Goal: Task Accomplishment & Management: Complete application form

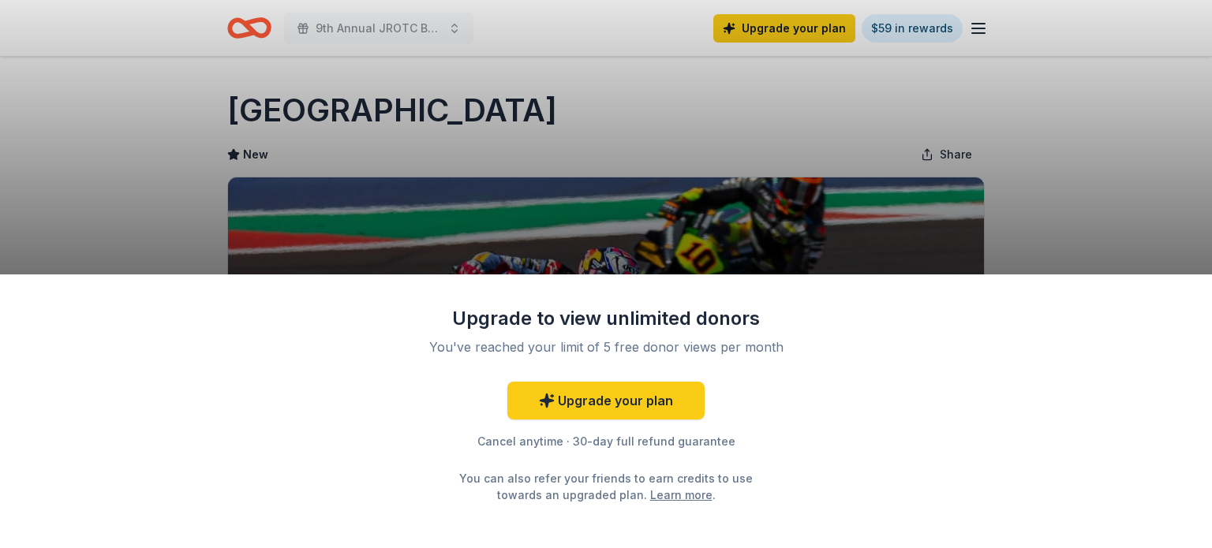
click at [701, 154] on div "Upgrade to view unlimited donors You've reached your limit of 5 free donor view…" at bounding box center [606, 274] width 1212 height 548
click at [981, 24] on div "Upgrade to view unlimited donors You've reached your limit of 5 free donor view…" at bounding box center [606, 274] width 1212 height 548
click at [623, 406] on link "Upgrade your plan" at bounding box center [605, 401] width 197 height 38
click at [622, 400] on link "Upgrade your plan" at bounding box center [605, 401] width 197 height 38
click at [566, 398] on link "Upgrade your plan" at bounding box center [605, 401] width 197 height 38
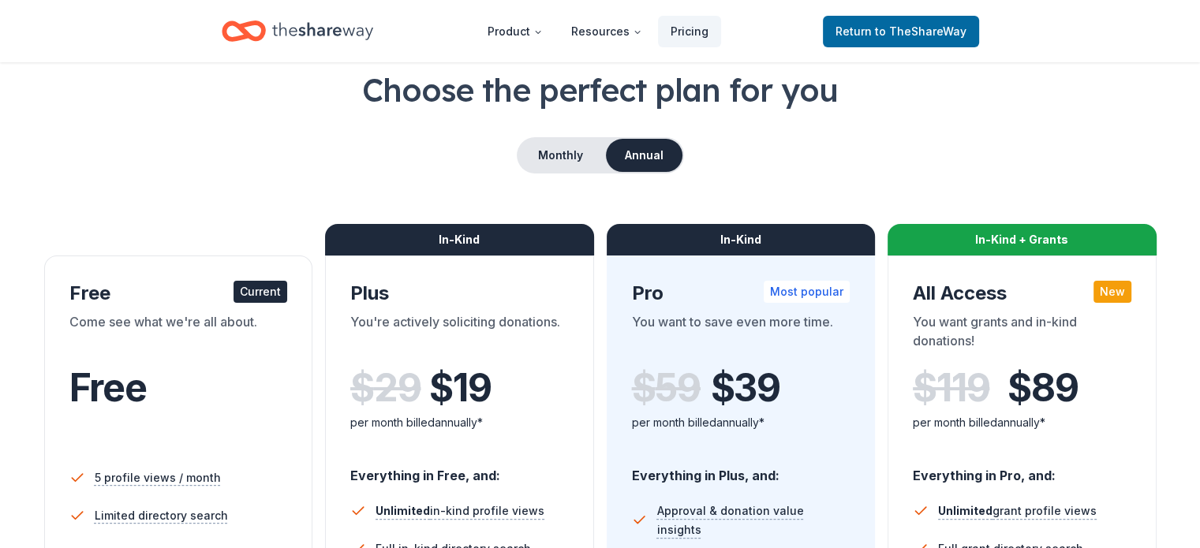
scroll to position [79, 0]
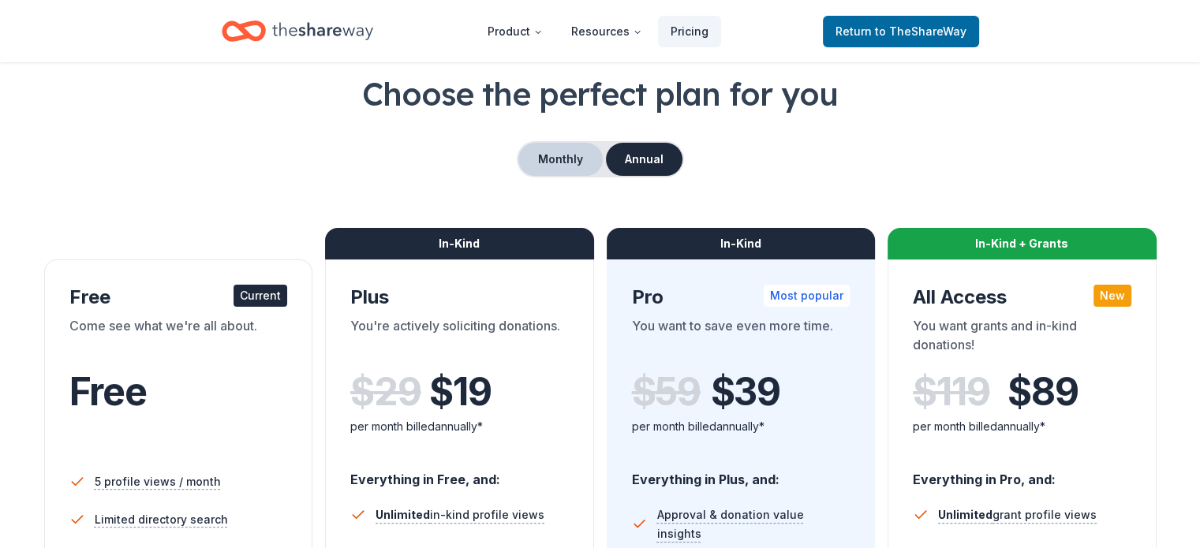
click at [551, 158] on button "Monthly" at bounding box center [560, 159] width 84 height 33
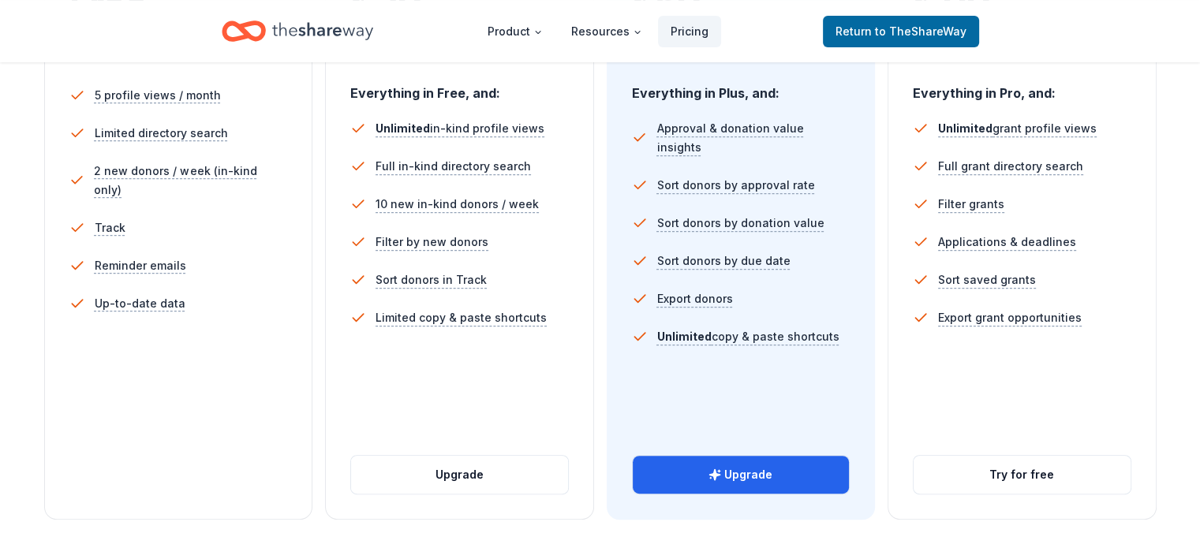
scroll to position [473, 0]
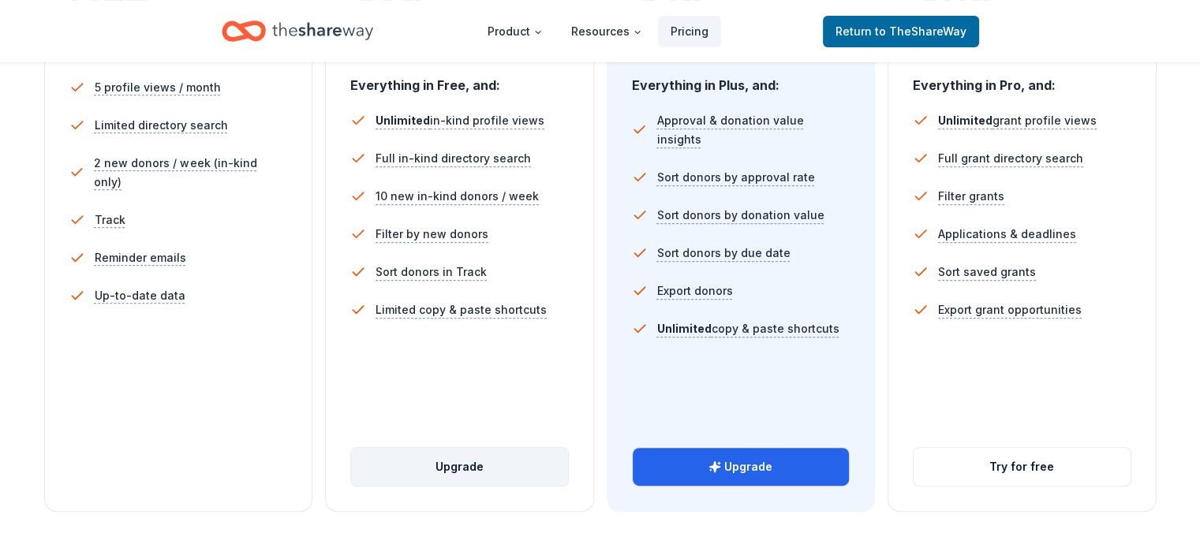
click at [470, 448] on button "Upgrade" at bounding box center [459, 467] width 217 height 38
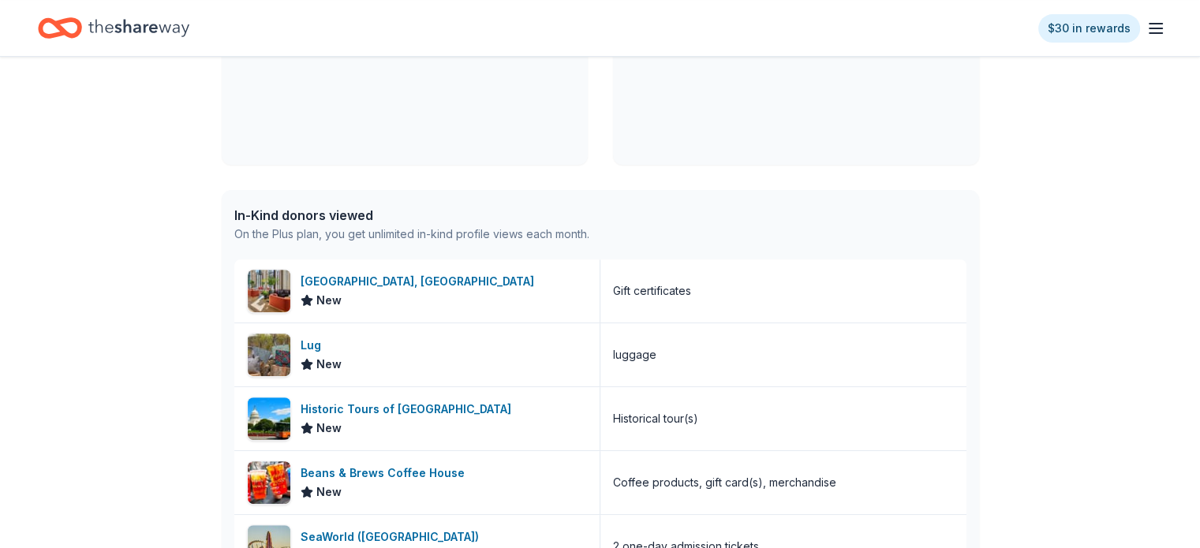
scroll to position [552, 0]
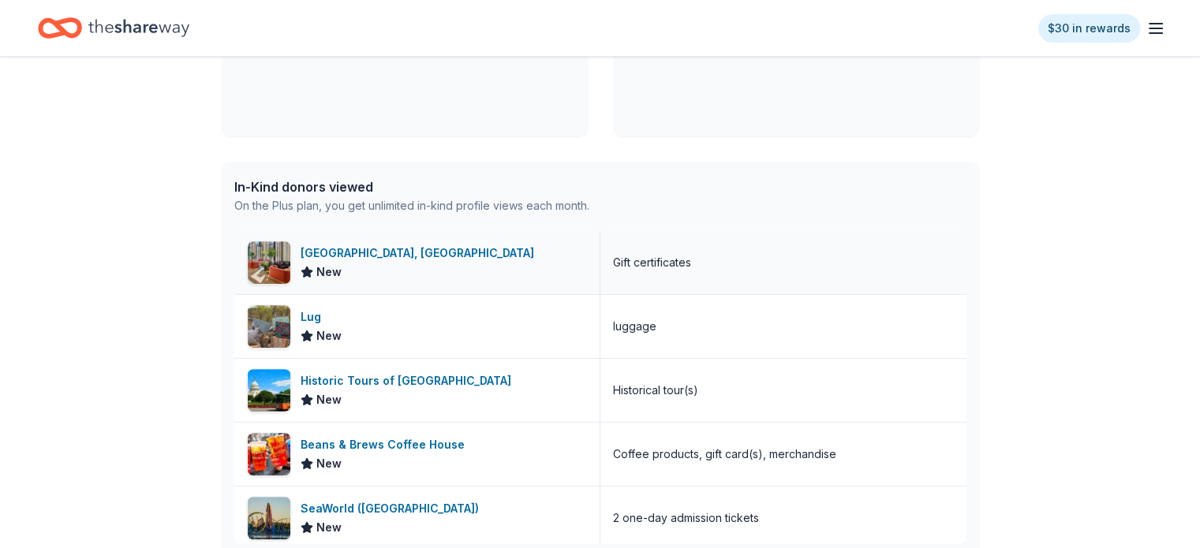
click at [387, 252] on div "Crescent Hotel, Fort Worth" at bounding box center [421, 253] width 240 height 19
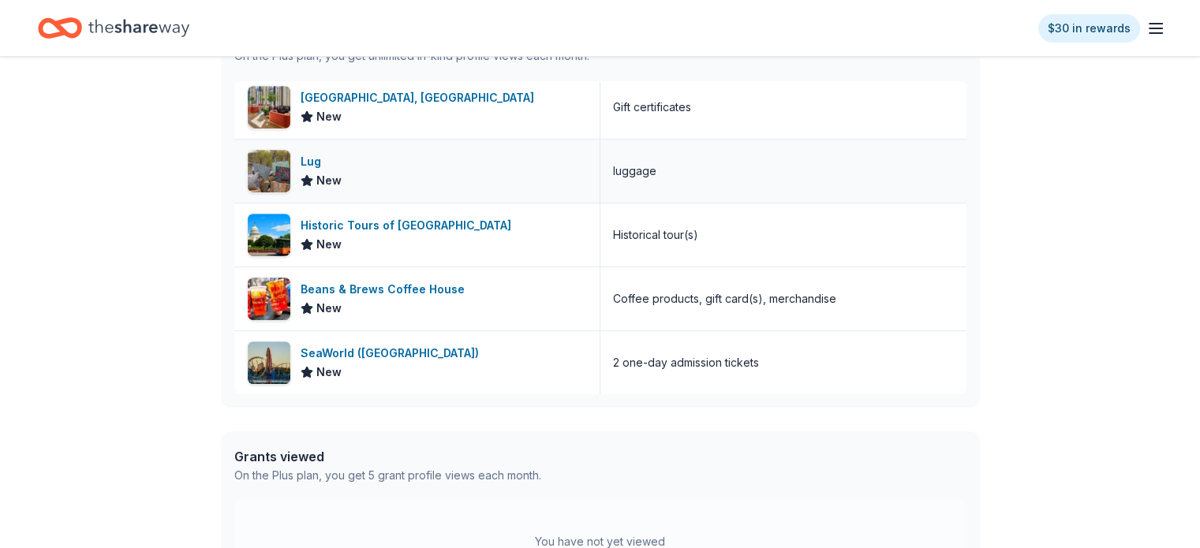
scroll to position [710, 0]
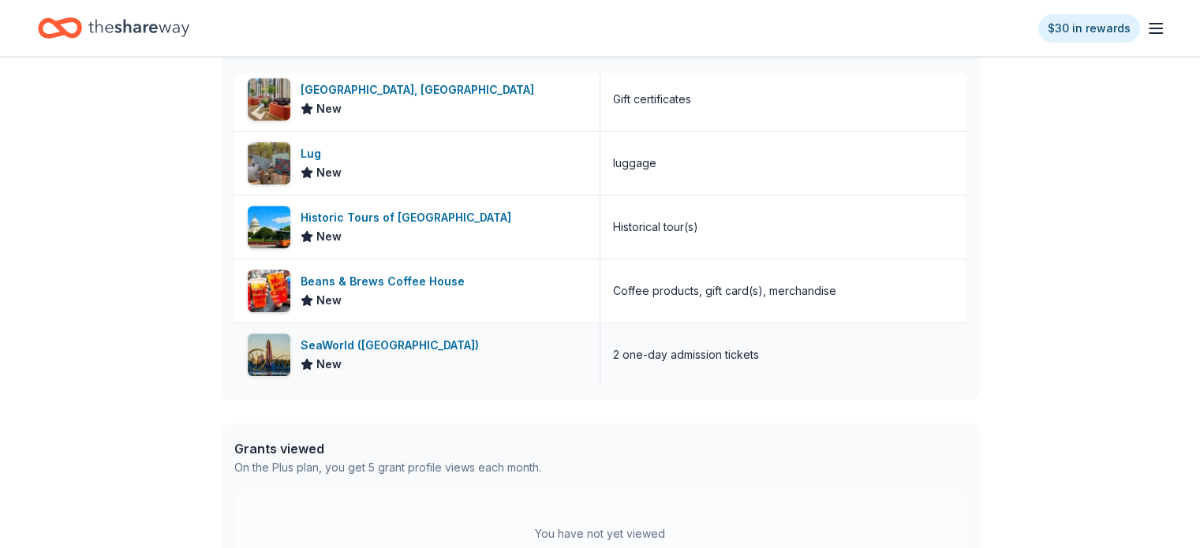
click at [404, 346] on div "SeaWorld ([GEOGRAPHIC_DATA])" at bounding box center [393, 345] width 185 height 19
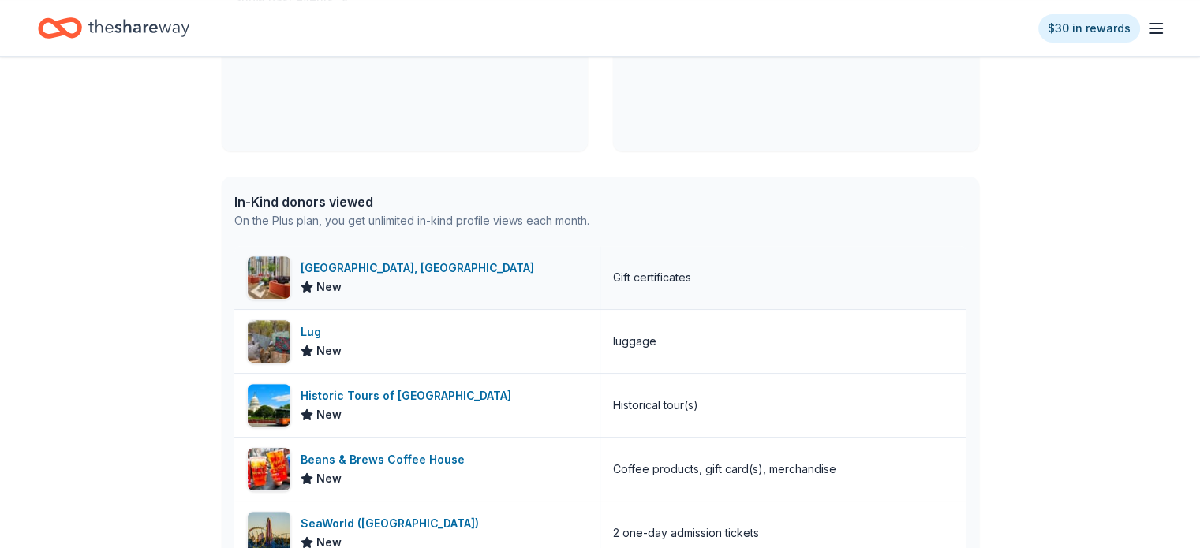
scroll to position [0, 0]
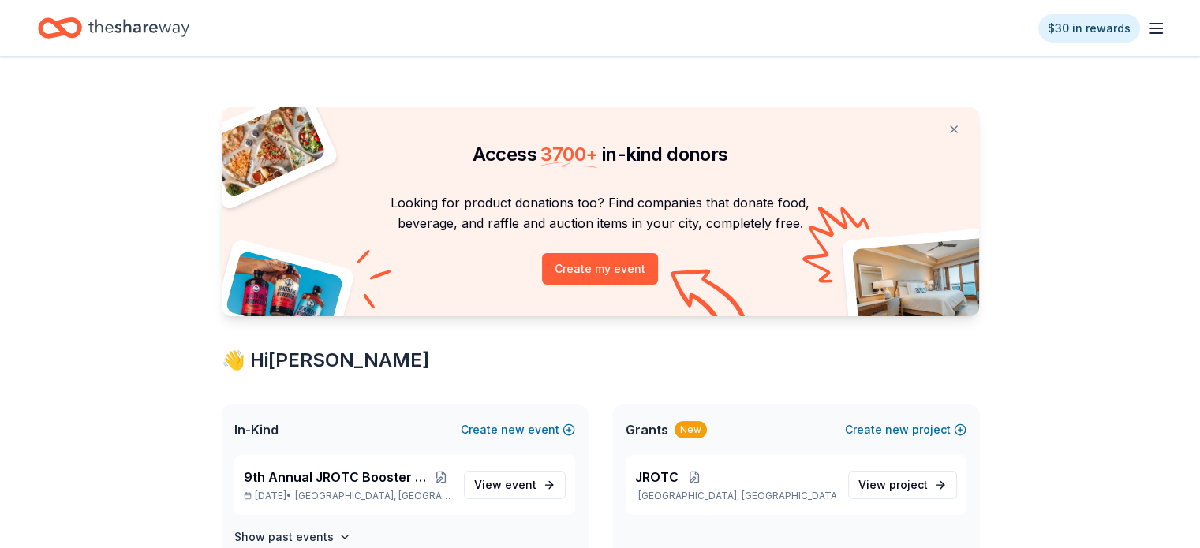
click at [157, 28] on icon "Home" at bounding box center [138, 28] width 101 height 32
click at [188, 24] on icon "Home" at bounding box center [138, 28] width 101 height 32
click at [177, 27] on icon "Home" at bounding box center [138, 28] width 101 height 32
click at [1146, 24] on icon "button" at bounding box center [1155, 28] width 19 height 19
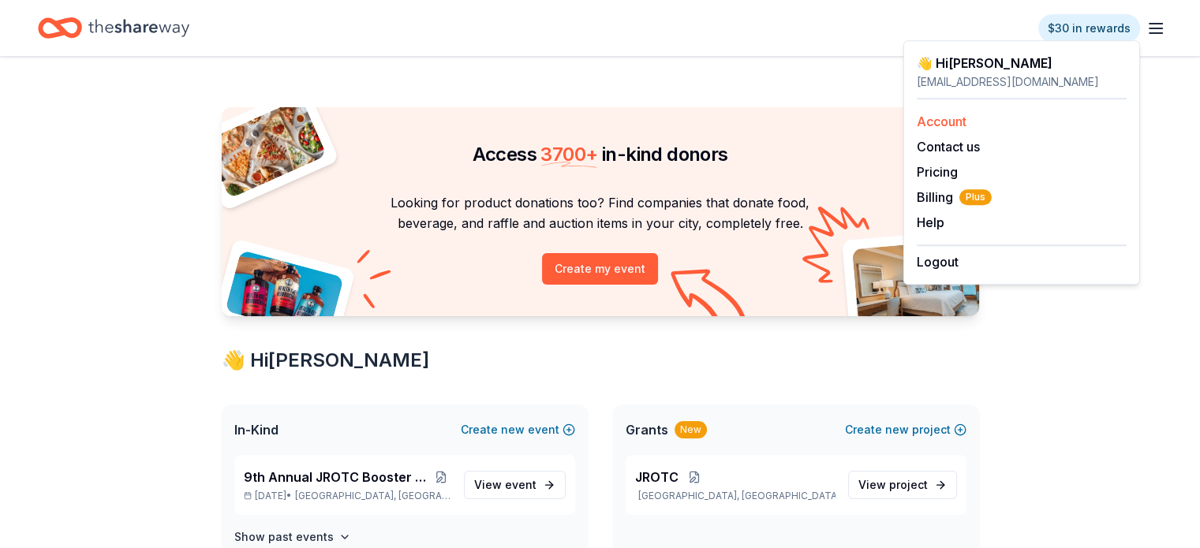
click at [935, 118] on link "Account" at bounding box center [942, 122] width 50 height 16
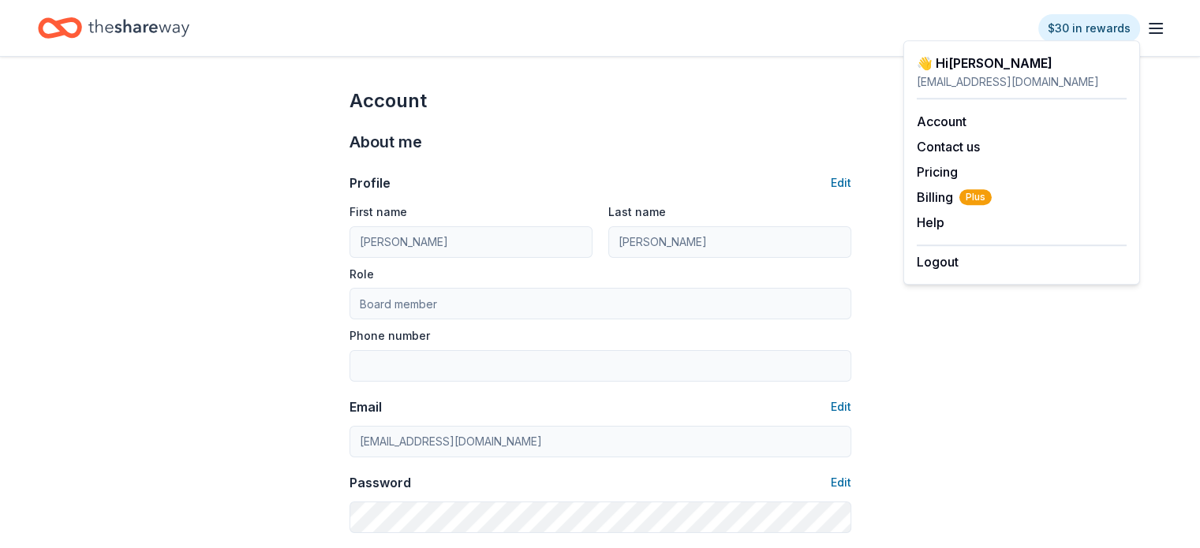
click at [175, 32] on icon "Home" at bounding box center [138, 28] width 101 height 32
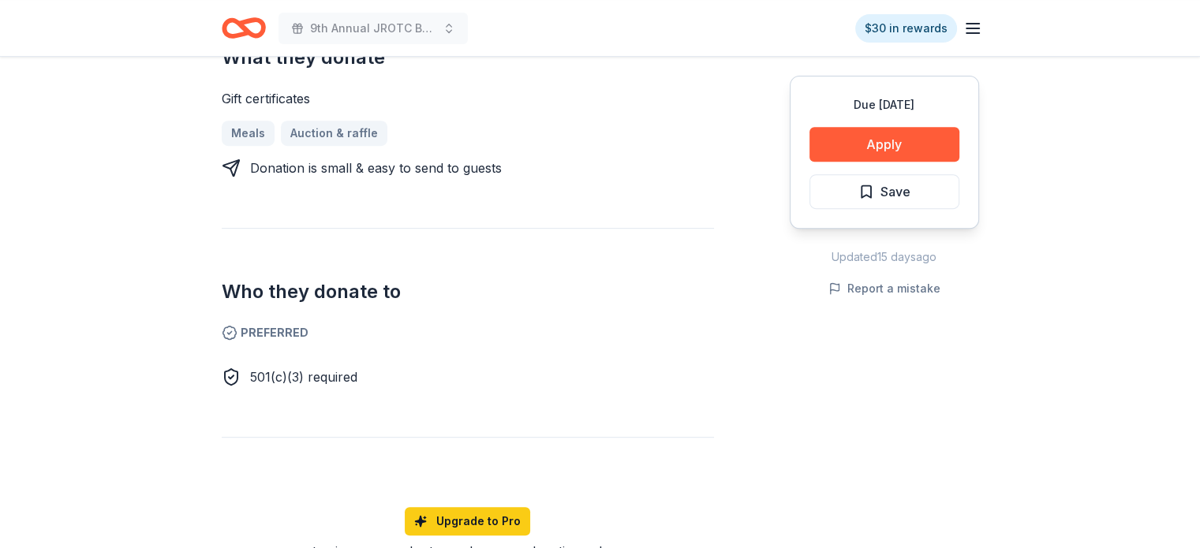
scroll to position [631, 0]
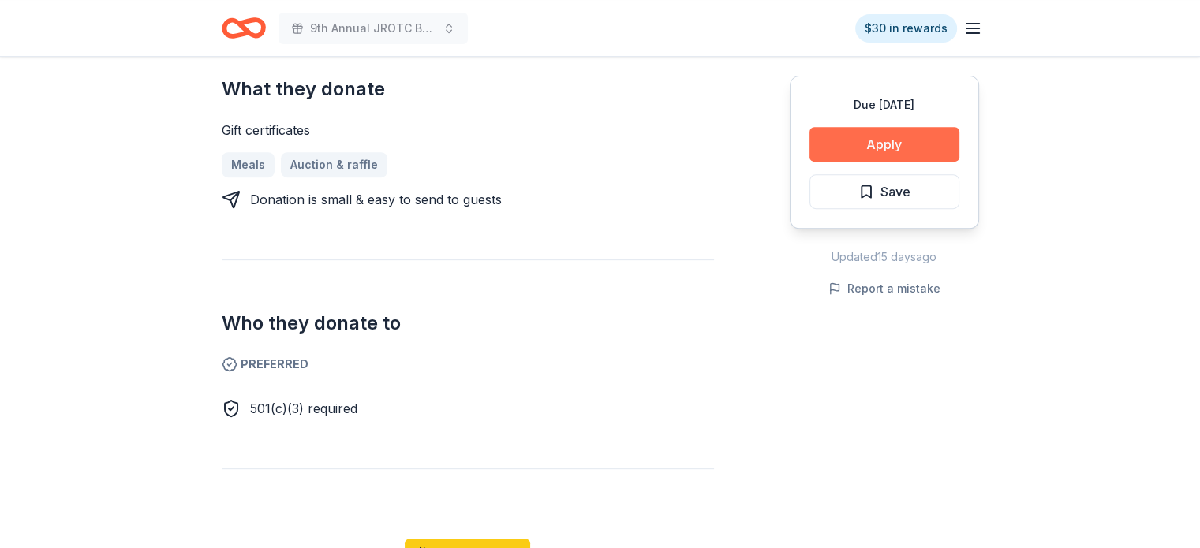
click at [883, 141] on button "Apply" at bounding box center [884, 144] width 150 height 35
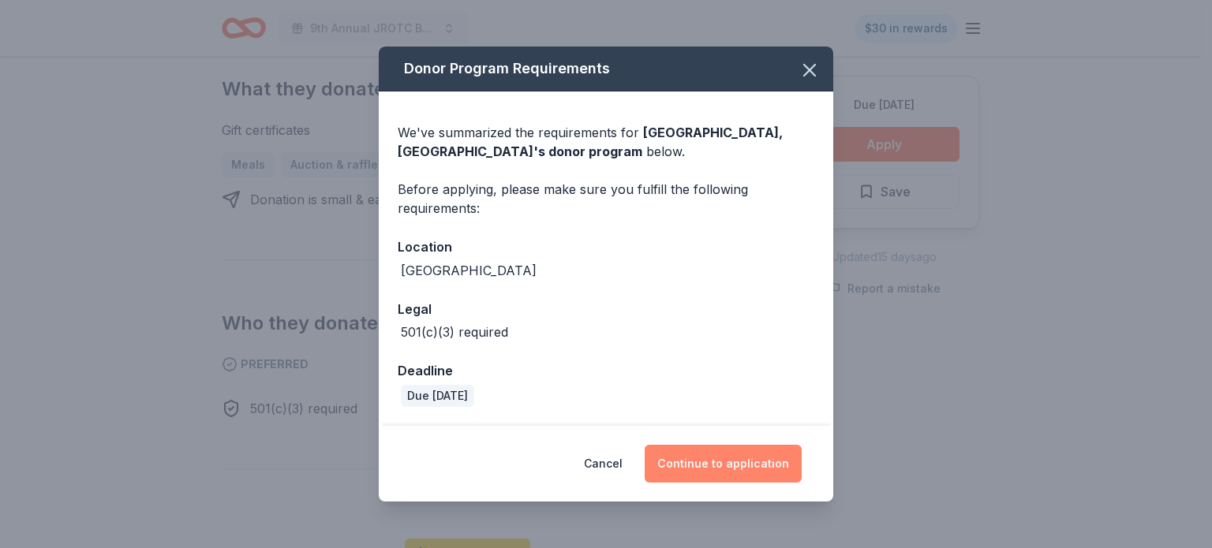
click at [701, 460] on button "Continue to application" at bounding box center [723, 464] width 157 height 38
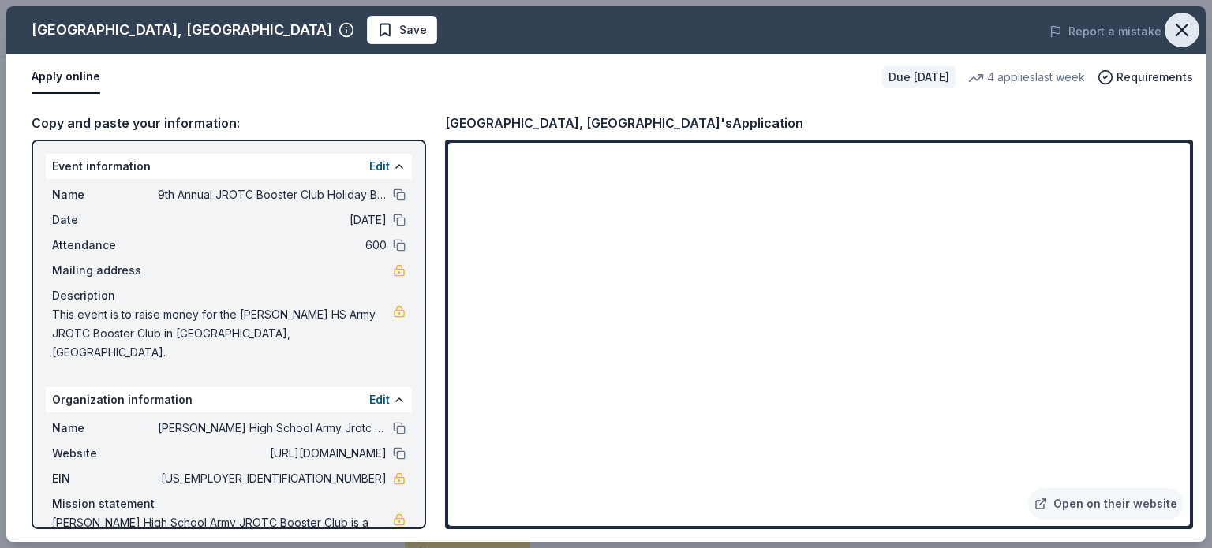
click at [1180, 31] on icon "button" at bounding box center [1181, 29] width 11 height 11
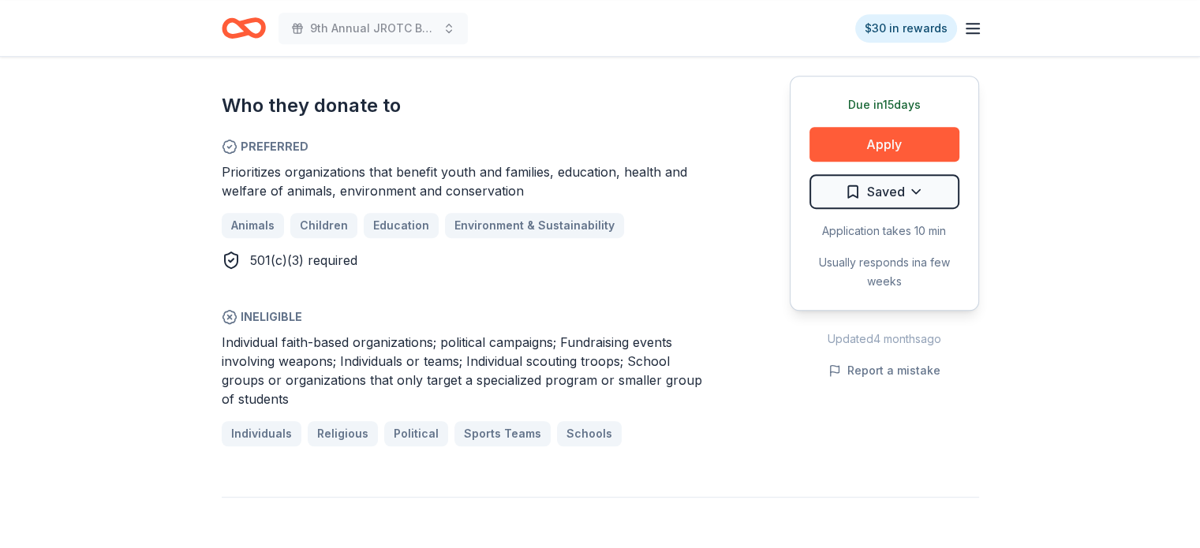
scroll to position [947, 0]
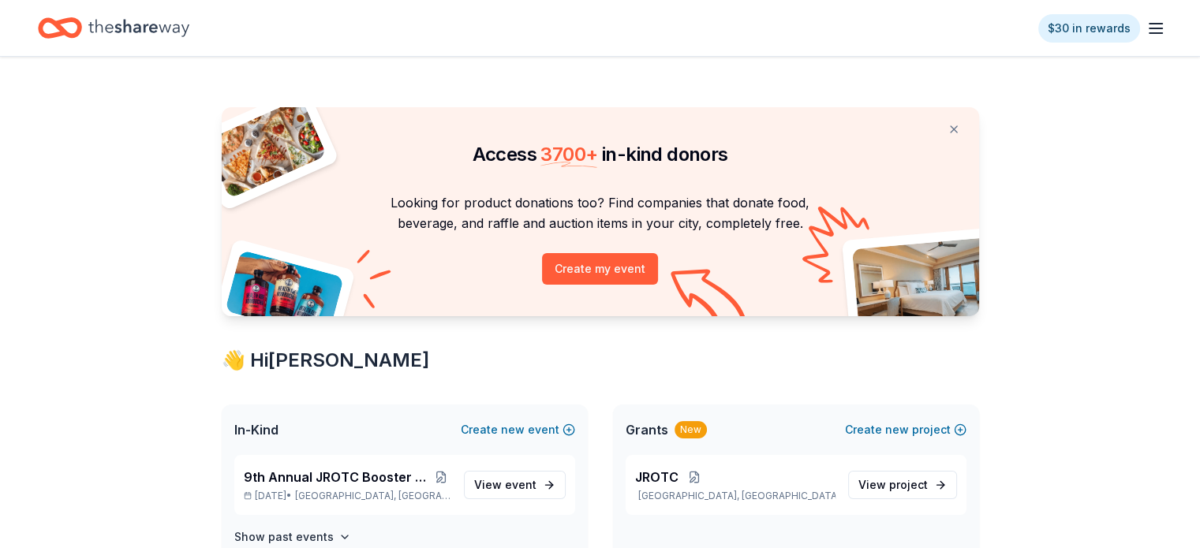
scroll to position [79, 0]
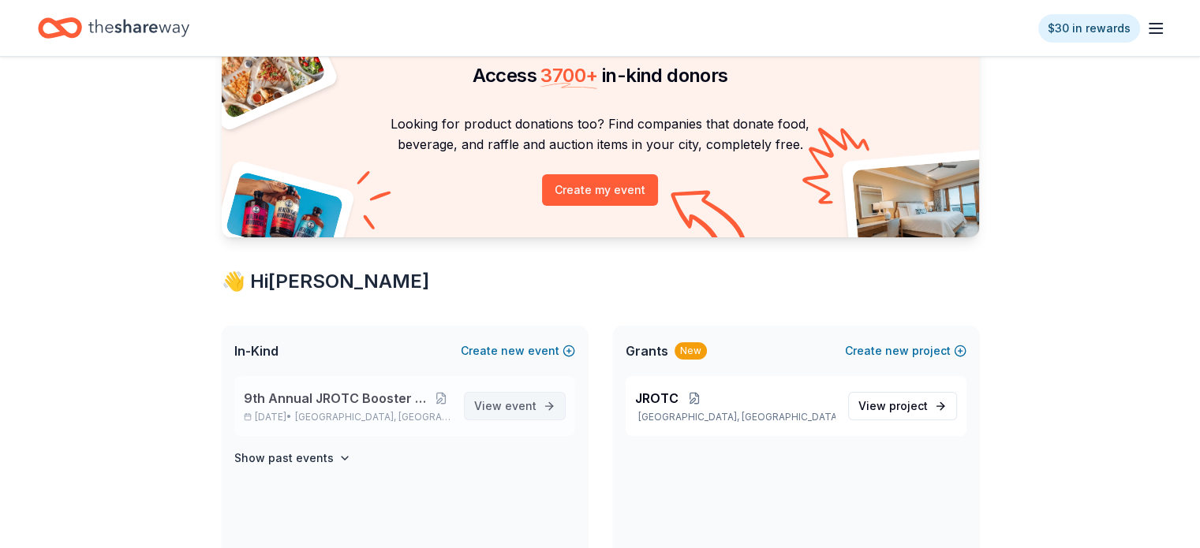
click at [529, 409] on span "event" at bounding box center [521, 405] width 32 height 13
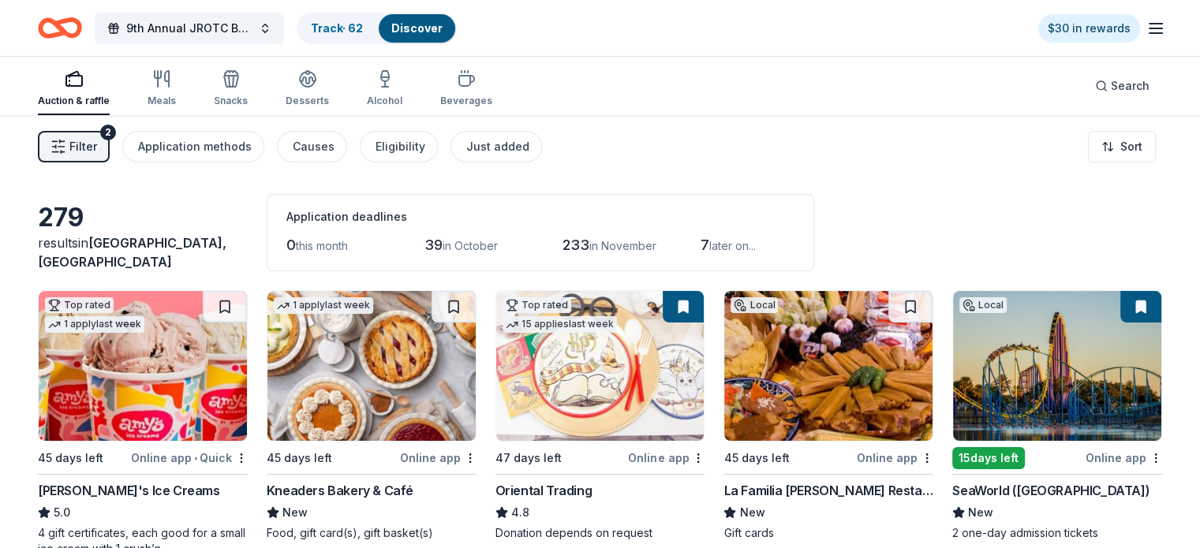
click at [97, 151] on span "Filter" at bounding box center [83, 146] width 28 height 19
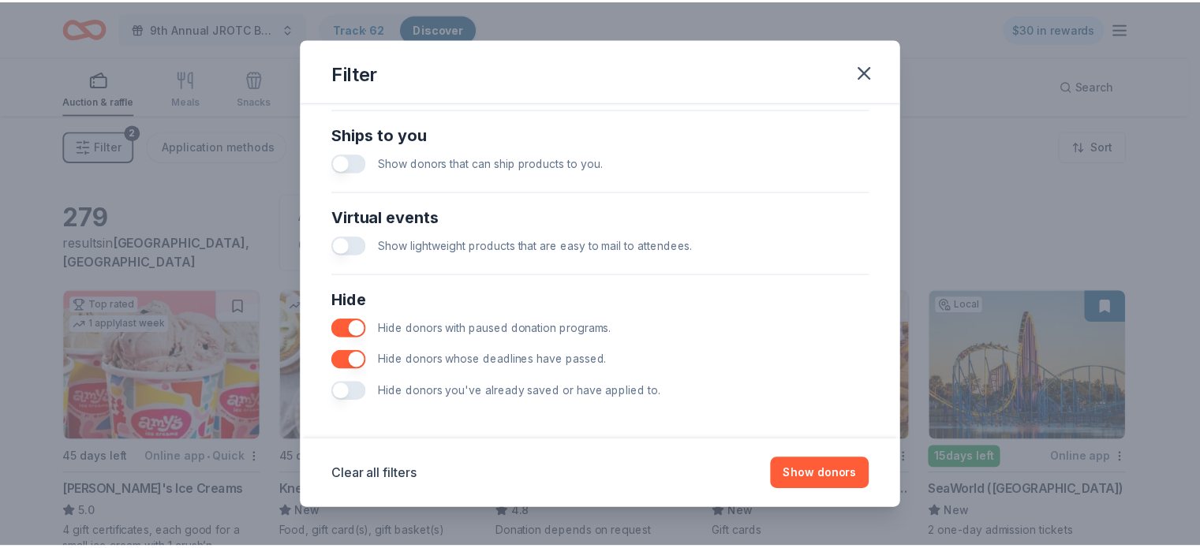
scroll to position [701, 0]
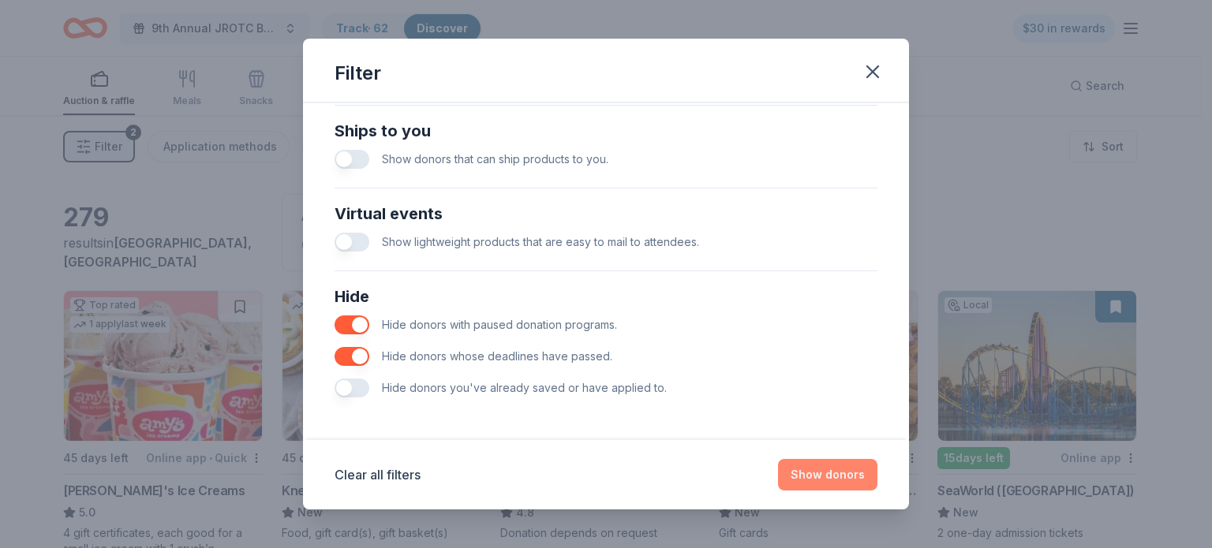
click at [809, 472] on button "Show donors" at bounding box center [827, 475] width 99 height 32
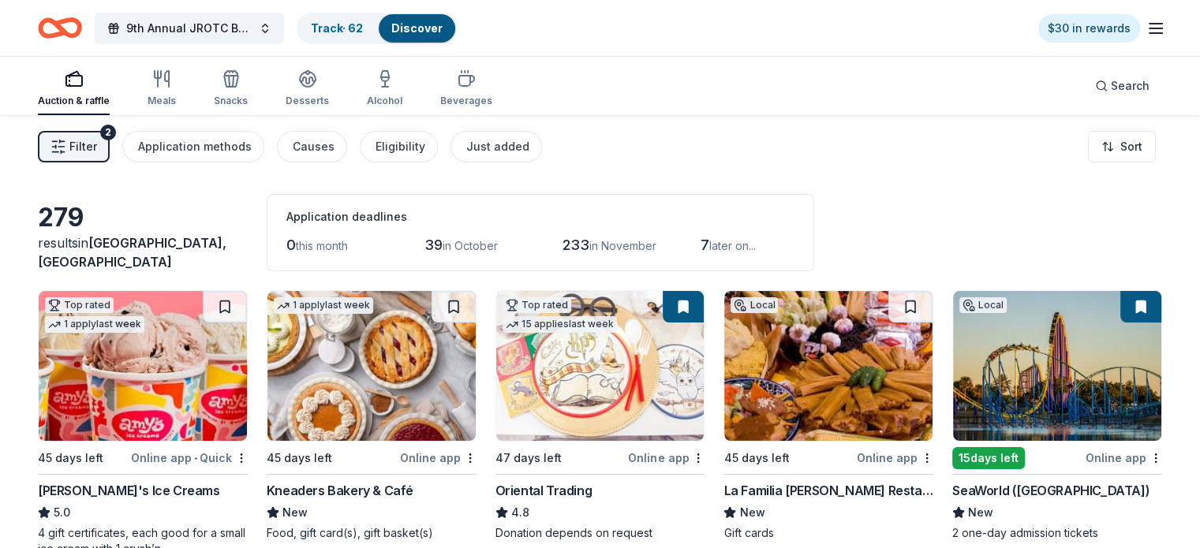
click at [88, 87] on div "button" at bounding box center [74, 78] width 72 height 19
click at [84, 87] on icon "button" at bounding box center [74, 78] width 19 height 19
click at [110, 95] on div "Auction & raffle" at bounding box center [74, 101] width 72 height 13
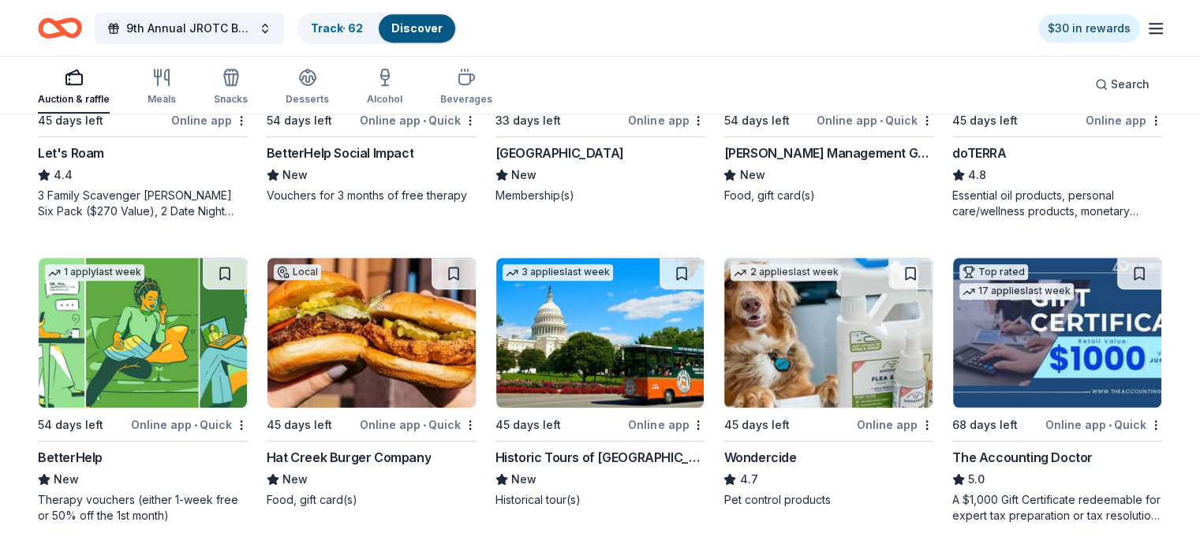
scroll to position [1026, 0]
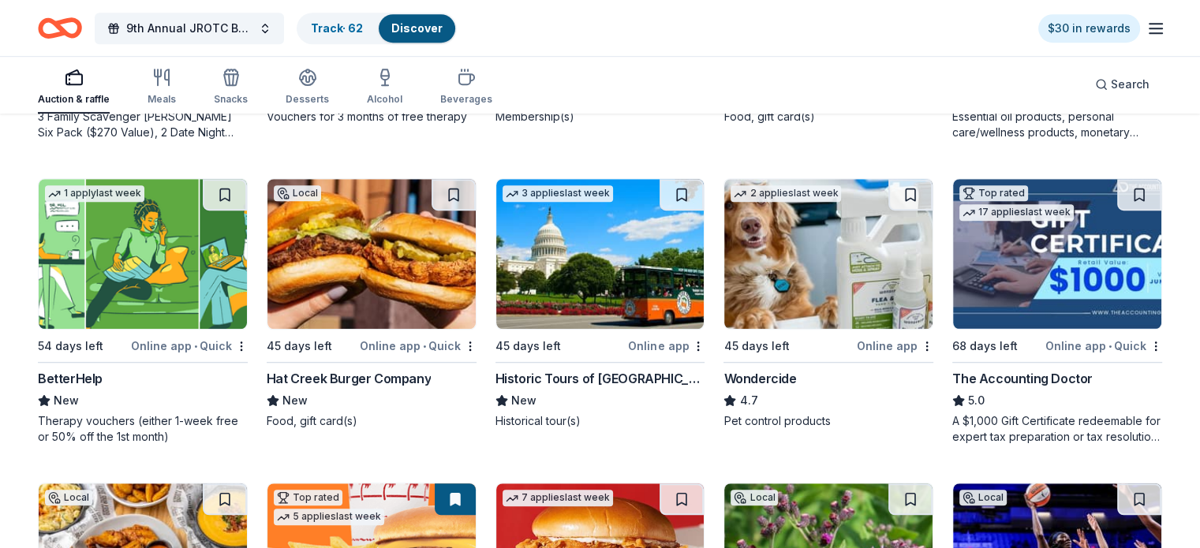
click at [414, 343] on div "Online app • Quick" at bounding box center [418, 346] width 117 height 20
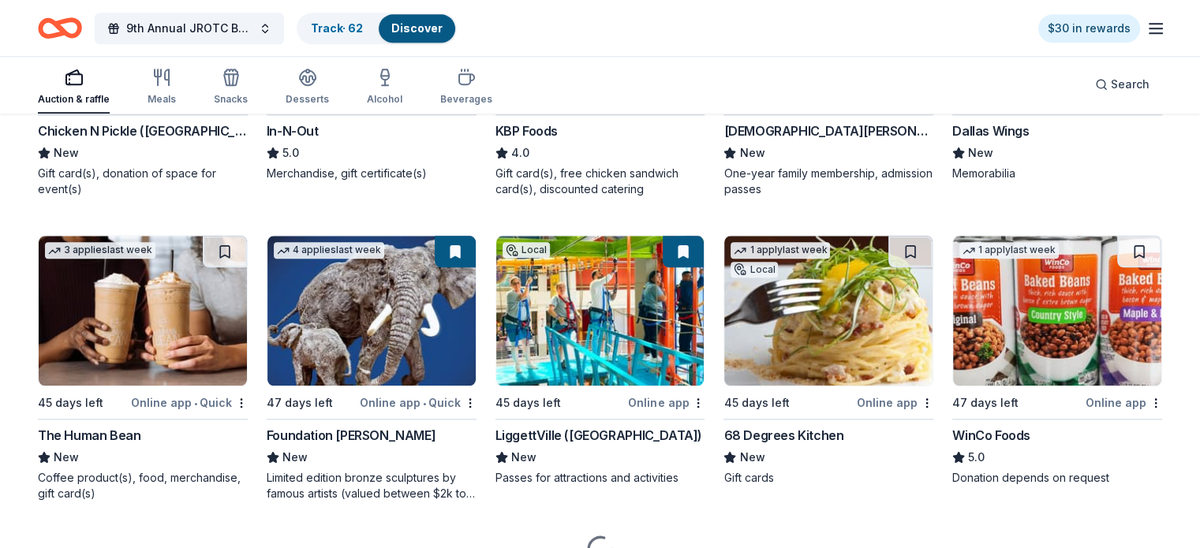
scroll to position [1499, 0]
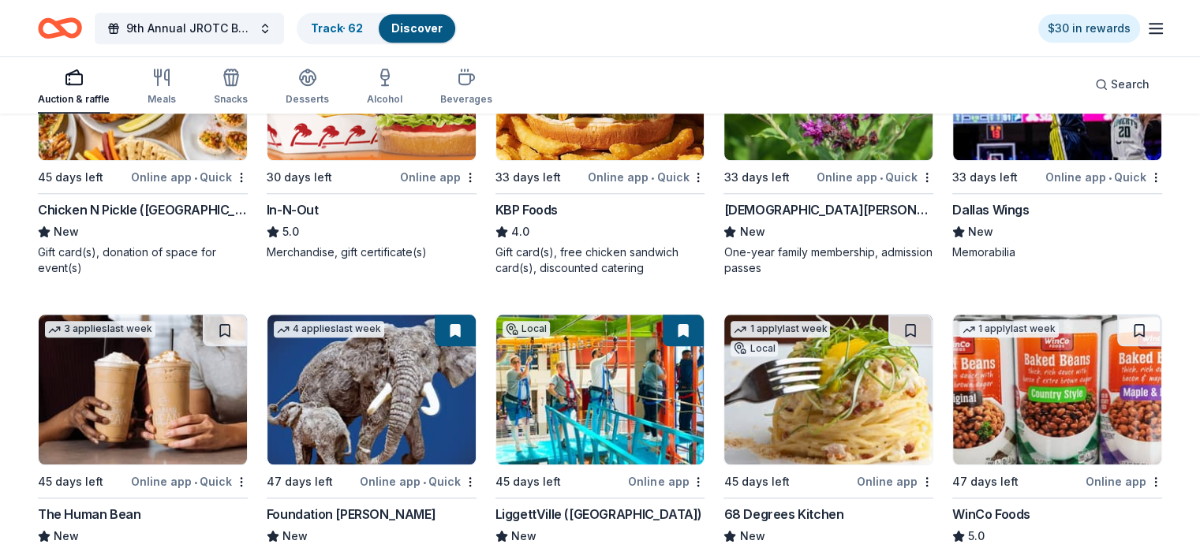
click at [972, 207] on div "Dallas Wings" at bounding box center [990, 209] width 77 height 19
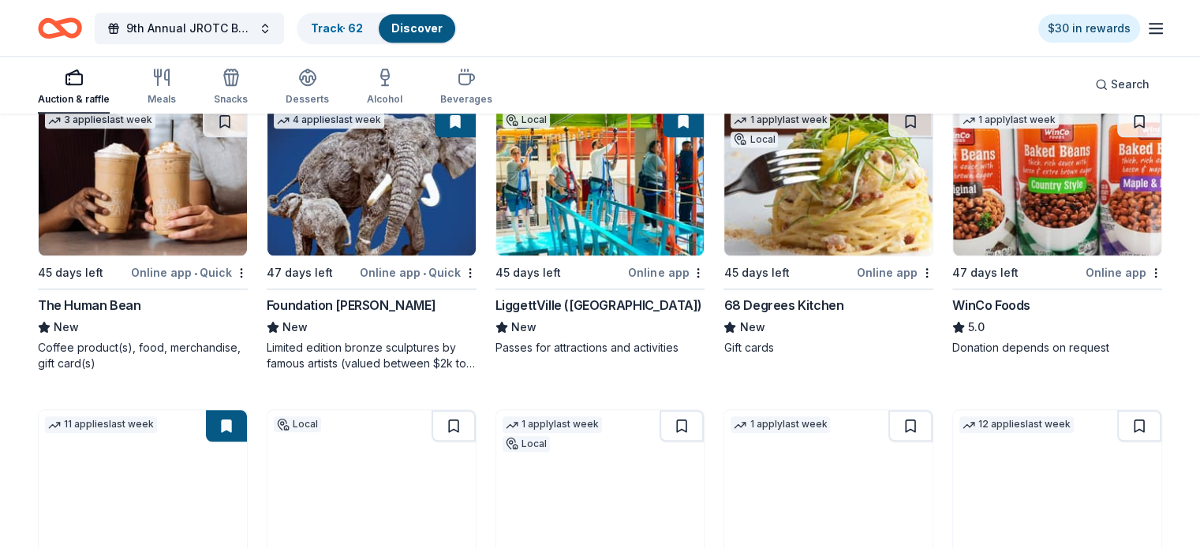
scroll to position [1736, 0]
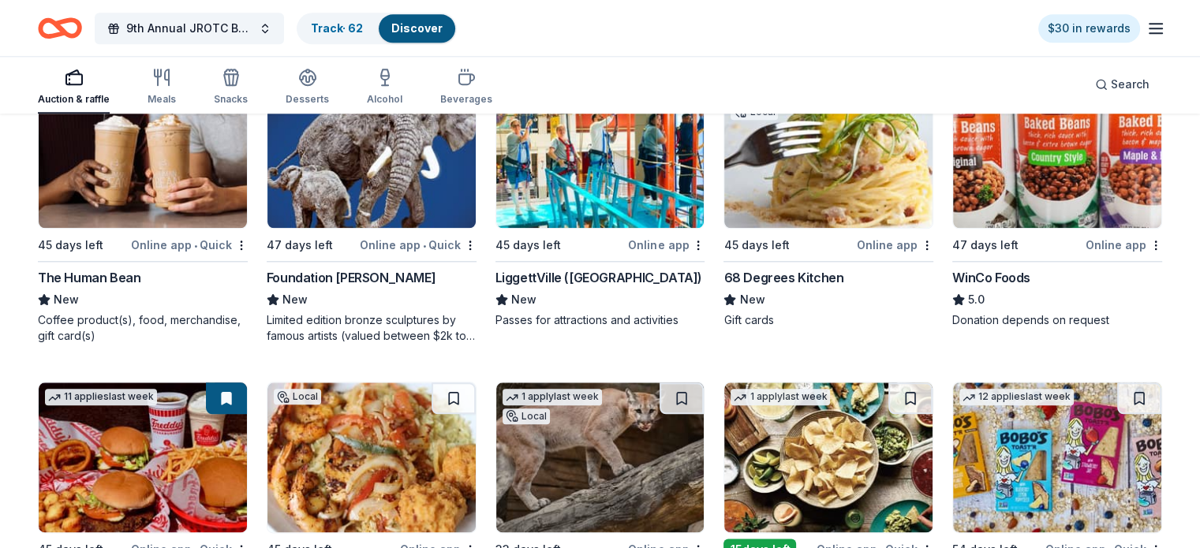
click at [976, 271] on div "WinCo Foods" at bounding box center [991, 277] width 78 height 19
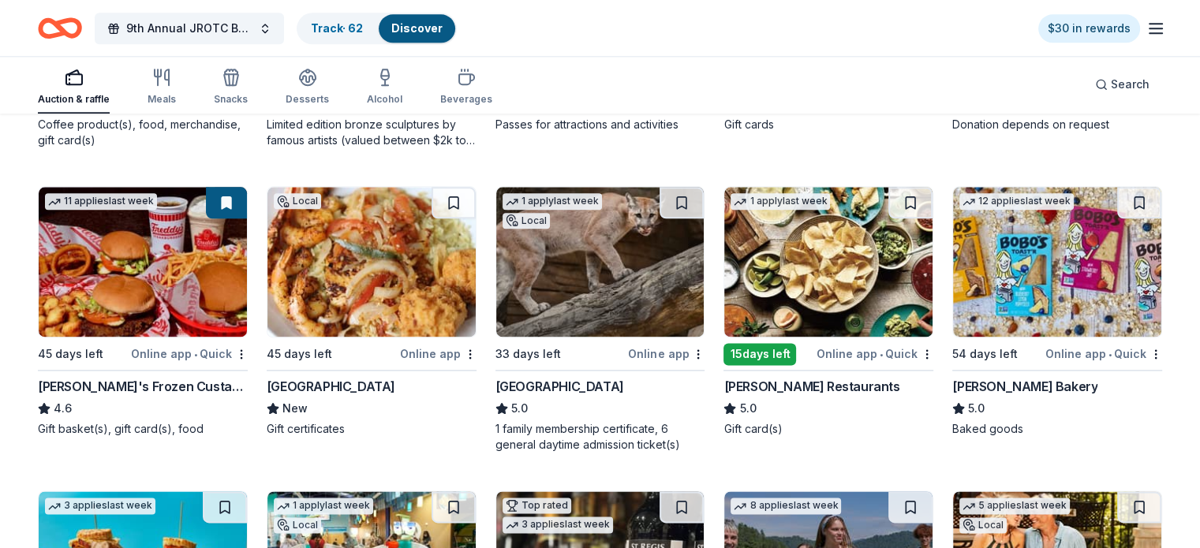
scroll to position [1893, 0]
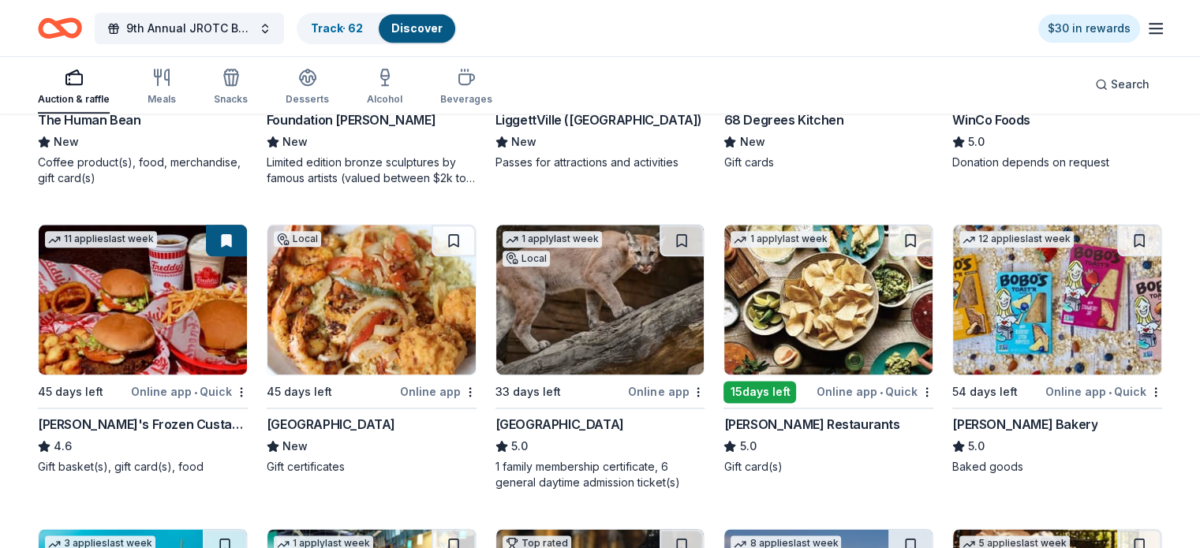
click at [985, 346] on img at bounding box center [1057, 300] width 208 height 150
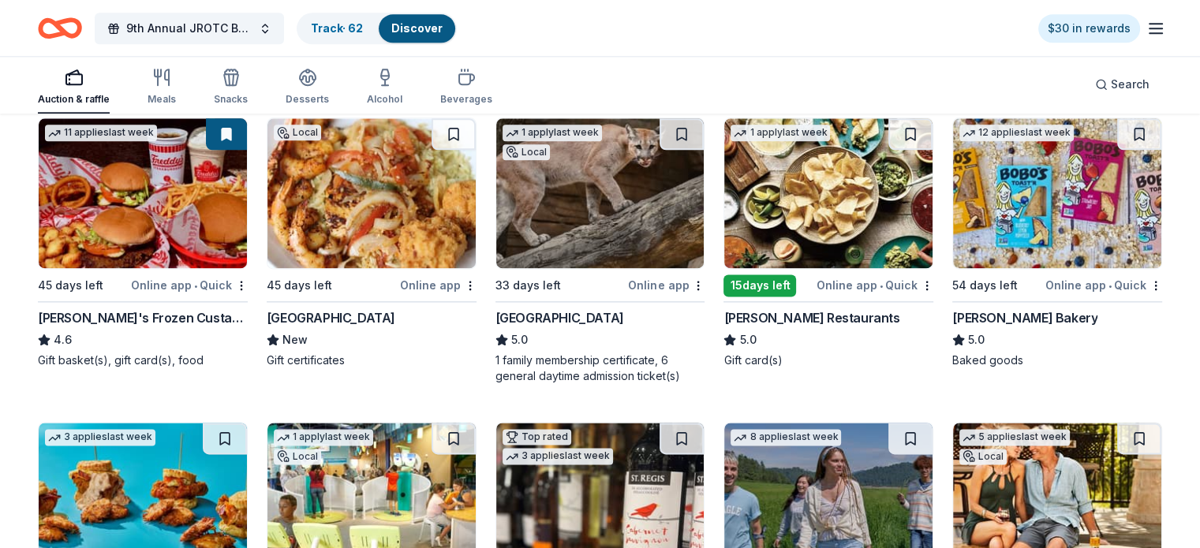
scroll to position [1972, 0]
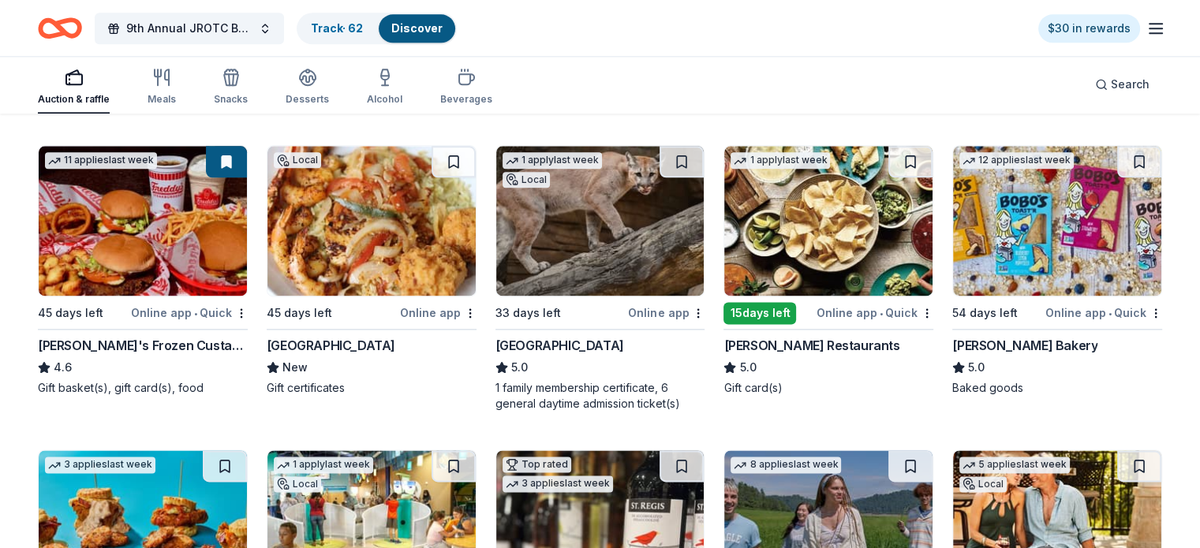
click at [980, 261] on img at bounding box center [1057, 221] width 208 height 150
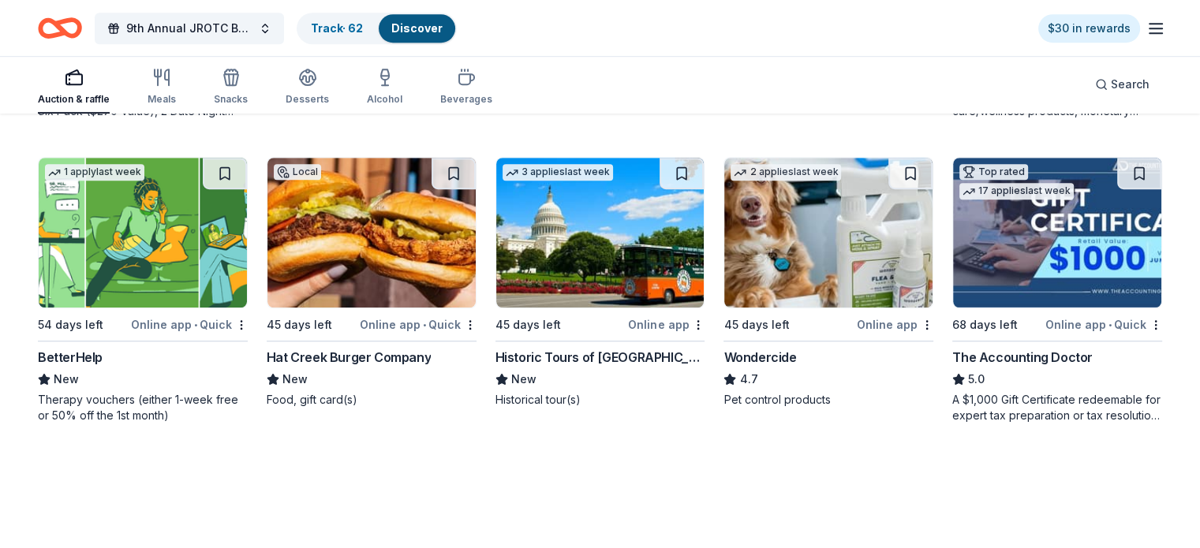
scroll to position [1655, 0]
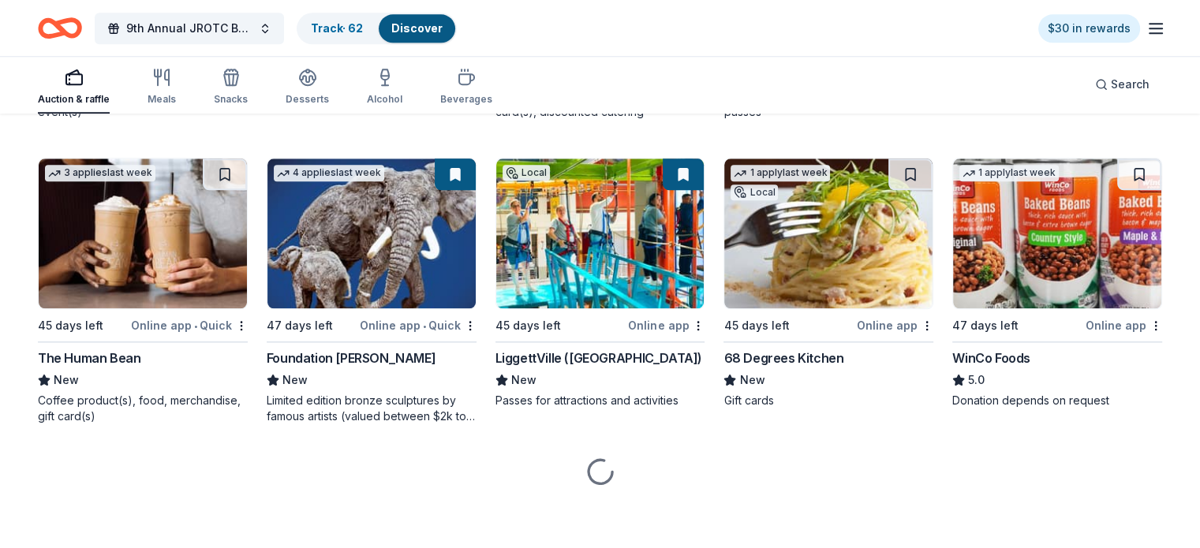
click at [766, 359] on div "68 Degrees Kitchen" at bounding box center [783, 358] width 120 height 19
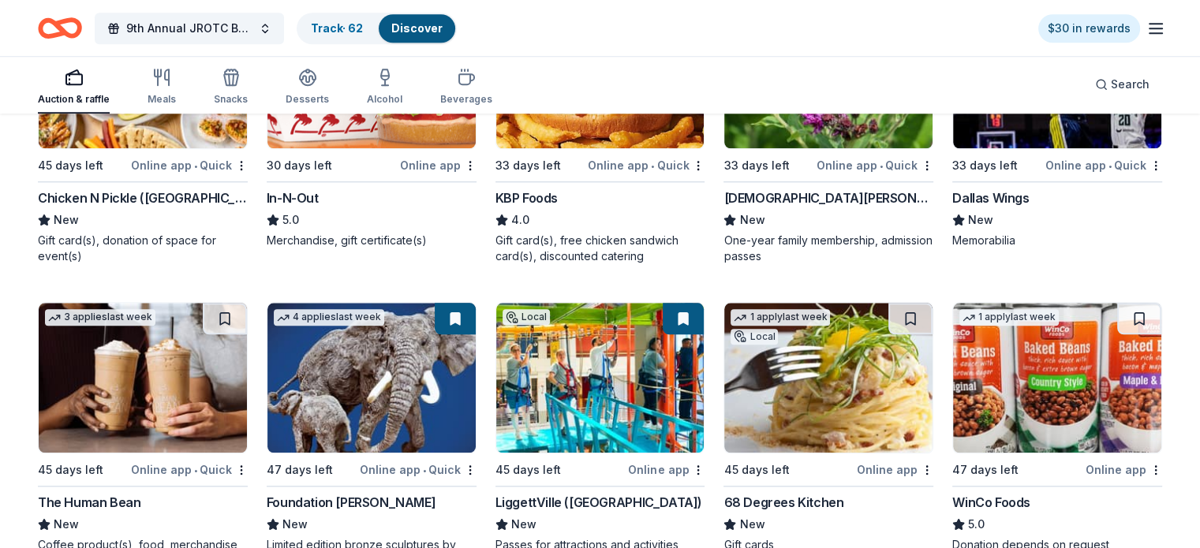
scroll to position [1497, 0]
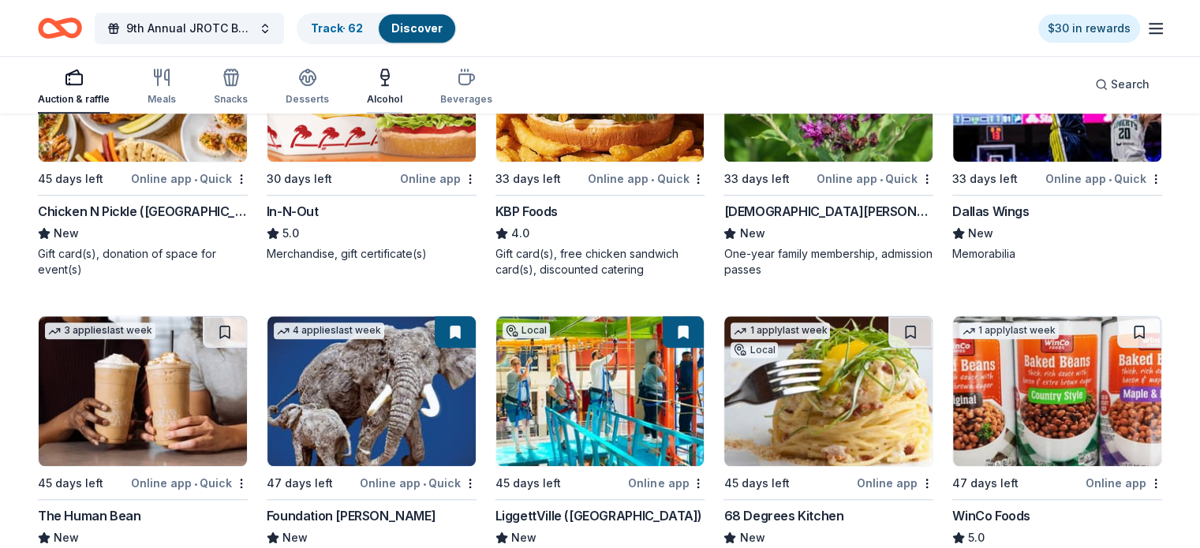
click at [385, 83] on icon "button" at bounding box center [385, 83] width 0 height 6
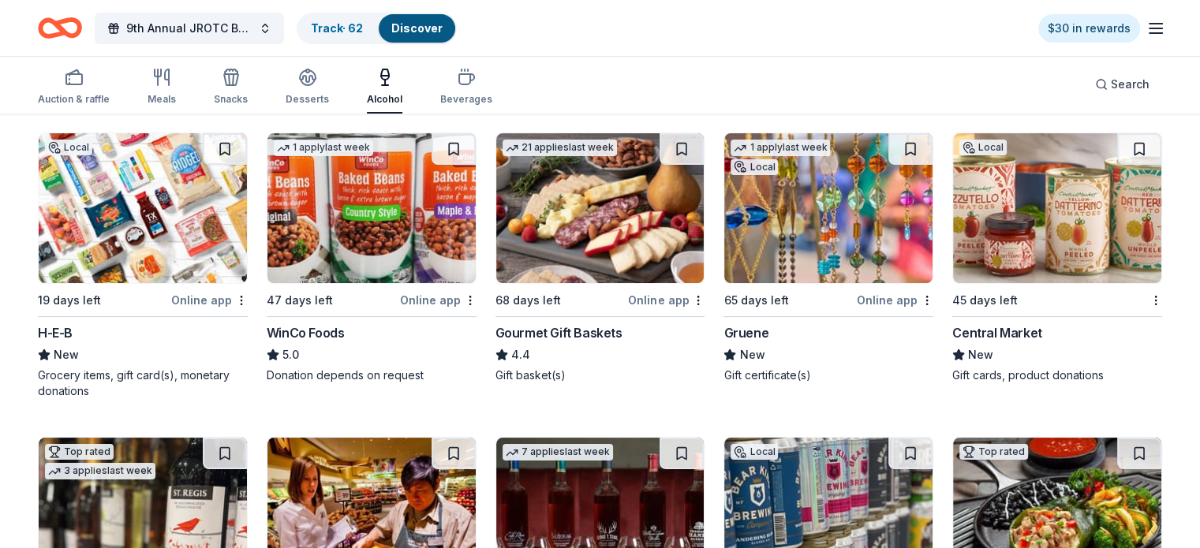
scroll to position [316, 0]
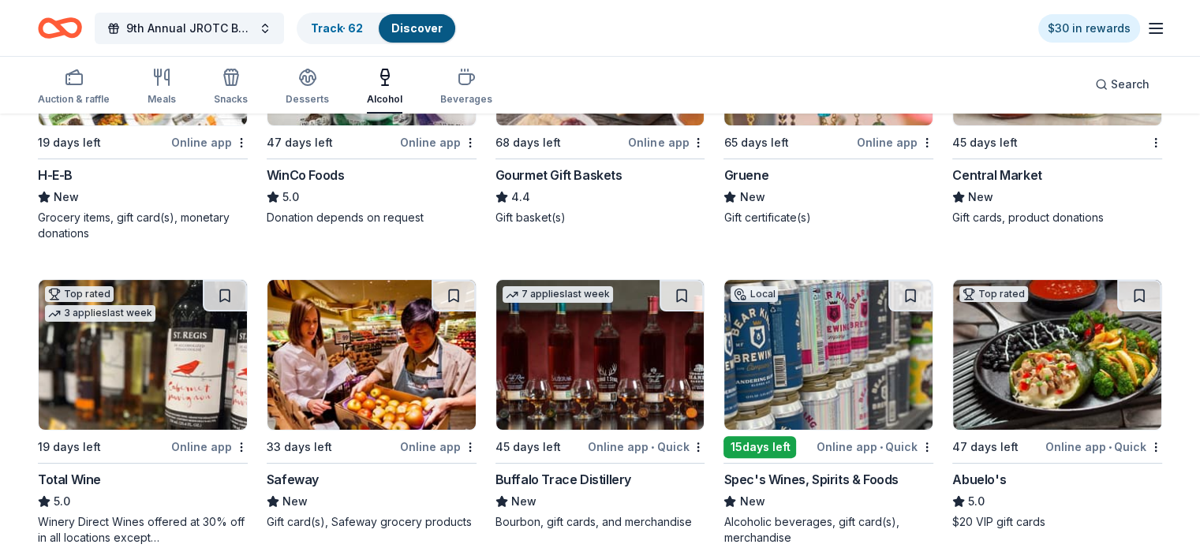
click at [977, 177] on div "Central Market" at bounding box center [996, 175] width 89 height 19
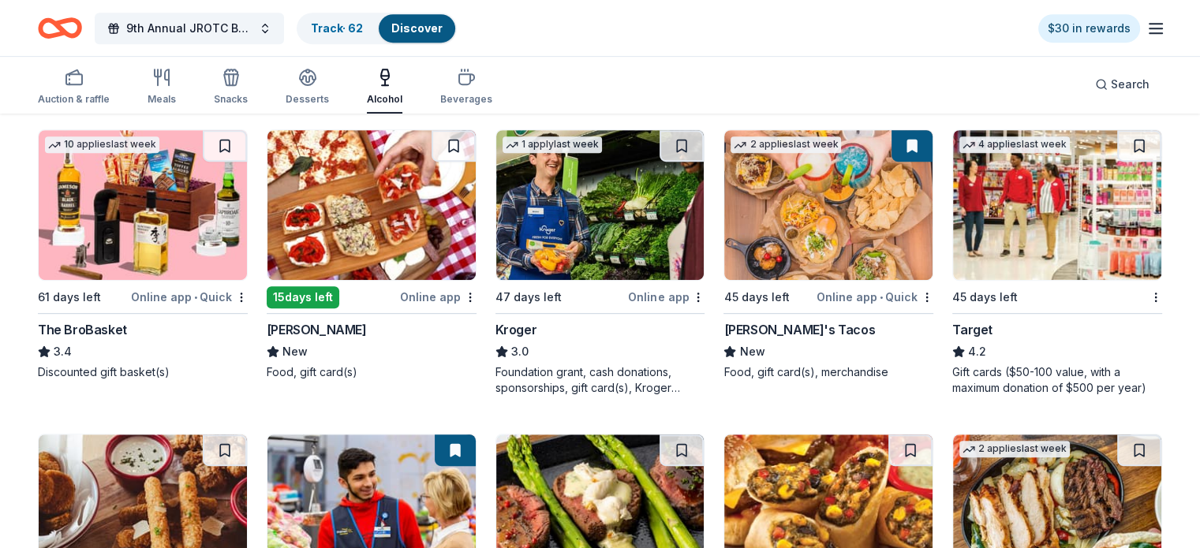
scroll to position [789, 0]
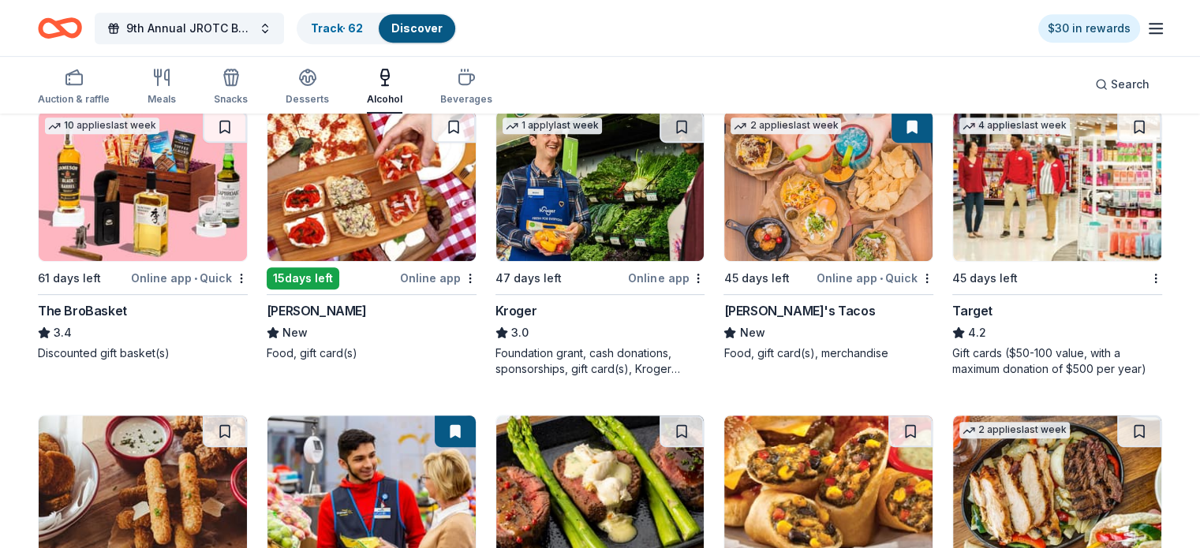
click at [308, 307] on div "Grimaldi's" at bounding box center [317, 310] width 100 height 19
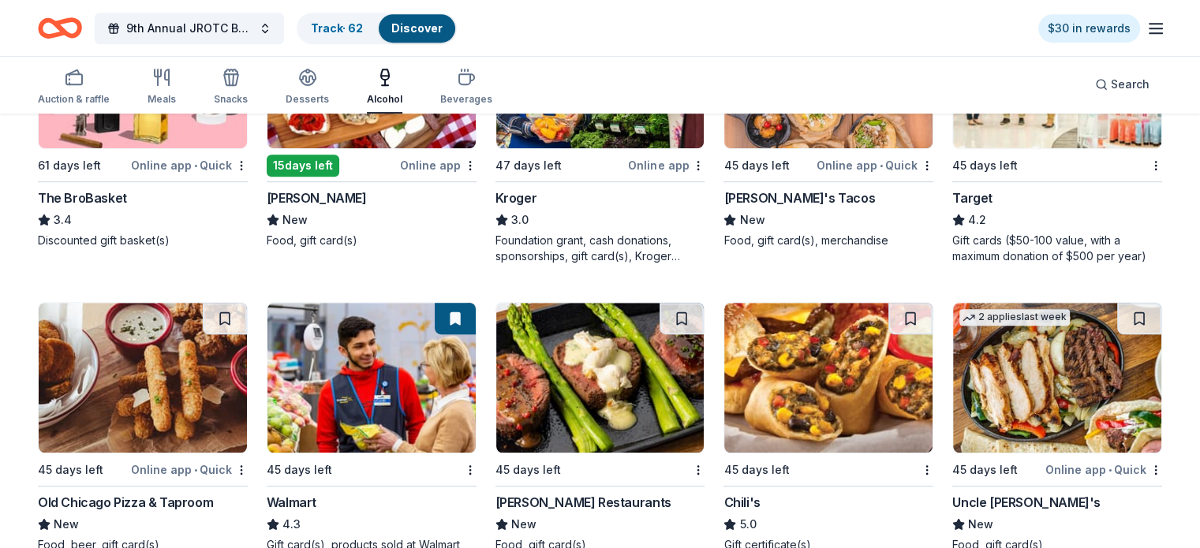
scroll to position [1026, 0]
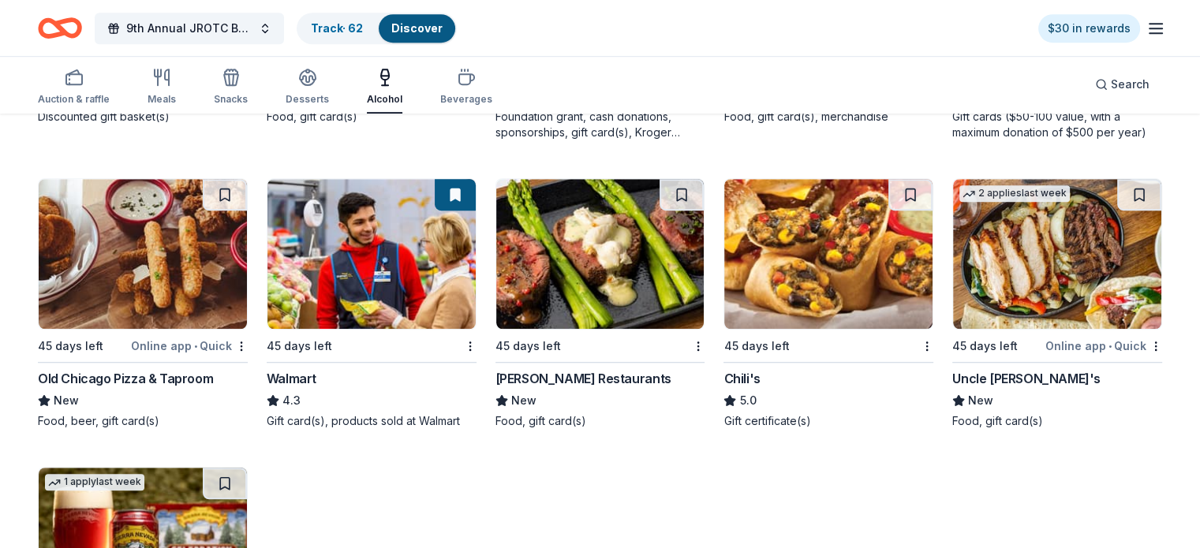
click at [737, 378] on div "Chili's" at bounding box center [741, 378] width 36 height 19
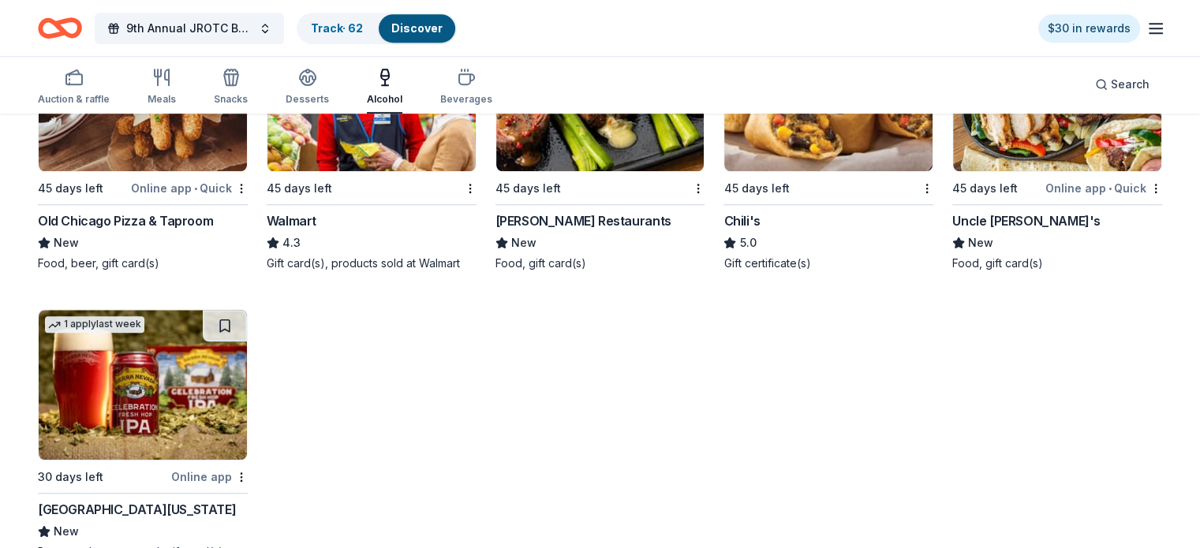
scroll to position [947, 0]
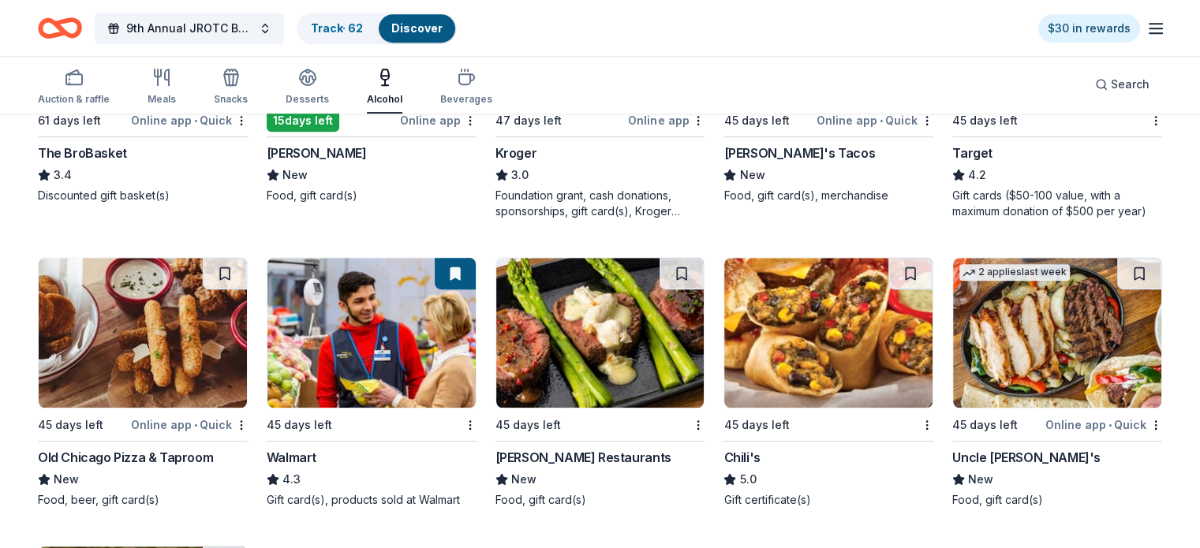
click at [406, 338] on img at bounding box center [371, 333] width 208 height 150
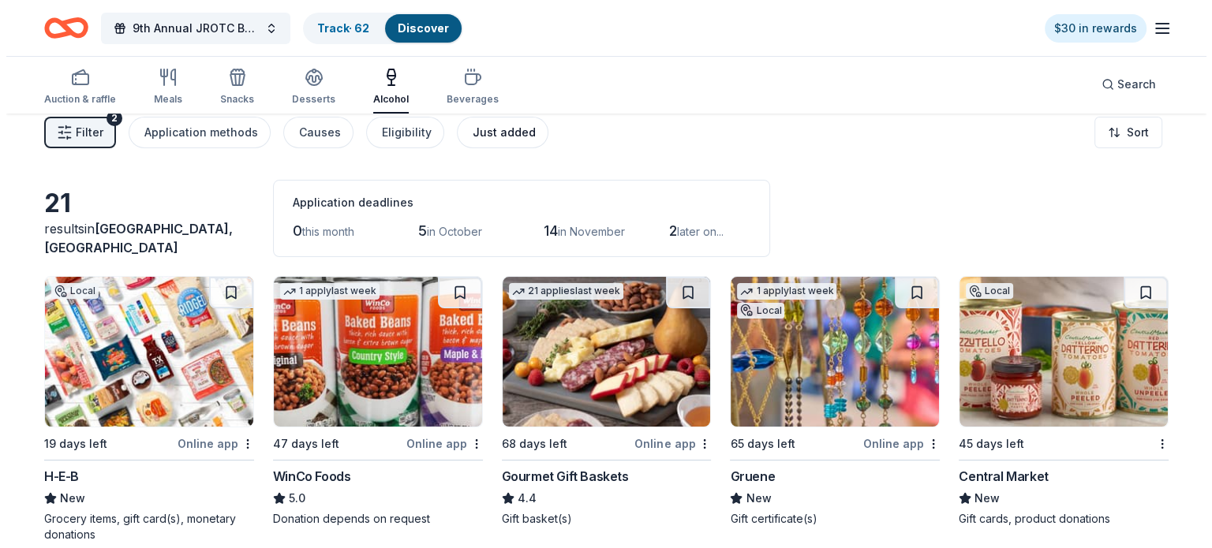
scroll to position [0, 0]
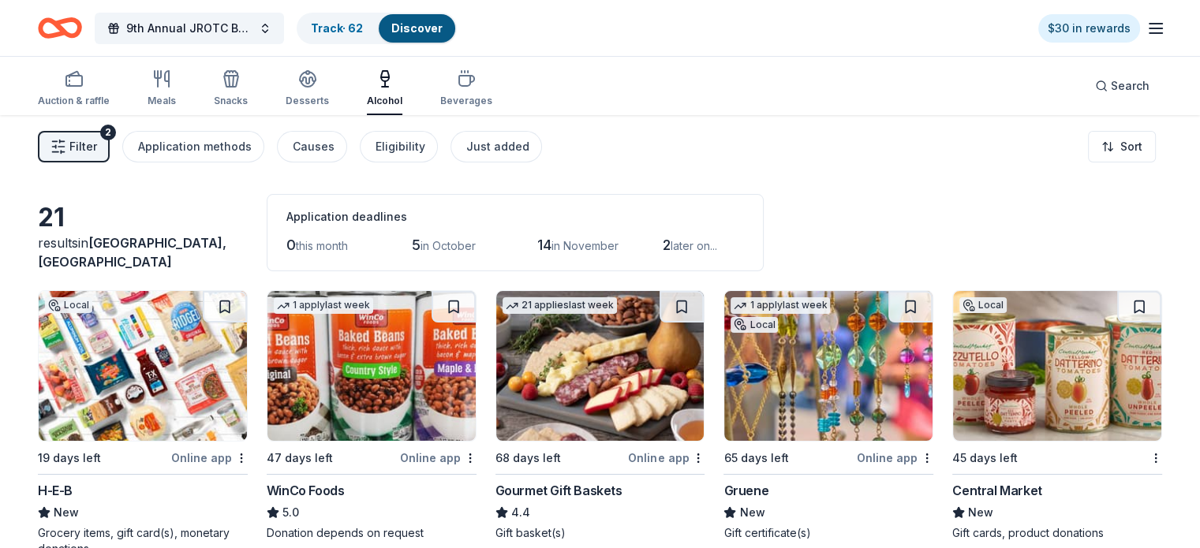
click at [95, 148] on span "Filter" at bounding box center [83, 146] width 28 height 19
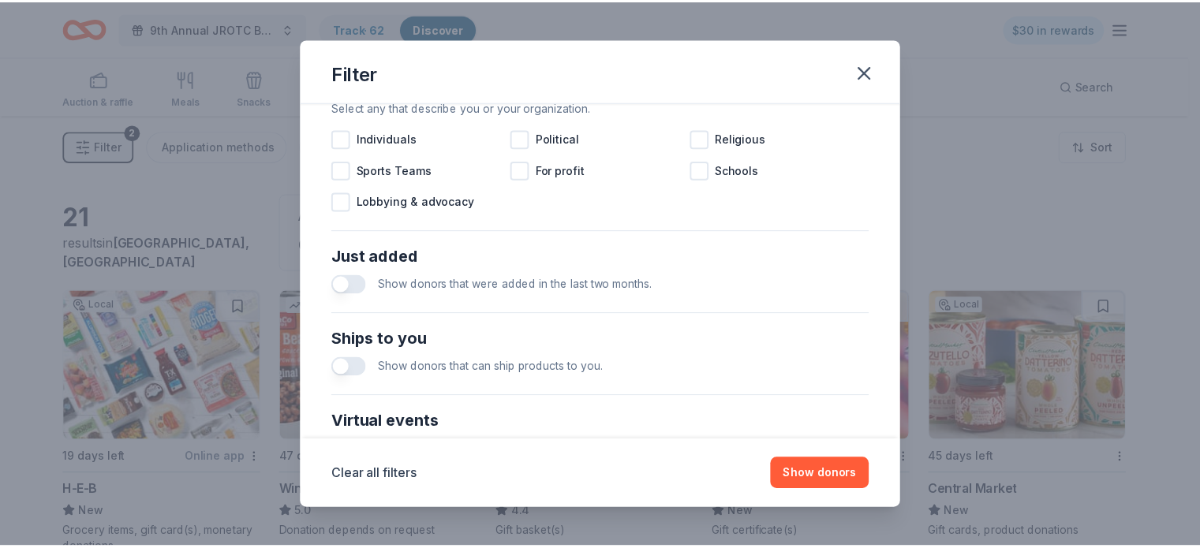
scroll to position [701, 0]
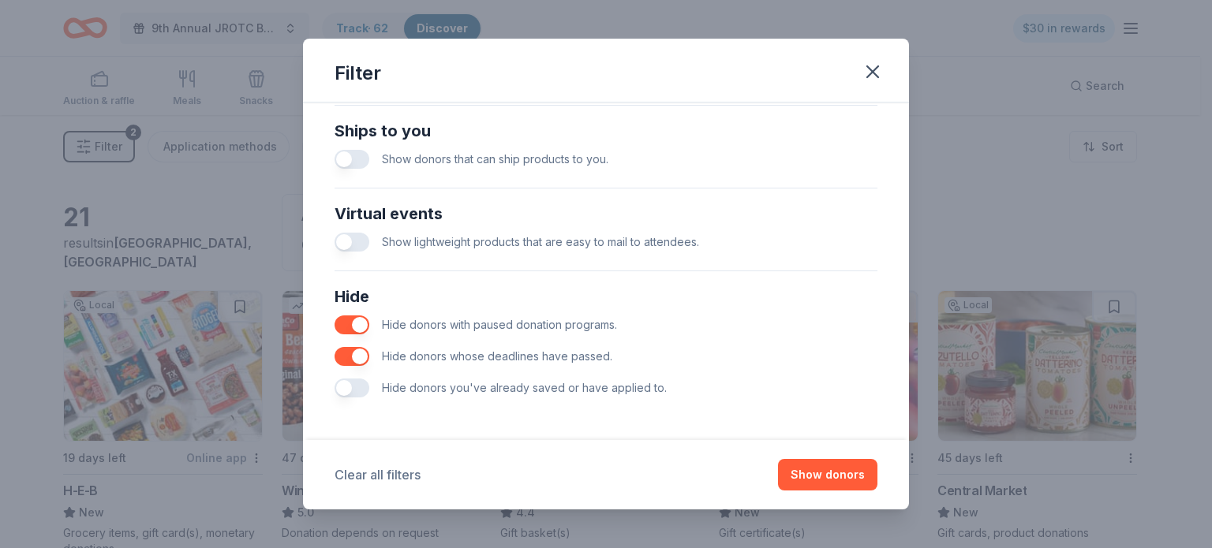
click at [396, 474] on button "Clear all filters" at bounding box center [377, 474] width 86 height 19
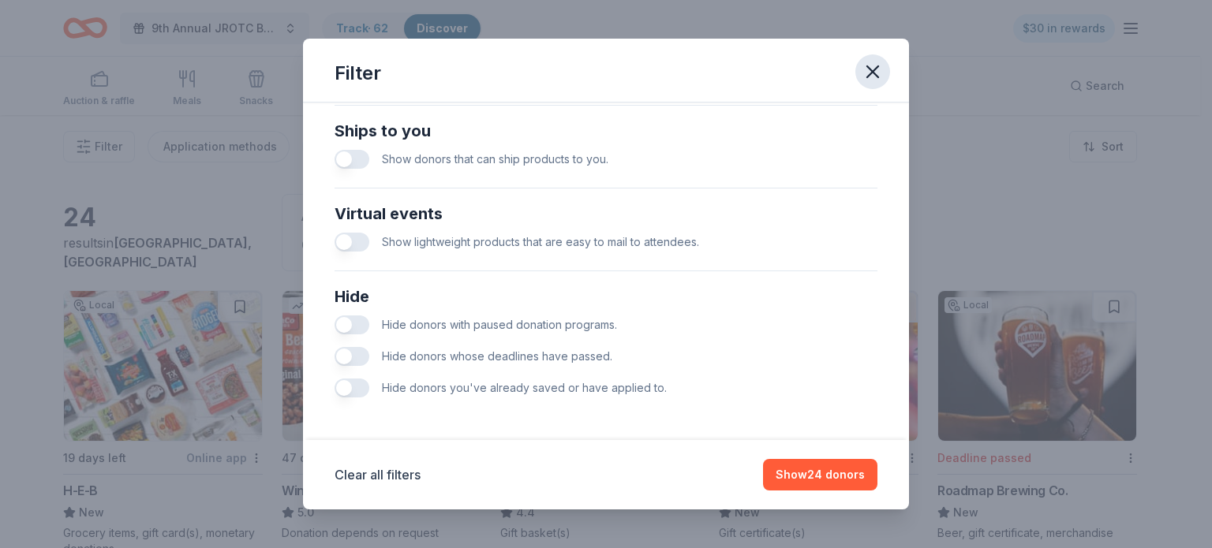
click at [870, 73] on icon "button" at bounding box center [872, 72] width 22 height 22
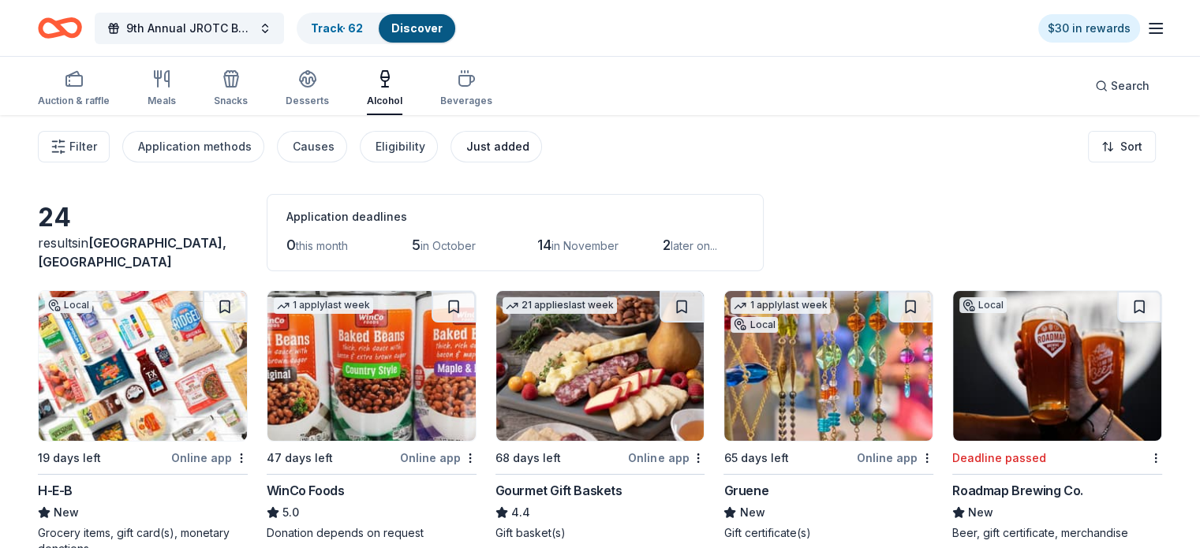
click at [516, 147] on div "Just added" at bounding box center [497, 146] width 63 height 19
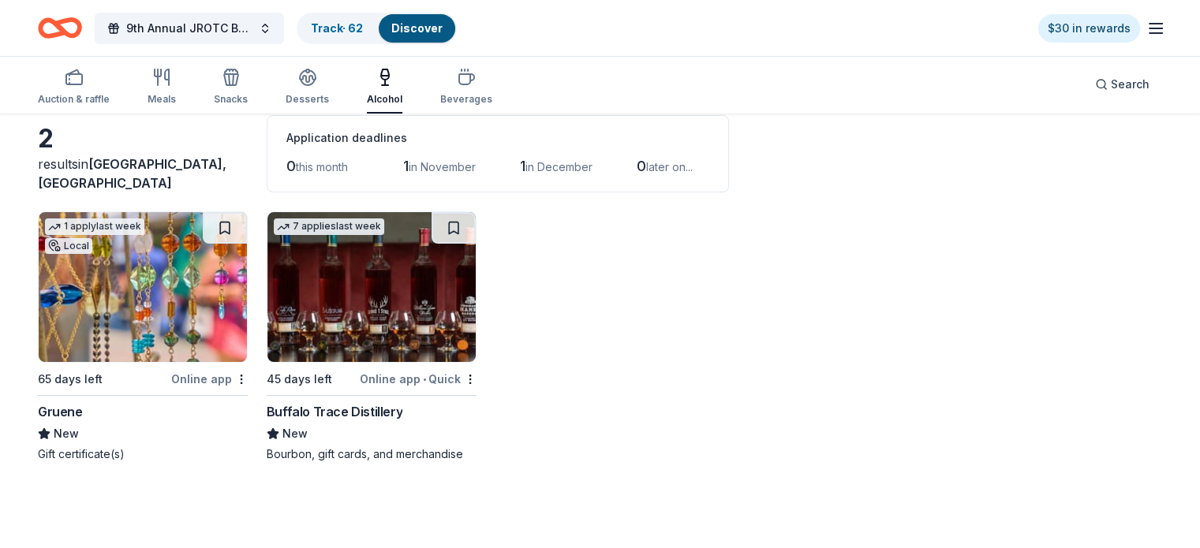
scroll to position [114, 0]
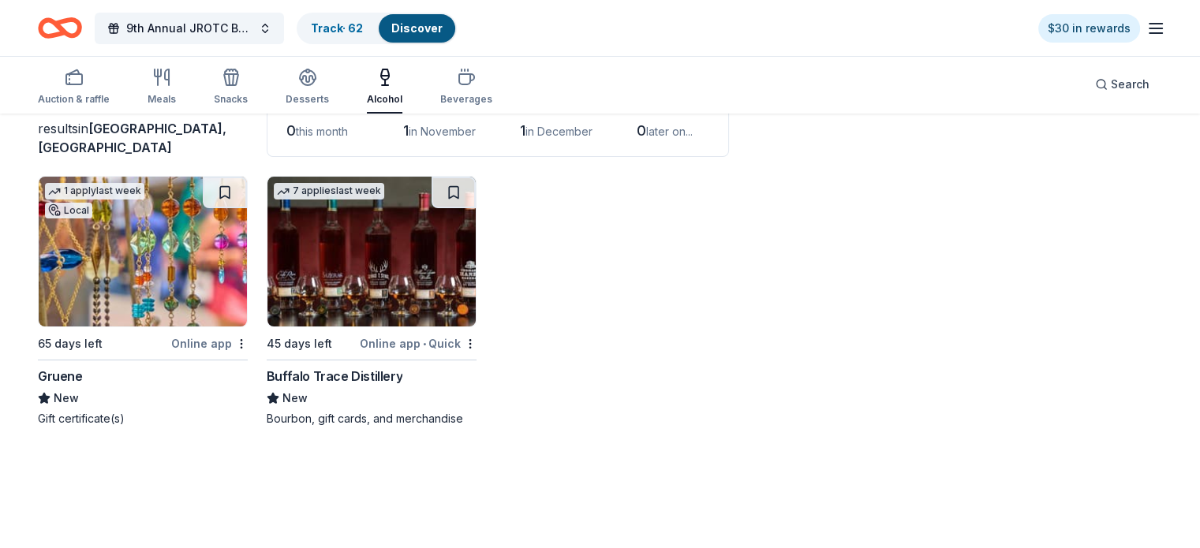
click at [347, 371] on div "Buffalo Trace Distillery" at bounding box center [335, 376] width 136 height 19
click at [163, 271] on img at bounding box center [143, 252] width 208 height 150
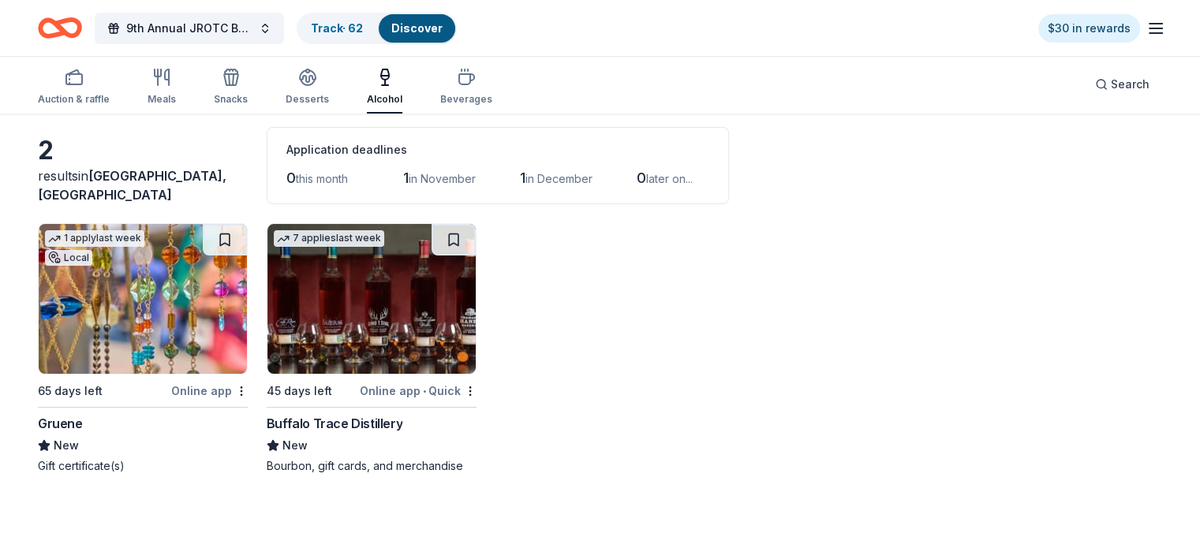
scroll to position [0, 0]
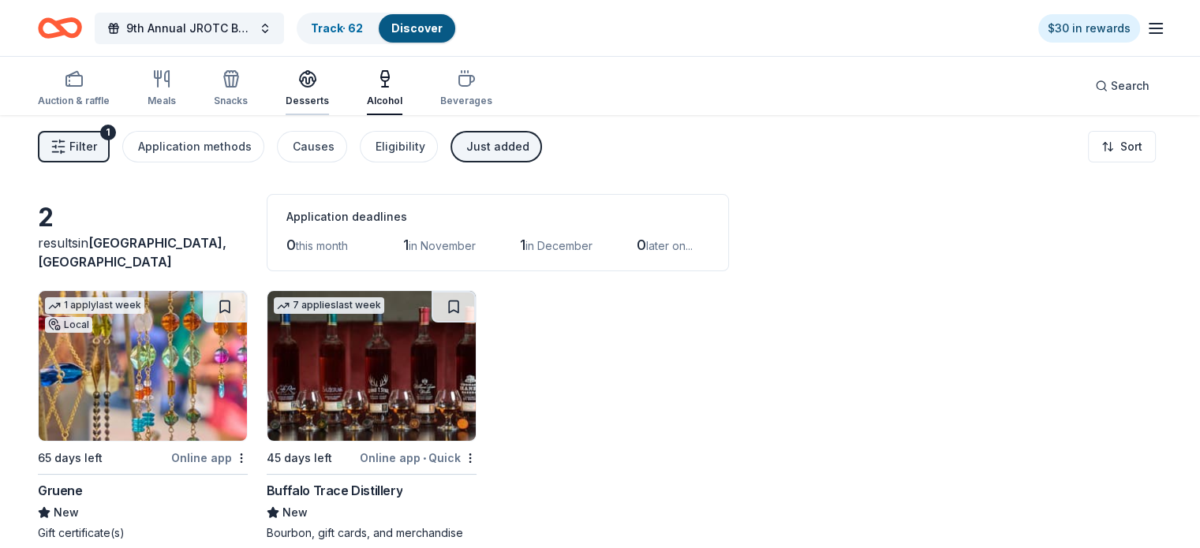
click at [316, 80] on icon "button" at bounding box center [308, 78] width 16 height 12
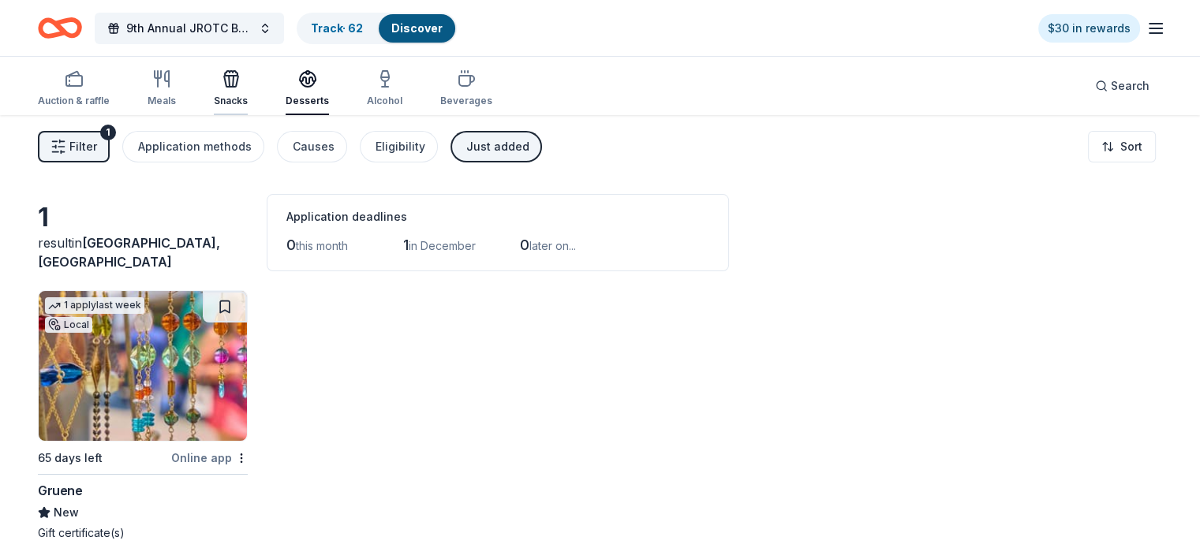
click at [241, 77] on icon "button" at bounding box center [231, 78] width 19 height 19
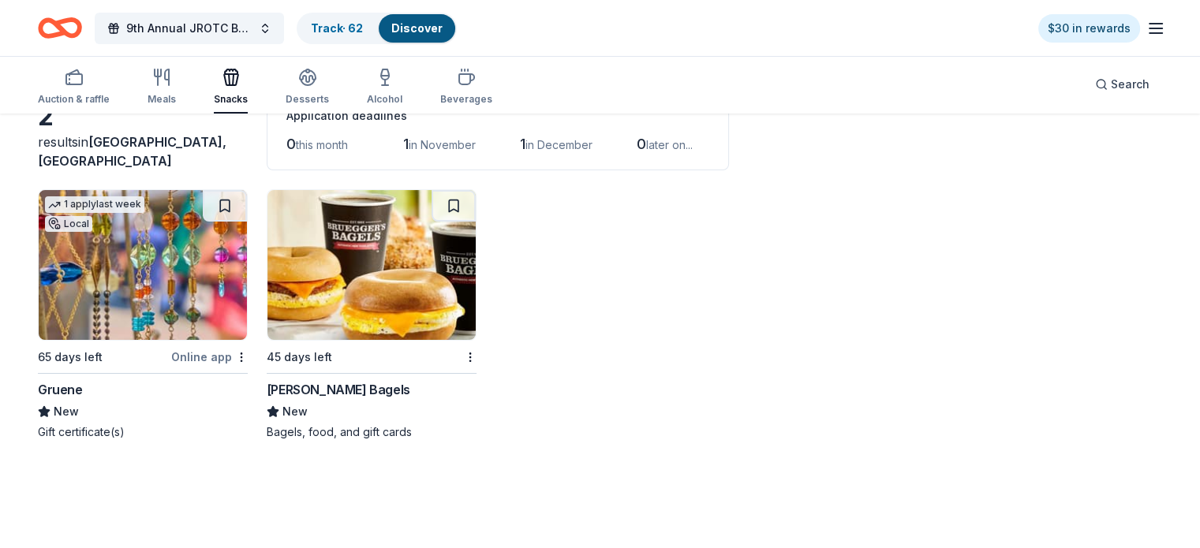
scroll to position [114, 0]
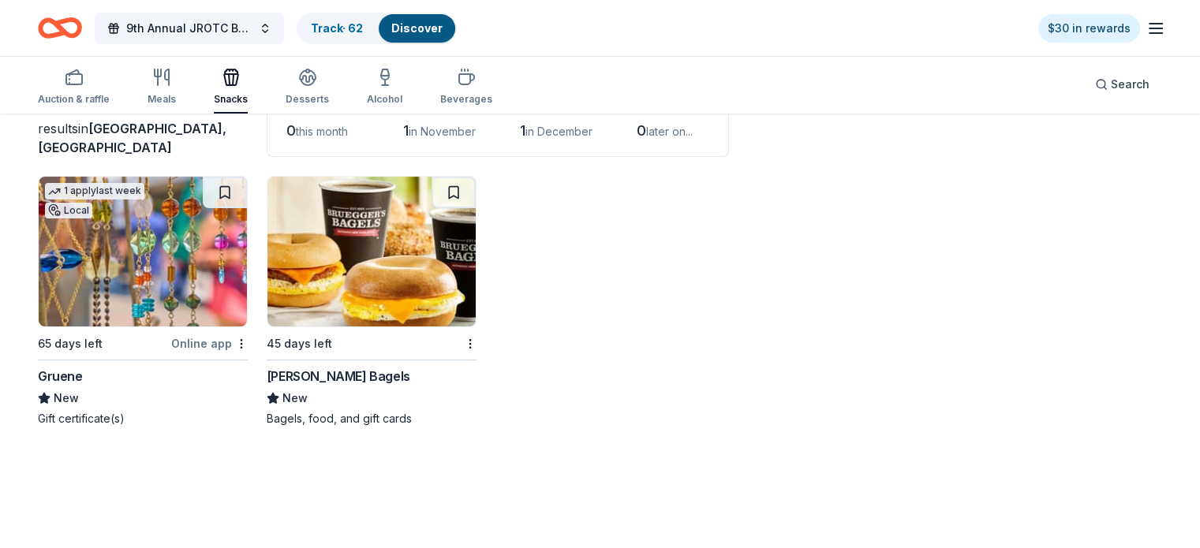
click at [345, 297] on img at bounding box center [371, 252] width 208 height 150
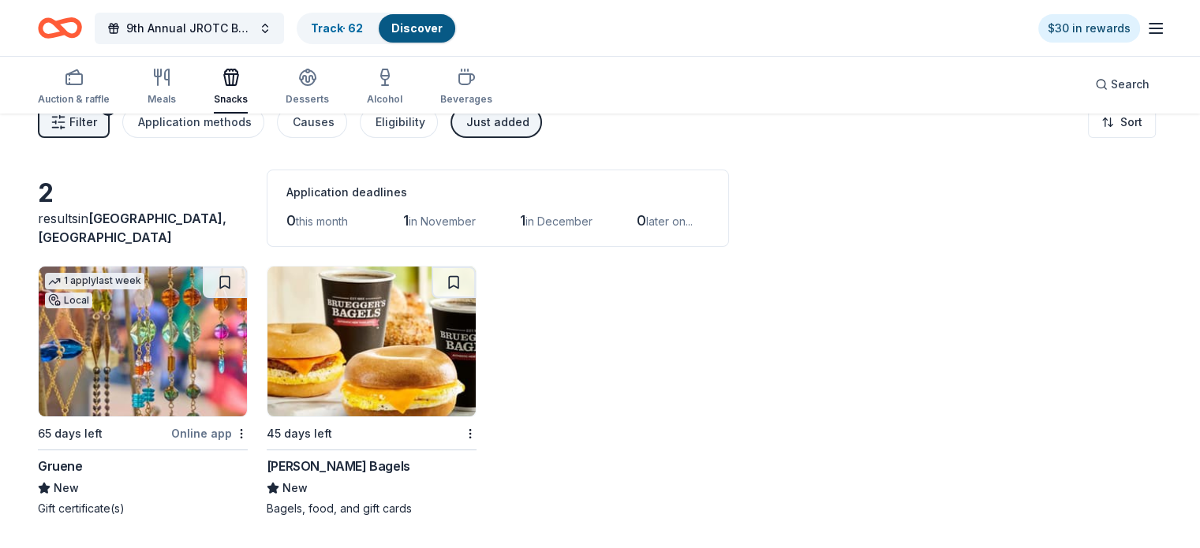
scroll to position [0, 0]
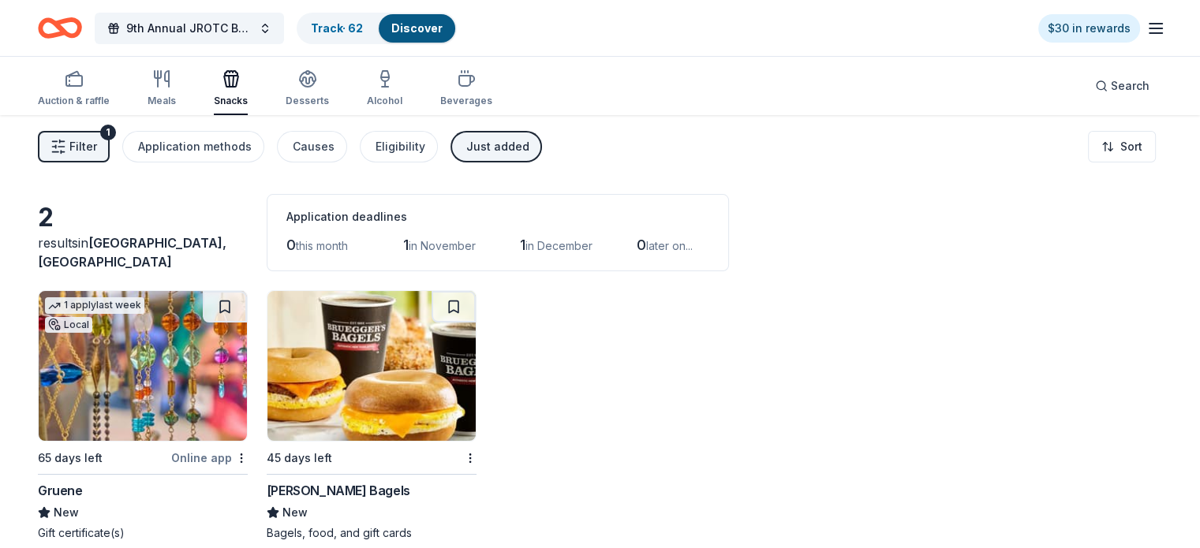
click at [439, 409] on img at bounding box center [371, 366] width 208 height 150
click at [434, 28] on link "Discover" at bounding box center [416, 27] width 51 height 13
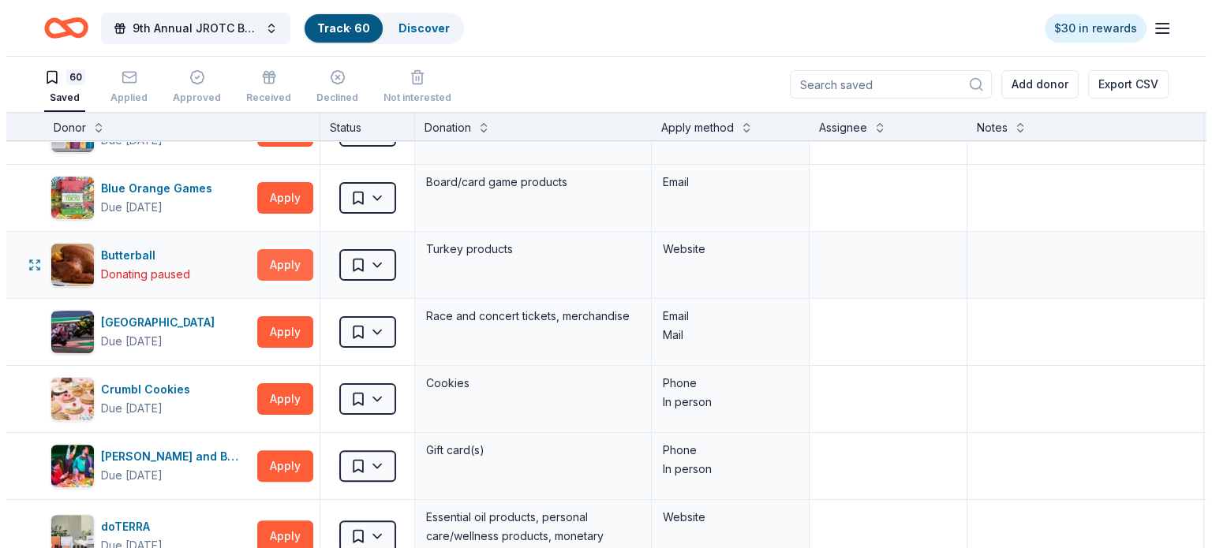
scroll to position [473, 0]
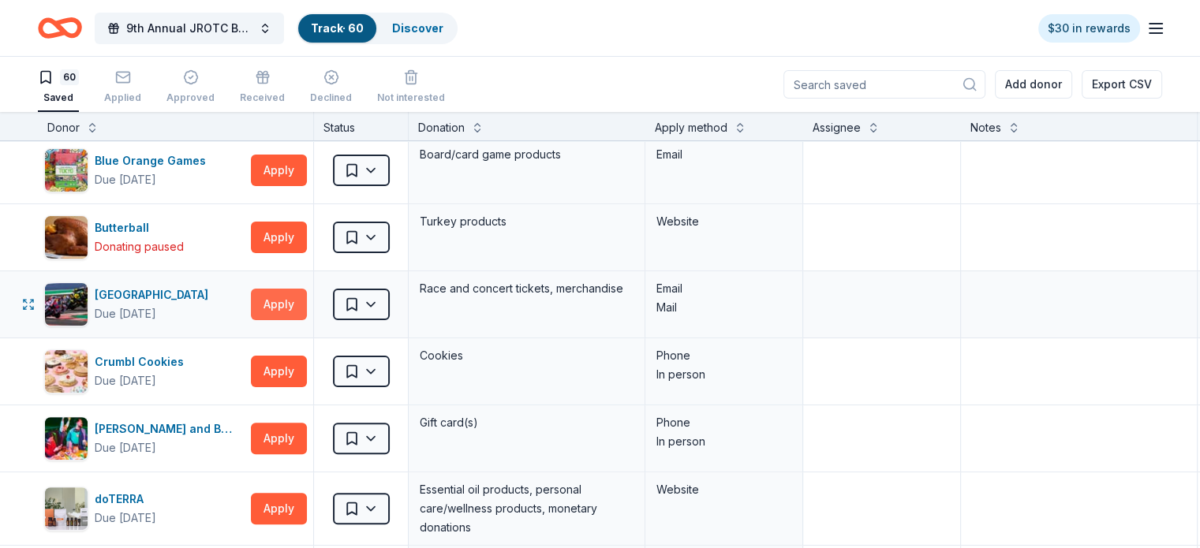
click at [296, 297] on button "Apply" at bounding box center [279, 305] width 56 height 32
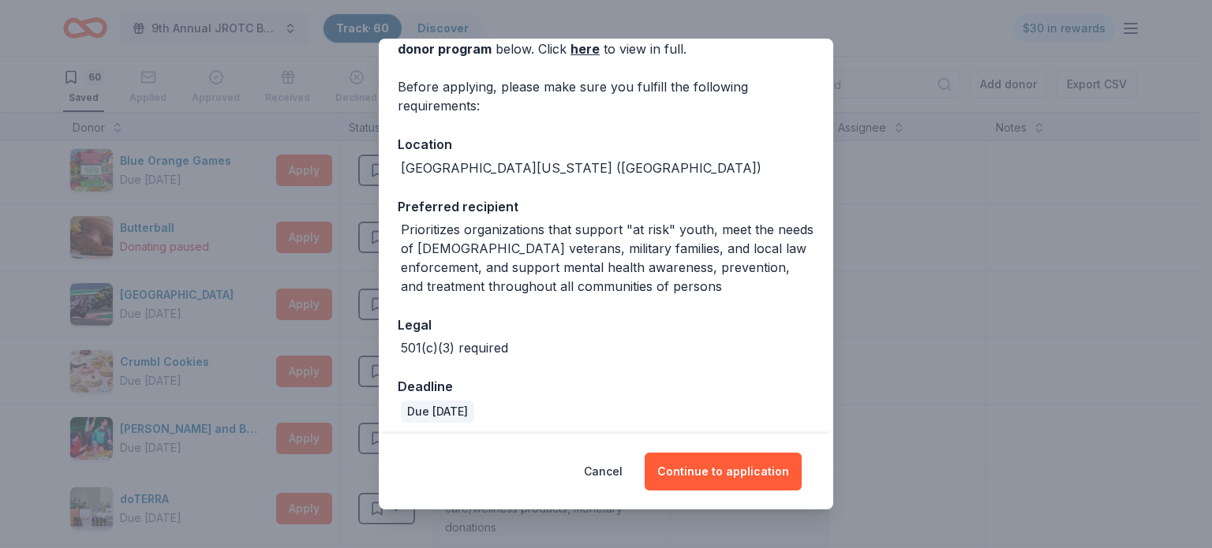
scroll to position [101, 0]
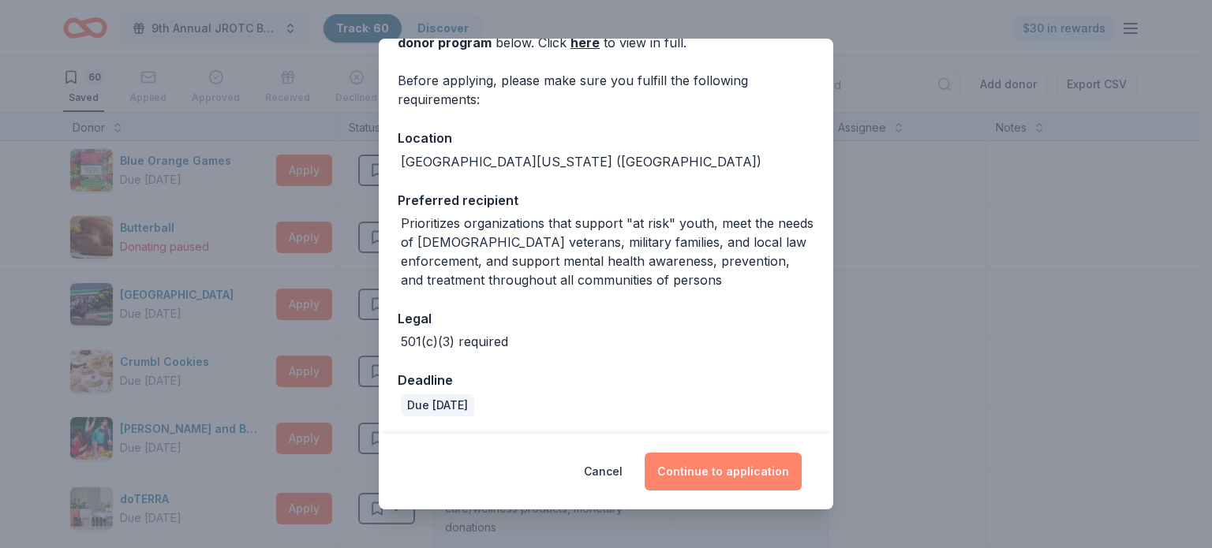
click at [732, 475] on button "Continue to application" at bounding box center [723, 472] width 157 height 38
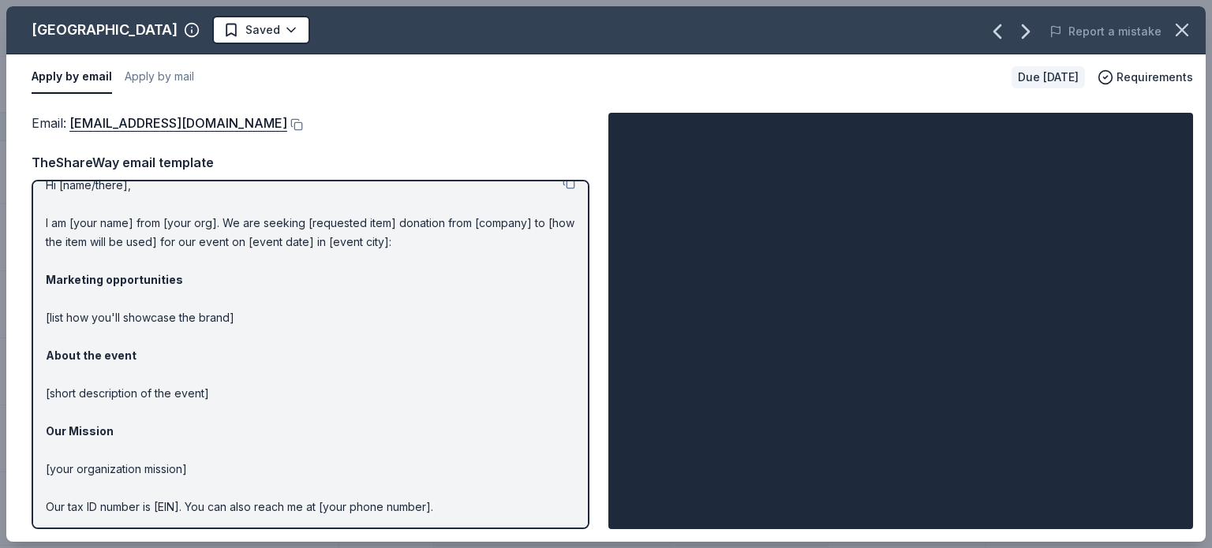
scroll to position [0, 0]
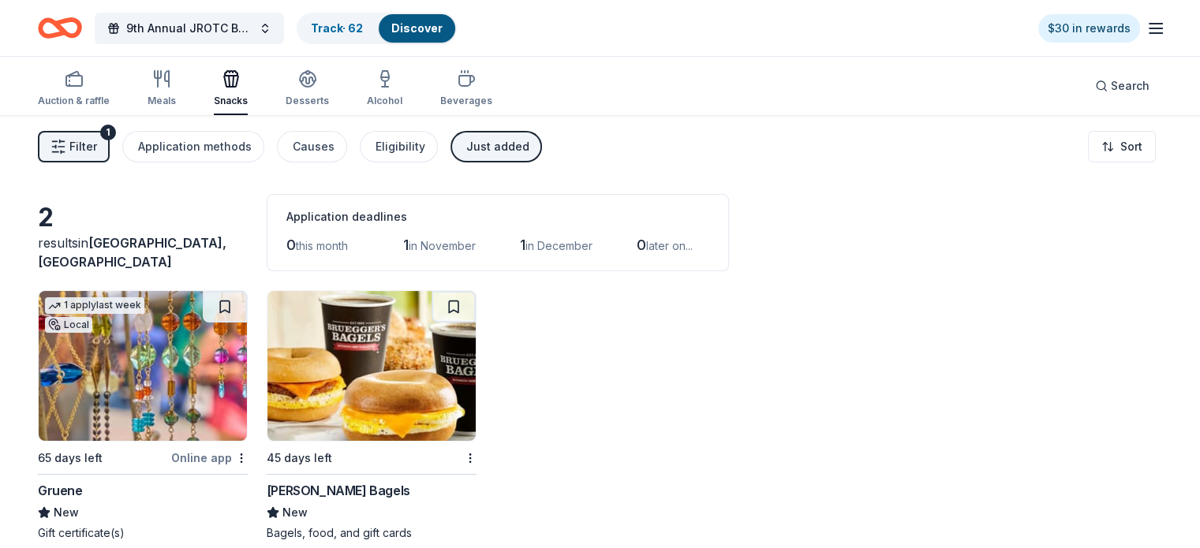
click at [443, 32] on link "Discover" at bounding box center [416, 27] width 51 height 13
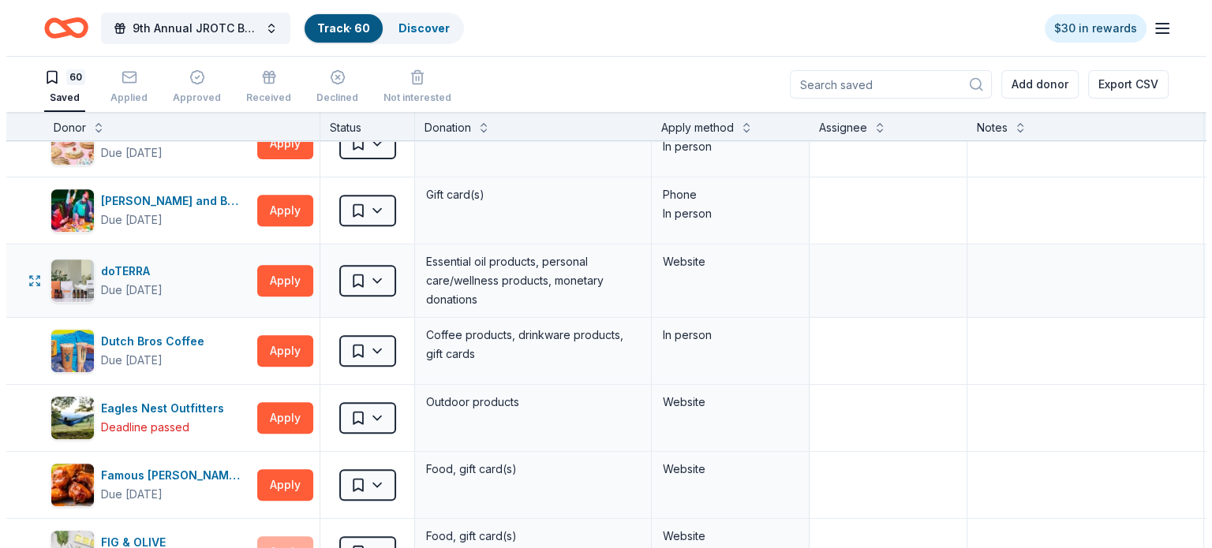
scroll to position [710, 0]
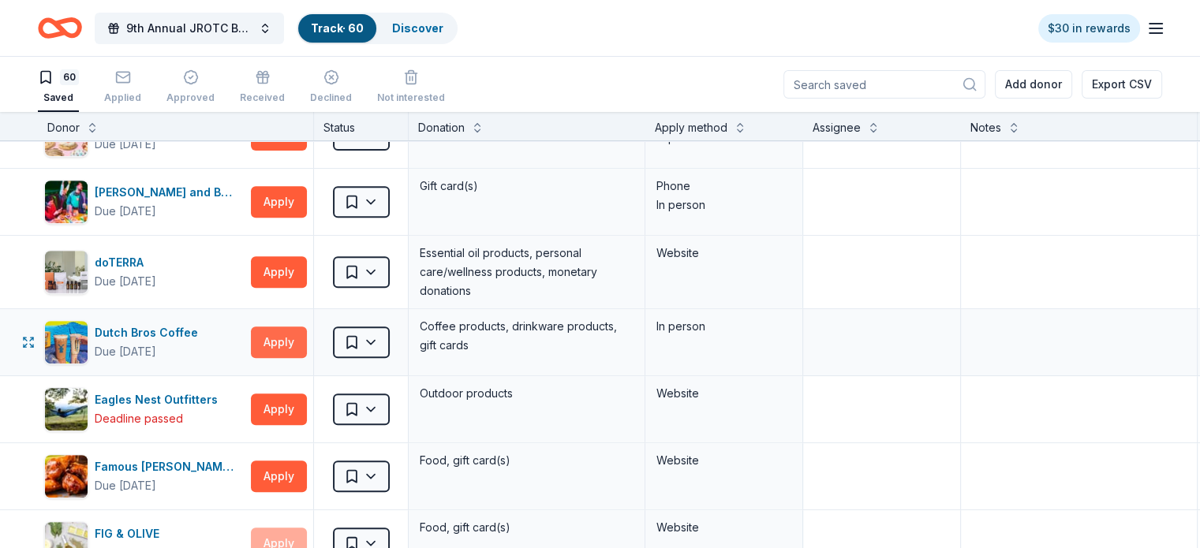
click at [303, 337] on button "Apply" at bounding box center [279, 343] width 56 height 32
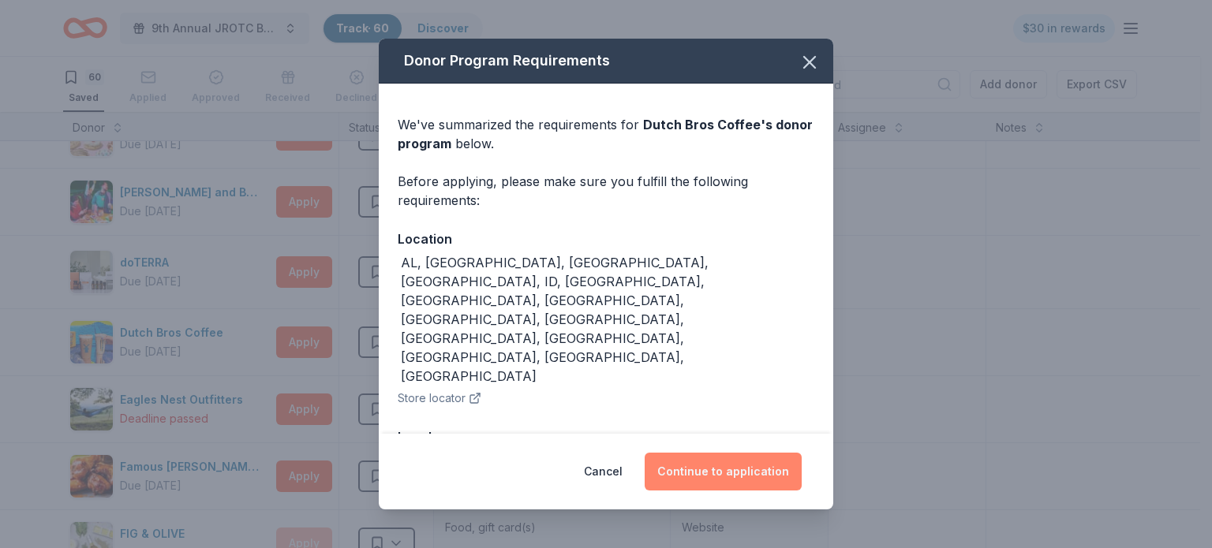
click at [741, 470] on button "Continue to application" at bounding box center [723, 472] width 157 height 38
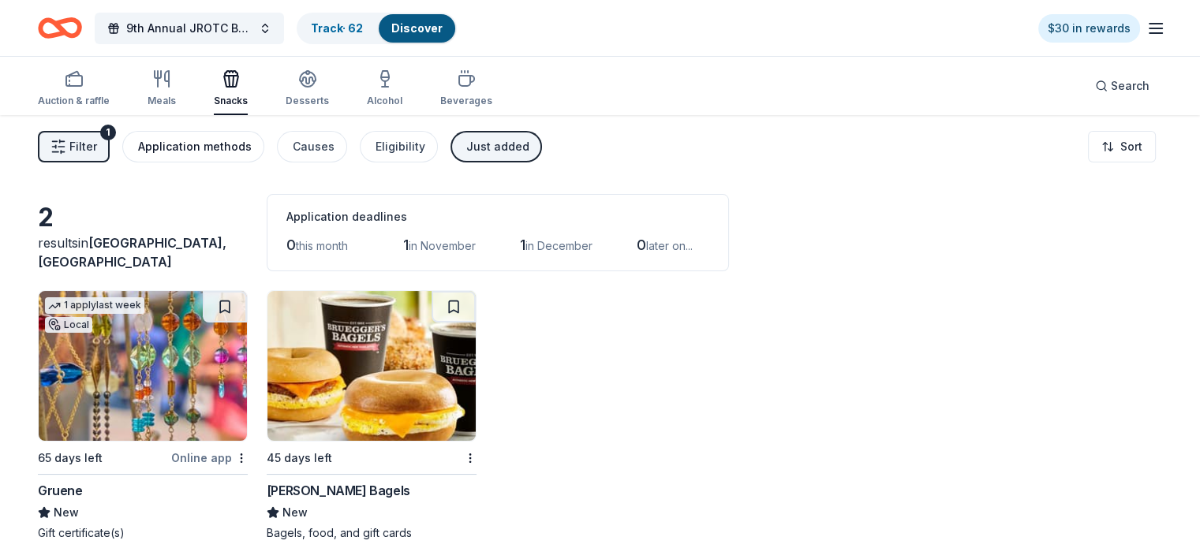
click at [245, 146] on div "Application methods" at bounding box center [195, 146] width 114 height 19
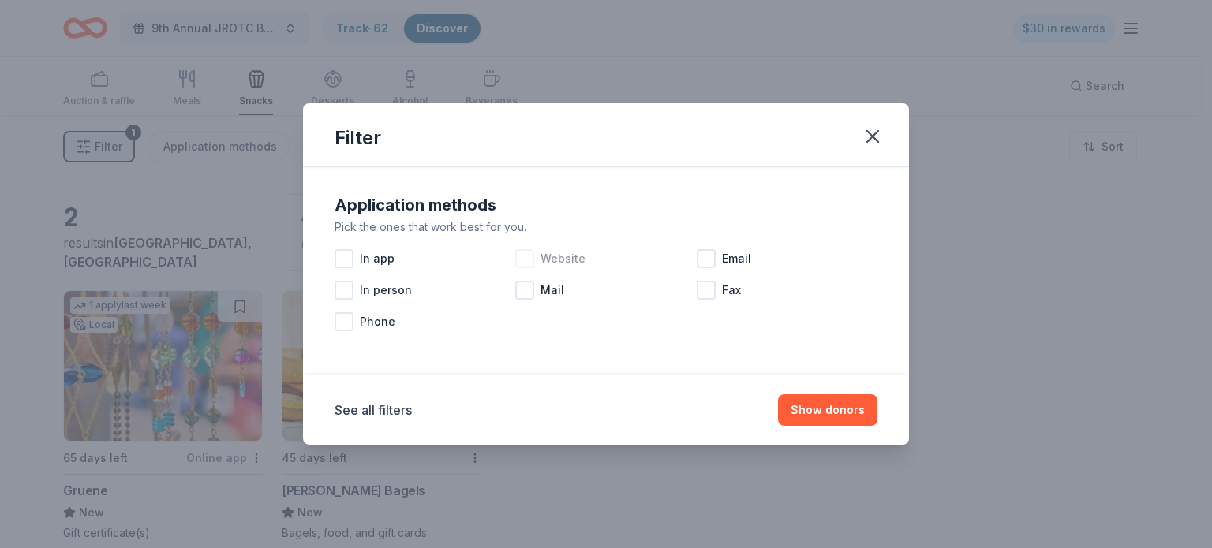
click at [527, 258] on div at bounding box center [524, 258] width 19 height 19
click at [874, 141] on icon "button" at bounding box center [872, 136] width 22 height 22
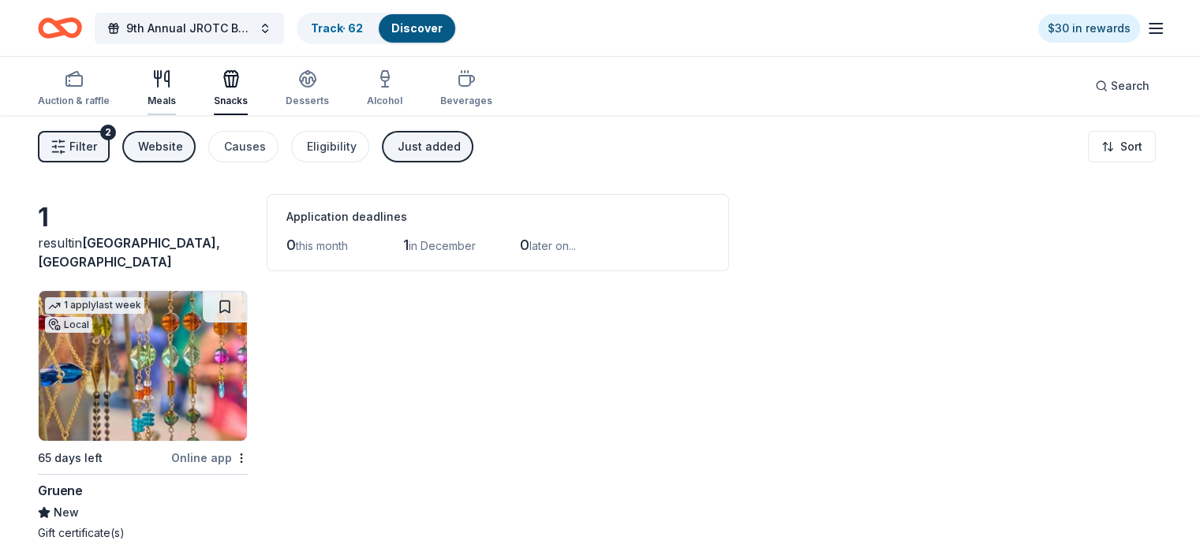
click at [176, 95] on div "Meals" at bounding box center [162, 101] width 28 height 13
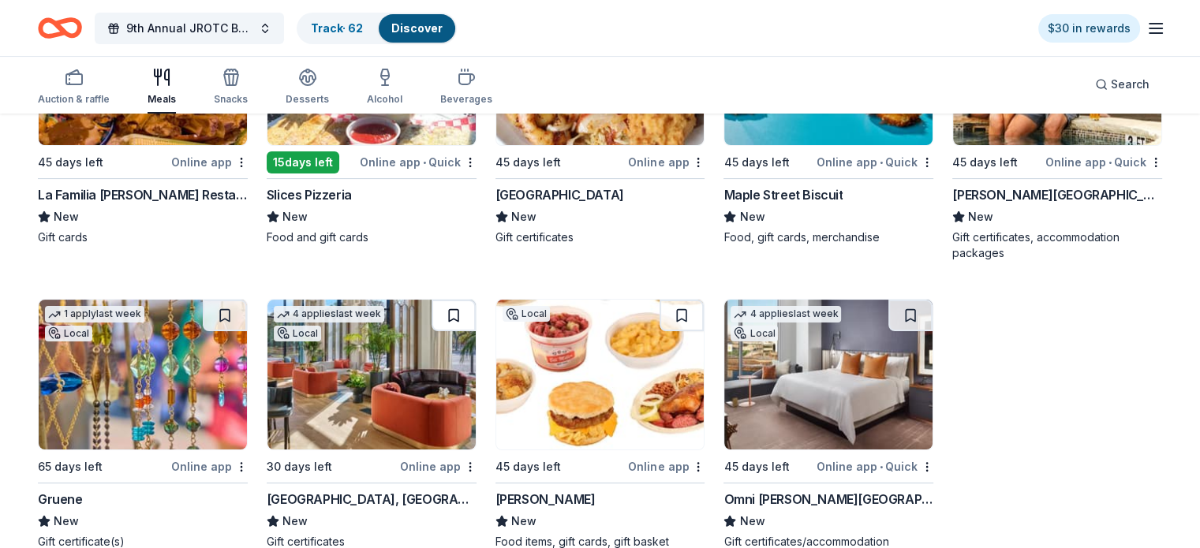
scroll to position [343, 0]
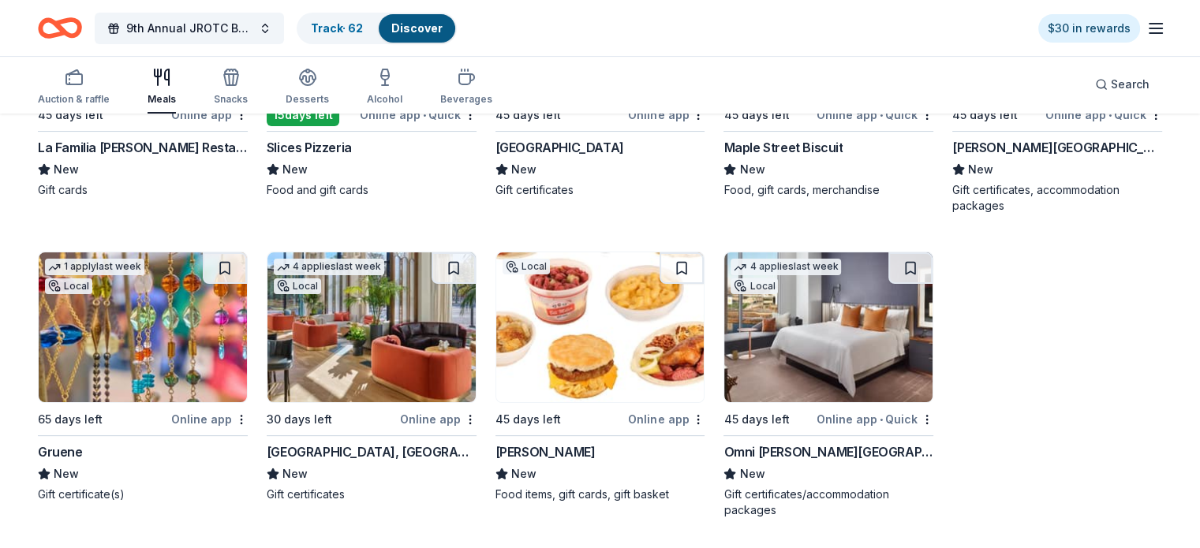
click at [792, 373] on img at bounding box center [828, 327] width 208 height 150
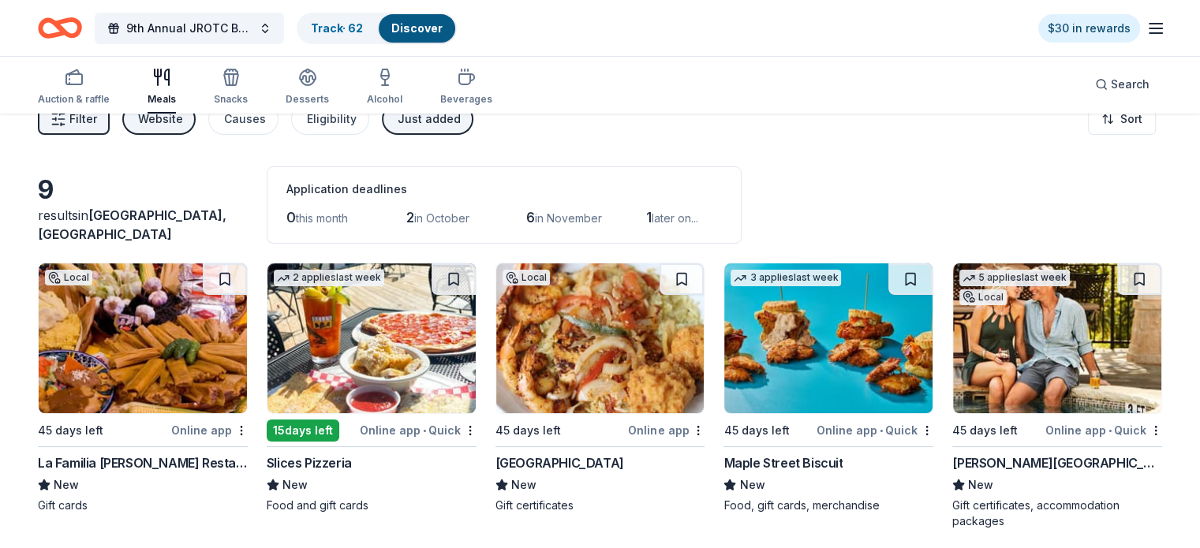
scroll to position [0, 0]
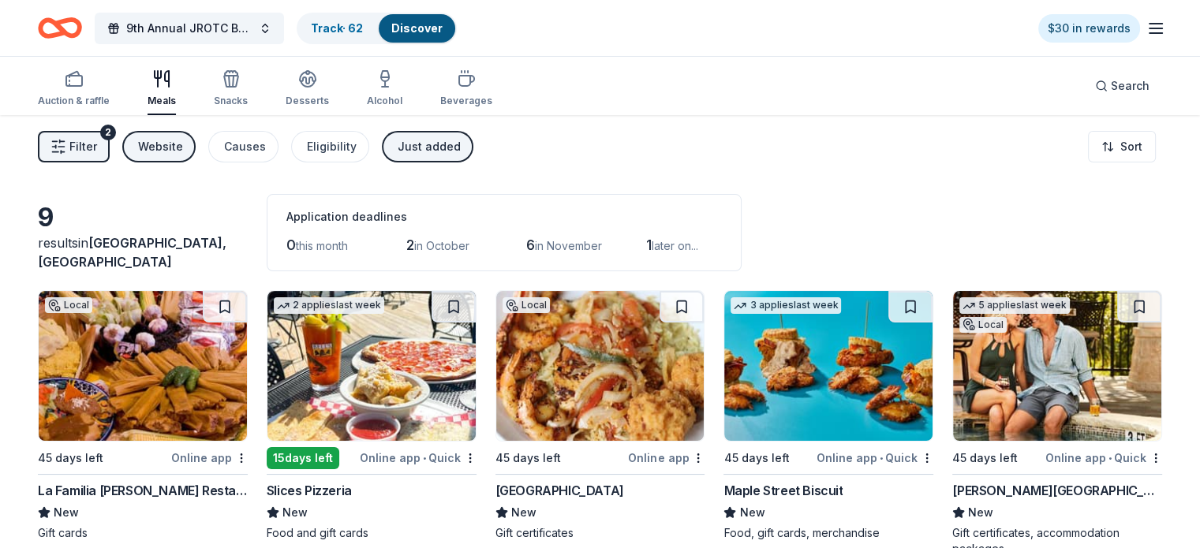
click at [405, 397] on img at bounding box center [371, 366] width 208 height 150
click at [360, 29] on link "Track · 62" at bounding box center [337, 27] width 52 height 13
click at [317, 84] on icon "button" at bounding box center [307, 78] width 19 height 19
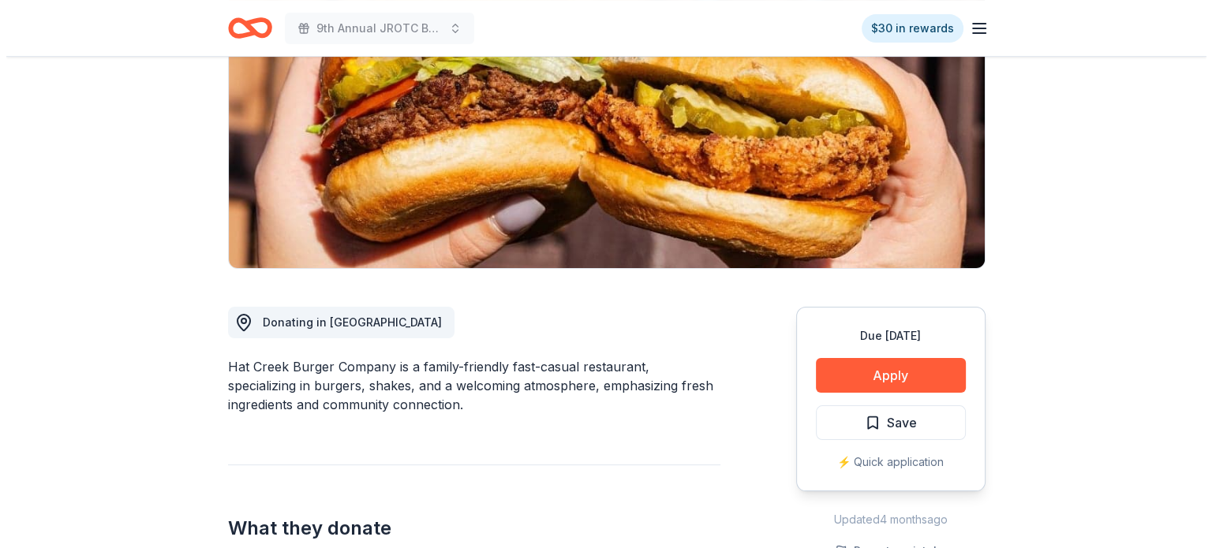
scroll to position [237, 0]
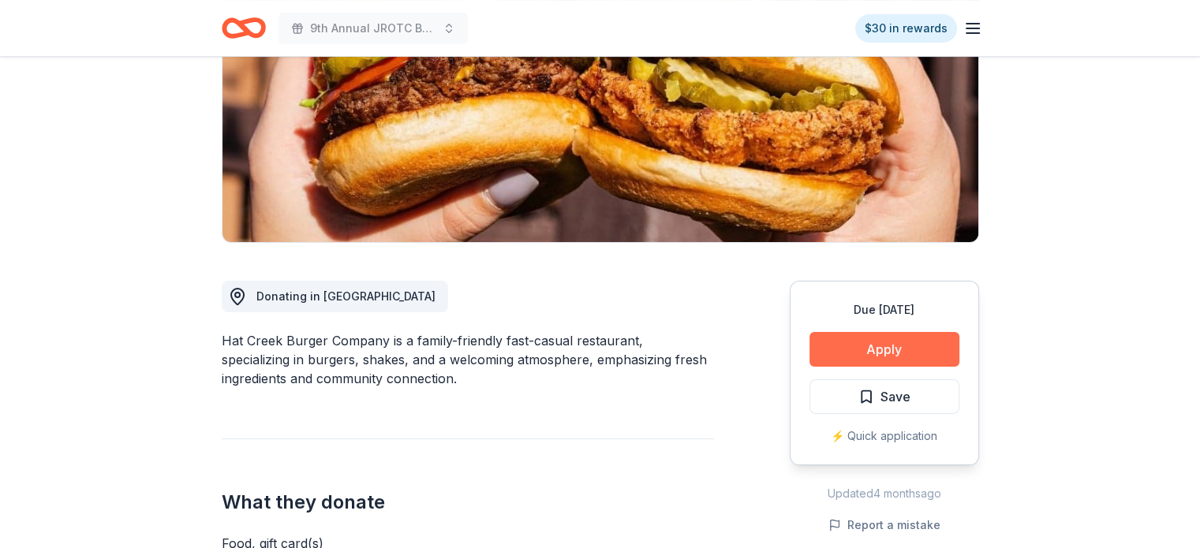
click at [861, 354] on button "Apply" at bounding box center [884, 349] width 150 height 35
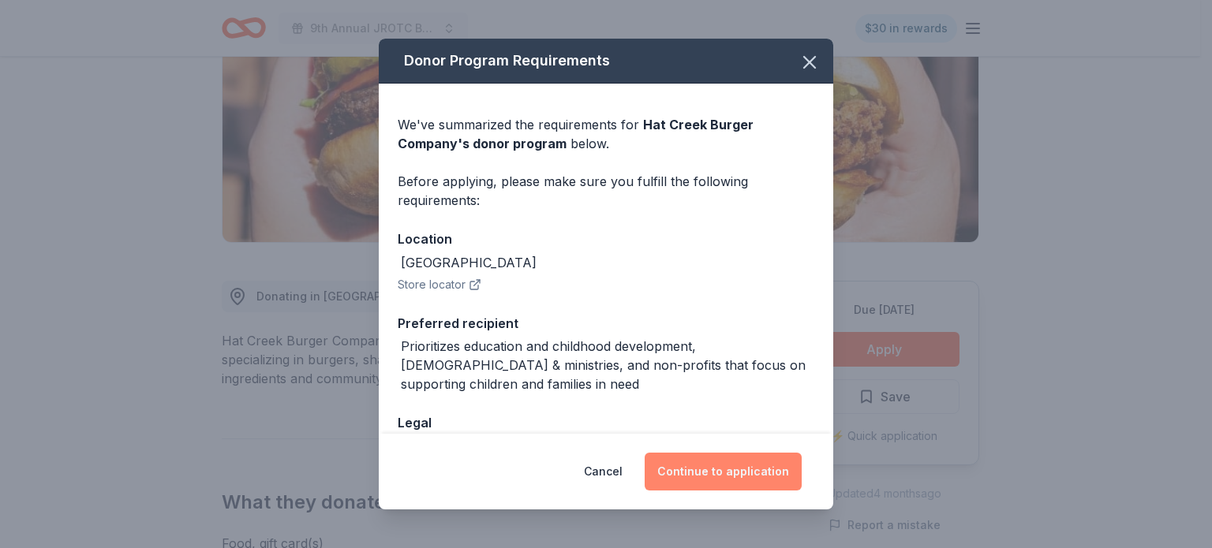
click at [753, 465] on button "Continue to application" at bounding box center [723, 472] width 157 height 38
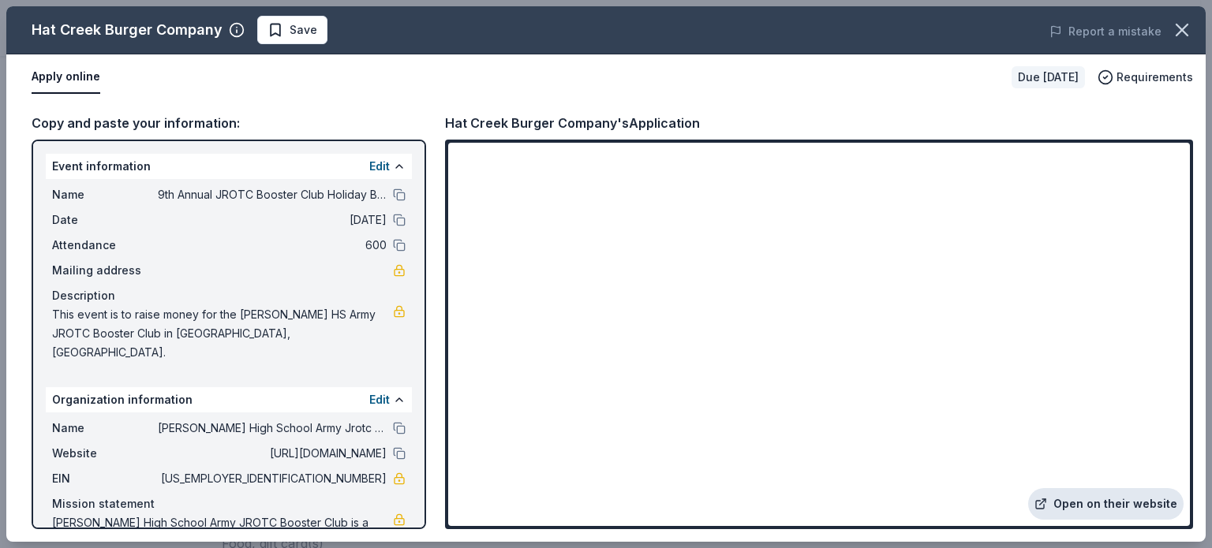
click at [1108, 507] on link "Open on their website" at bounding box center [1105, 504] width 155 height 32
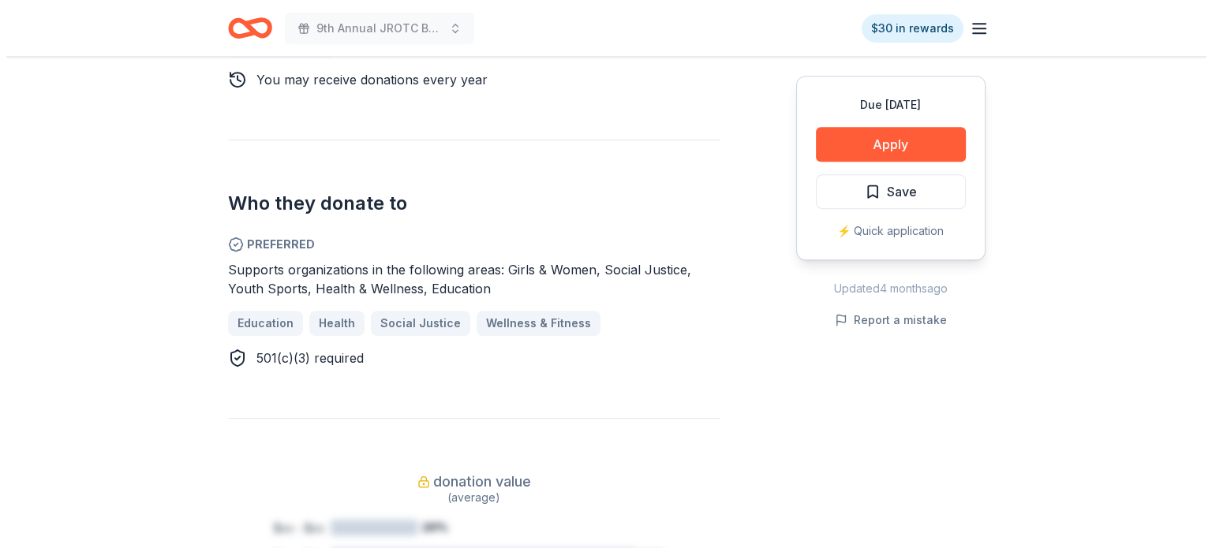
scroll to position [868, 0]
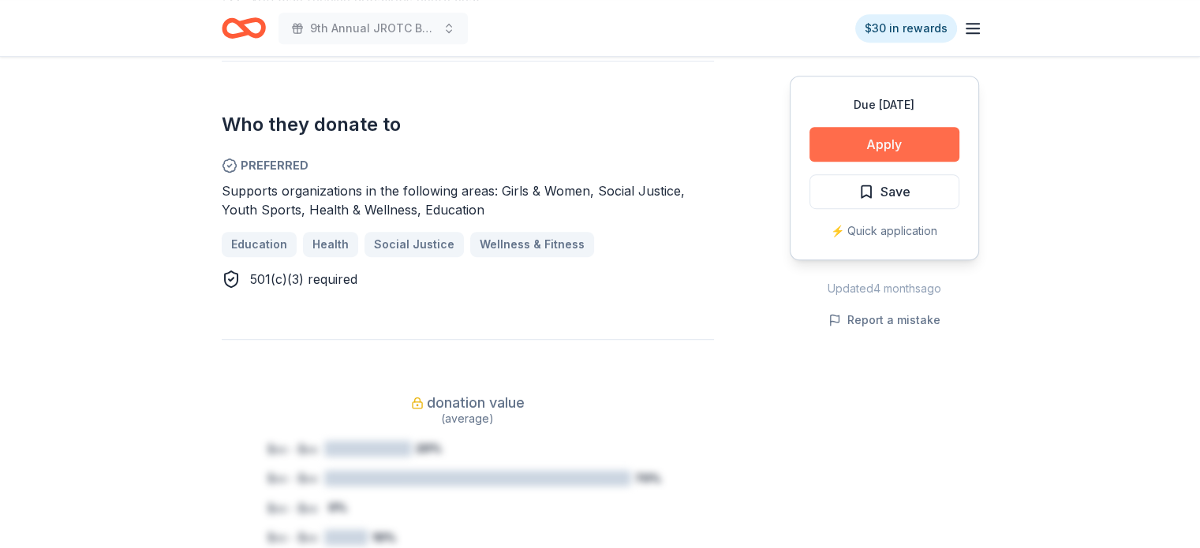
click at [858, 144] on button "Apply" at bounding box center [884, 144] width 150 height 35
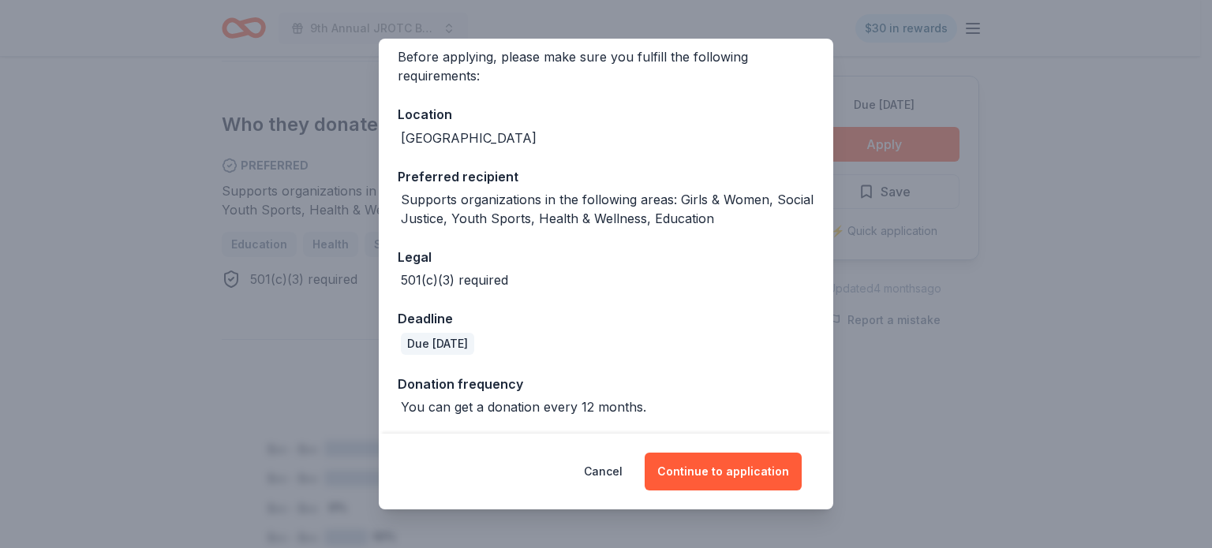
scroll to position [125, 0]
click at [724, 469] on button "Continue to application" at bounding box center [723, 472] width 157 height 38
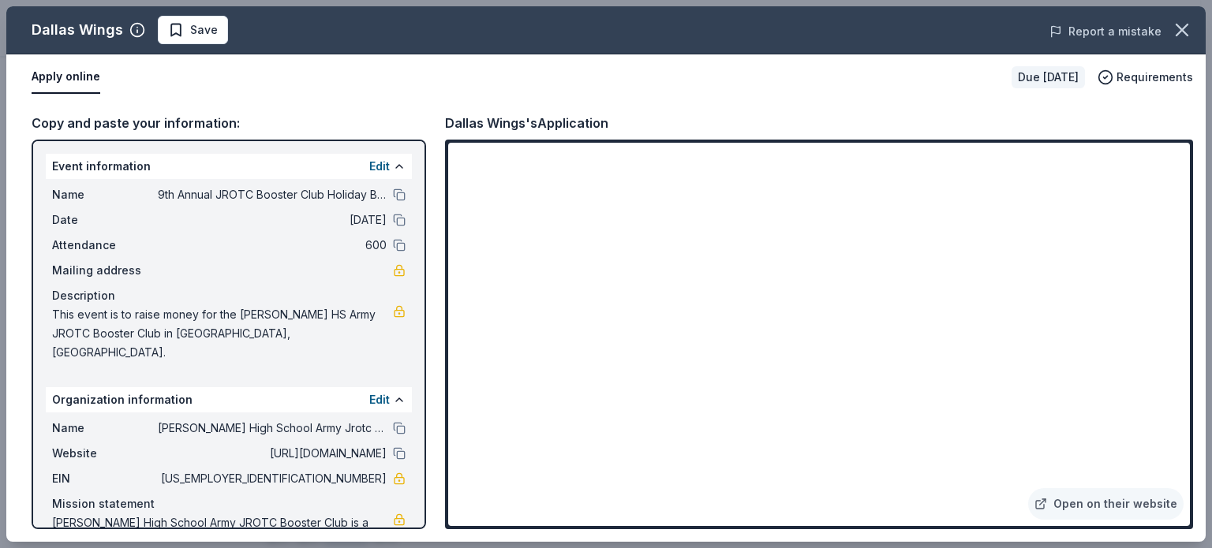
click at [1108, 35] on button "Report a mistake" at bounding box center [1105, 31] width 112 height 19
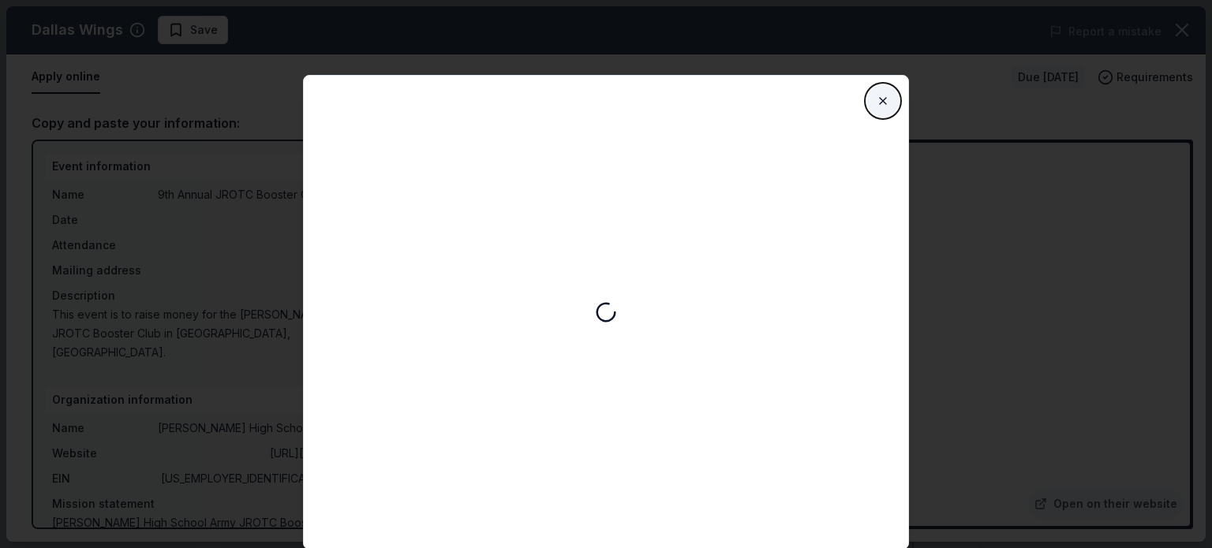
click at [880, 97] on button "Close" at bounding box center [883, 101] width 32 height 32
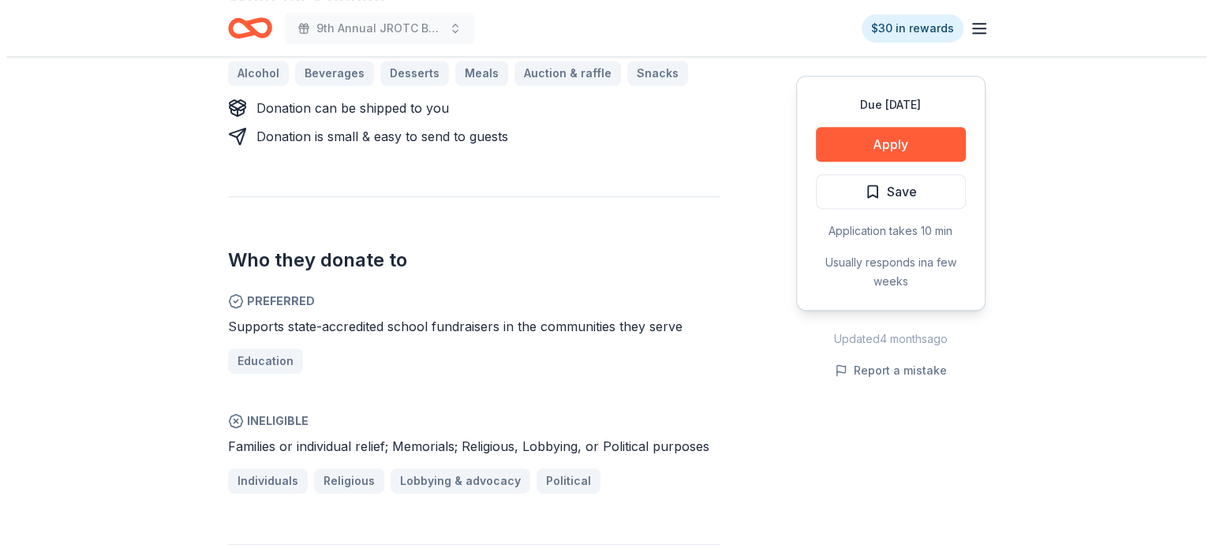
scroll to position [789, 0]
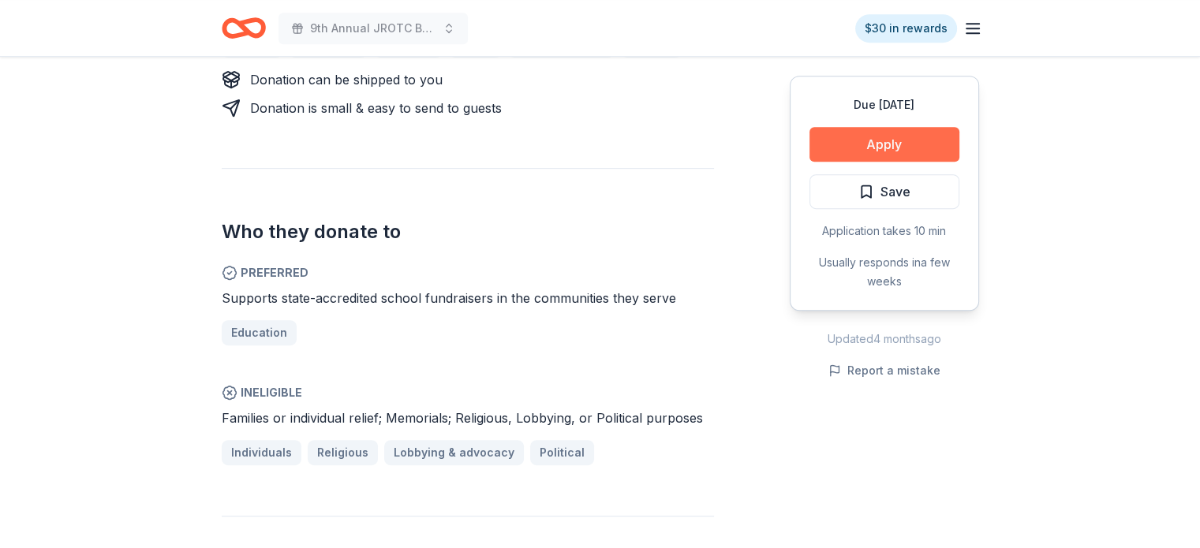
click at [880, 144] on button "Apply" at bounding box center [884, 144] width 150 height 35
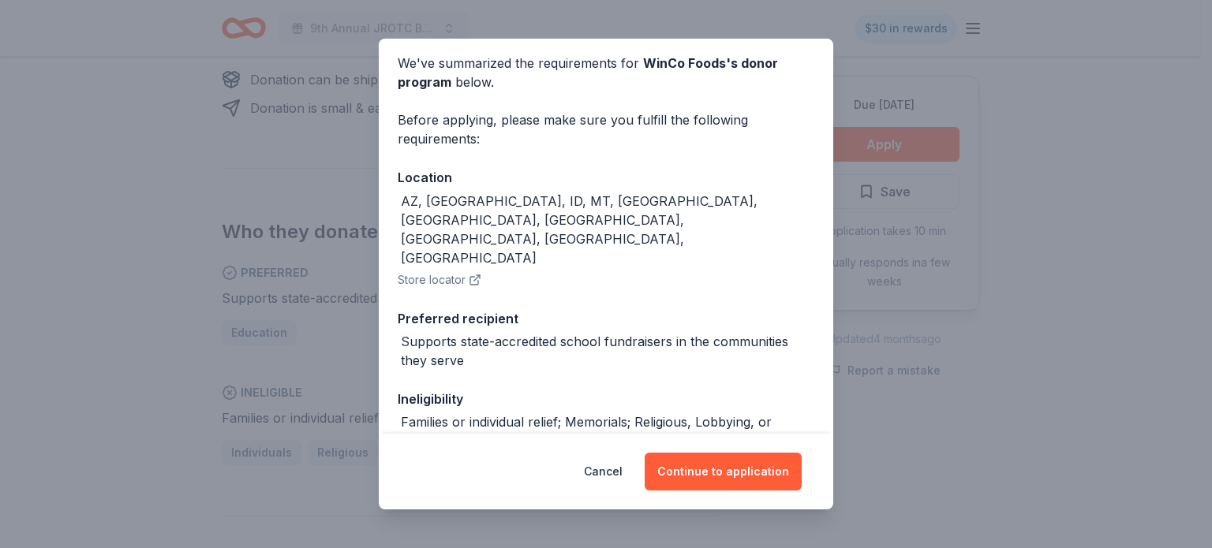
scroll to position [104, 0]
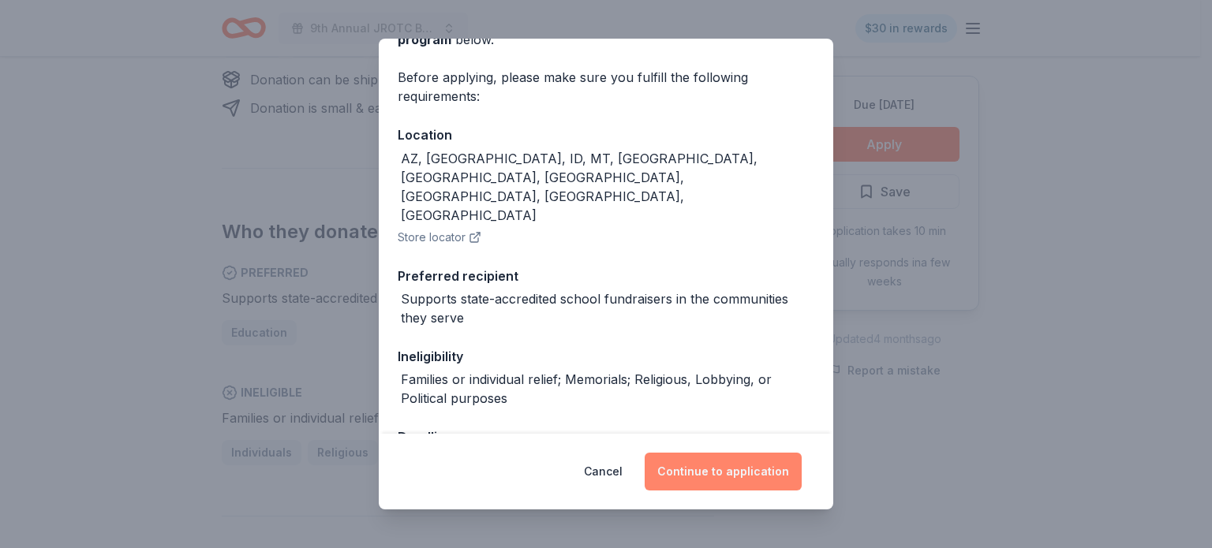
click at [742, 475] on button "Continue to application" at bounding box center [723, 472] width 157 height 38
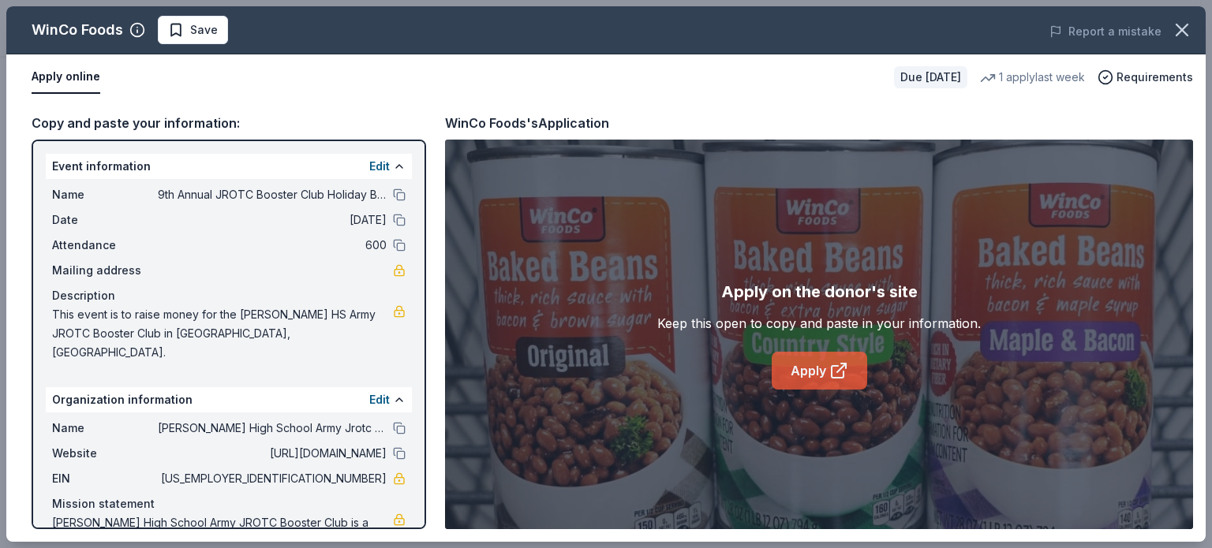
click at [818, 369] on link "Apply" at bounding box center [819, 371] width 95 height 38
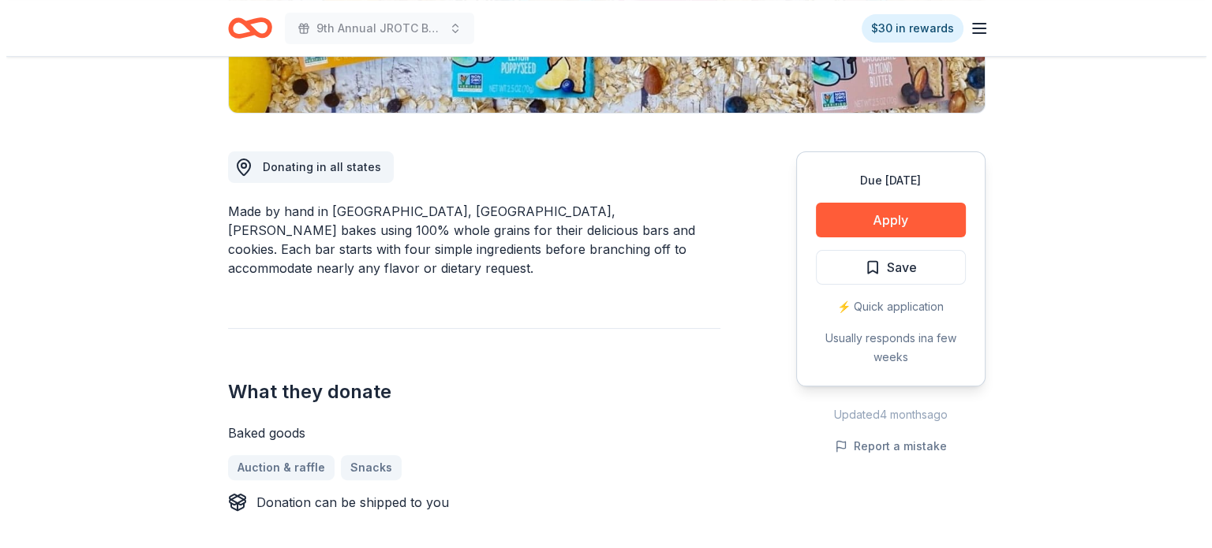
scroll to position [394, 0]
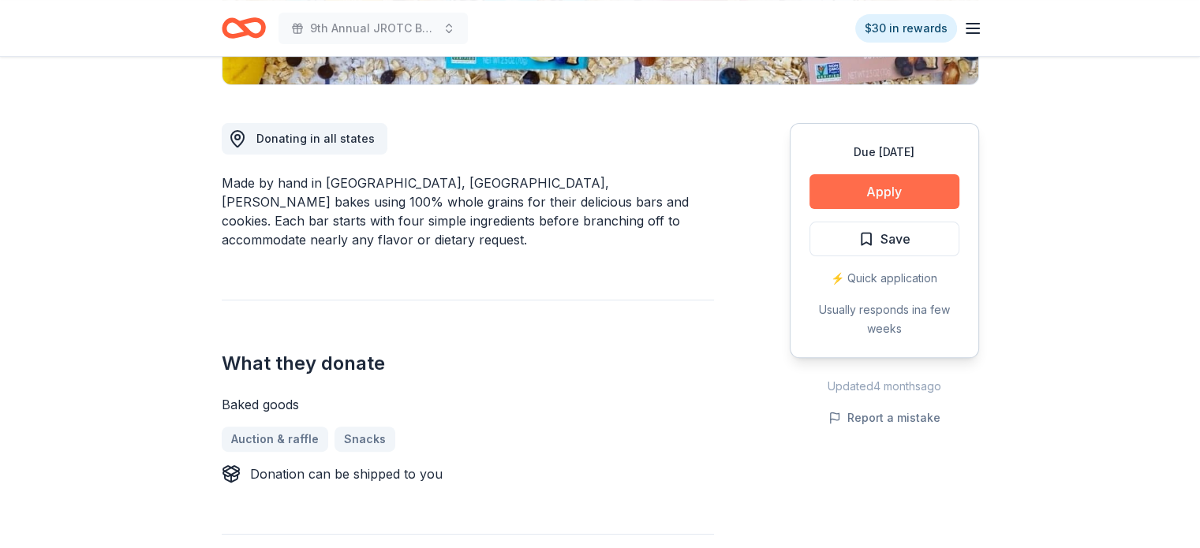
click at [861, 189] on button "Apply" at bounding box center [884, 191] width 150 height 35
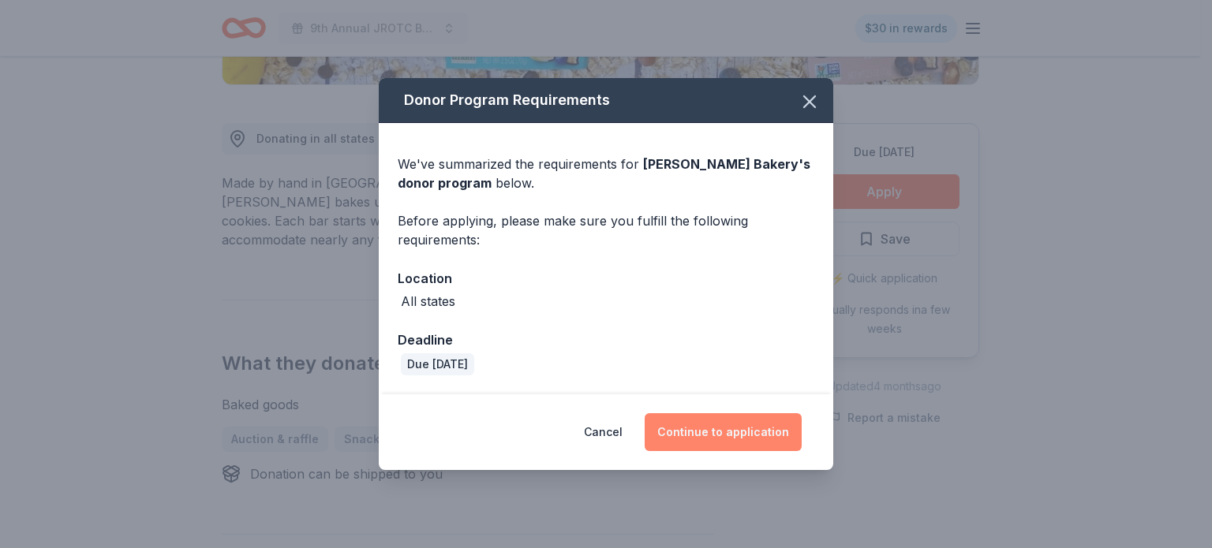
click at [718, 433] on button "Continue to application" at bounding box center [723, 432] width 157 height 38
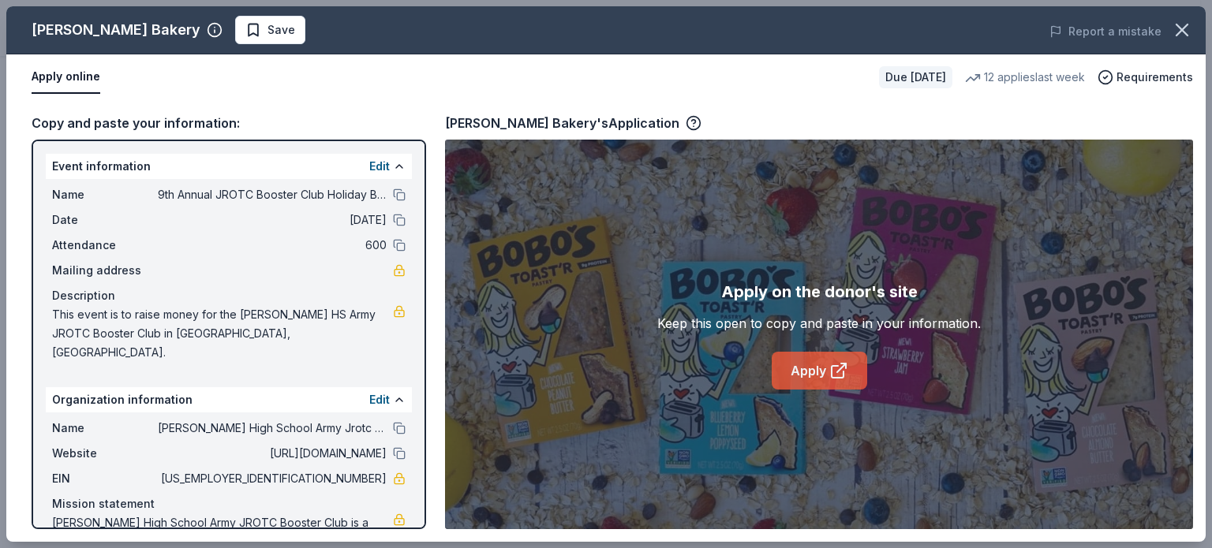
click at [808, 365] on link "Apply" at bounding box center [819, 371] width 95 height 38
click at [805, 368] on link "Apply" at bounding box center [819, 371] width 95 height 38
click at [812, 370] on link "Apply" at bounding box center [819, 371] width 95 height 38
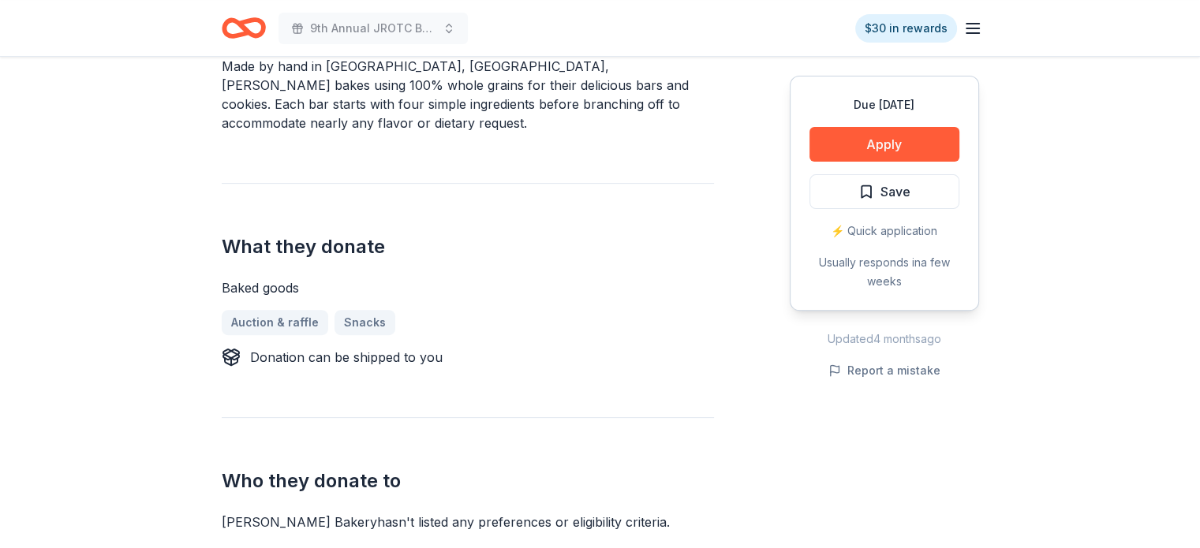
scroll to position [473, 0]
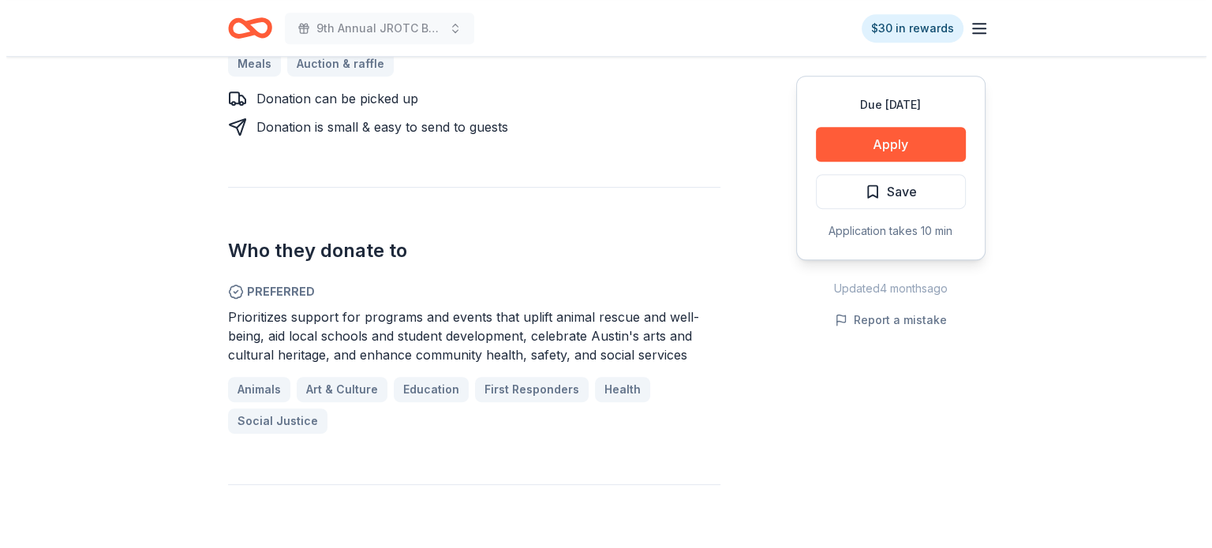
scroll to position [868, 0]
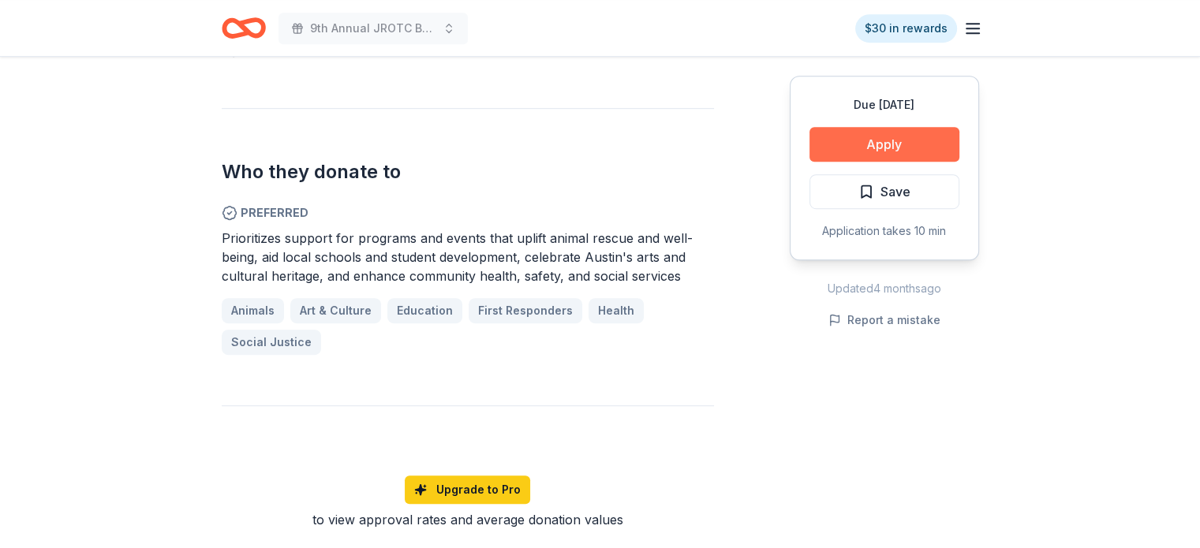
click at [873, 140] on button "Apply" at bounding box center [884, 144] width 150 height 35
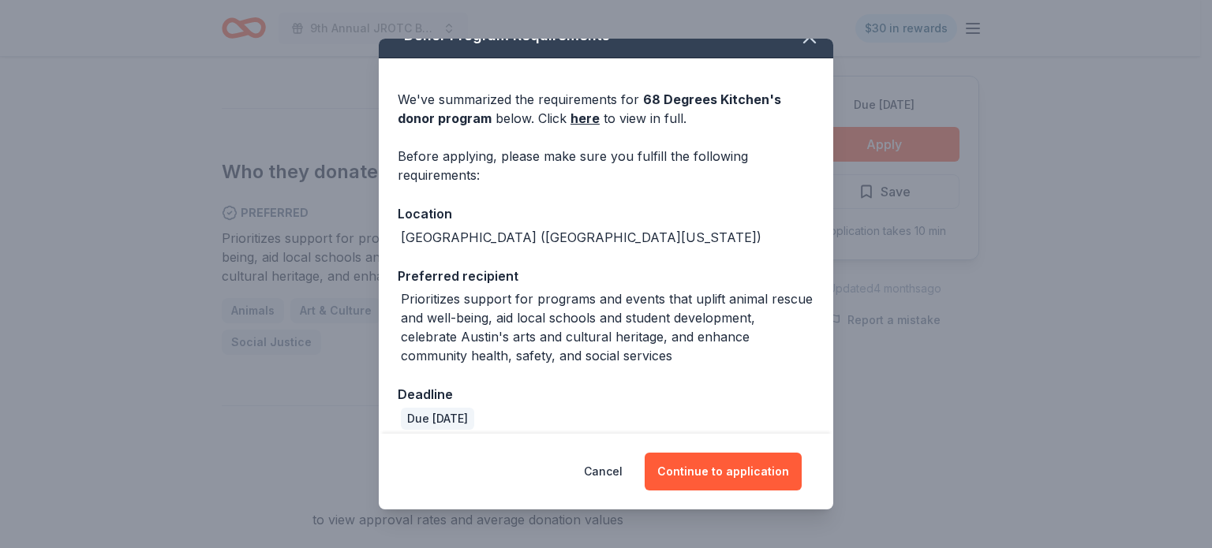
scroll to position [39, 0]
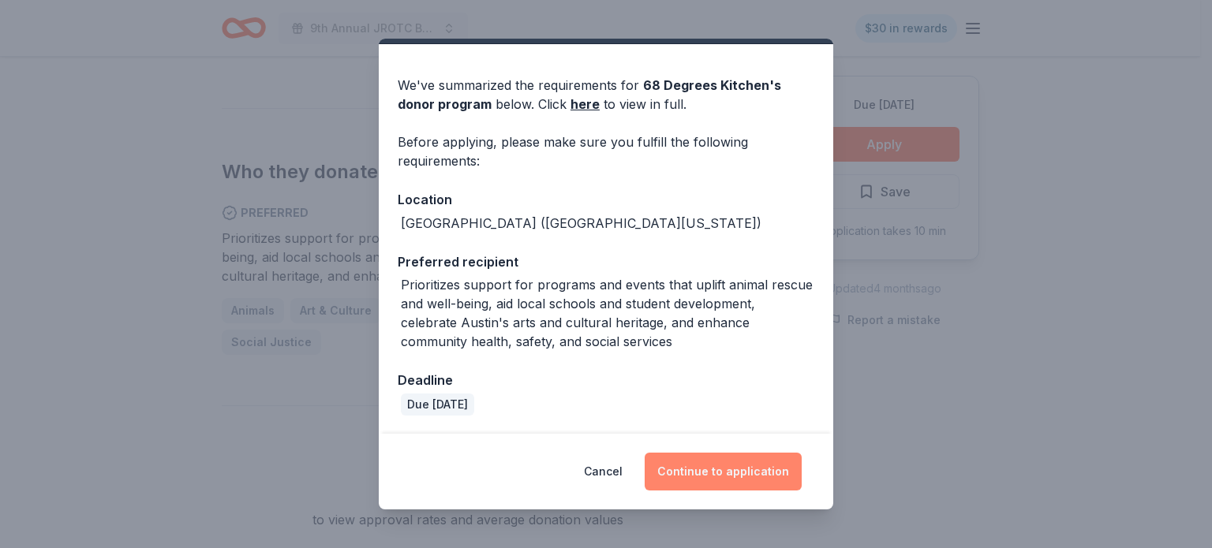
click at [716, 474] on button "Continue to application" at bounding box center [723, 472] width 157 height 38
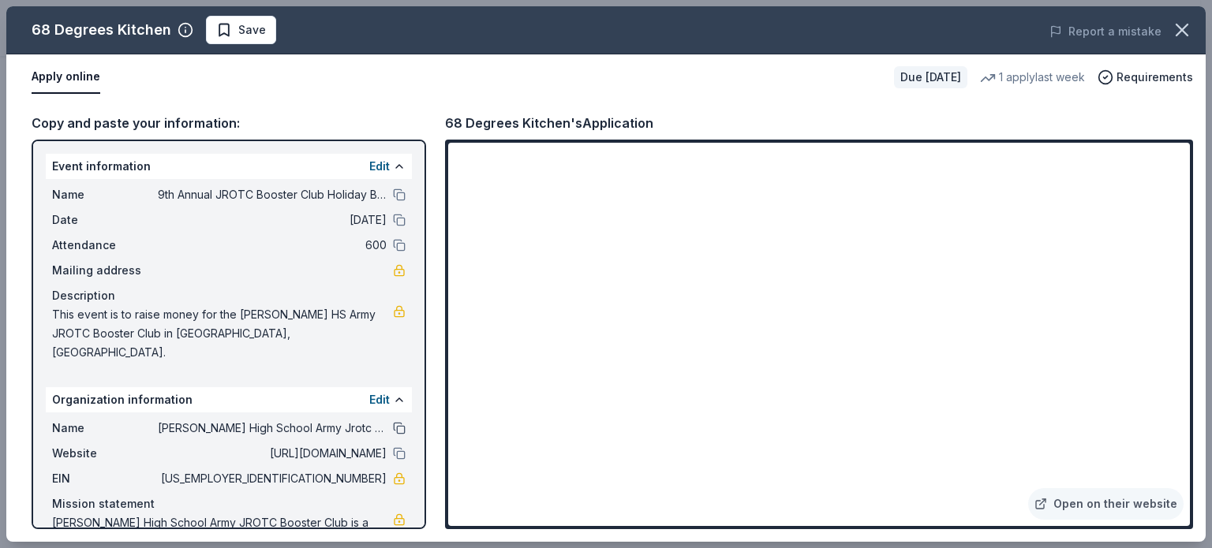
click at [393, 422] on button at bounding box center [399, 428] width 13 height 13
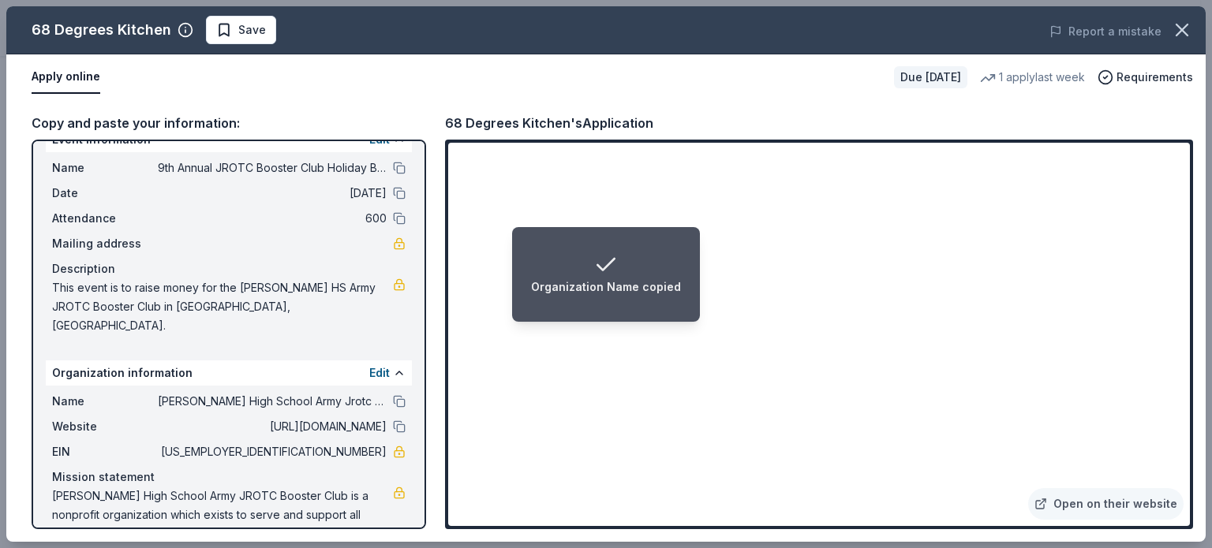
scroll to position [41, 0]
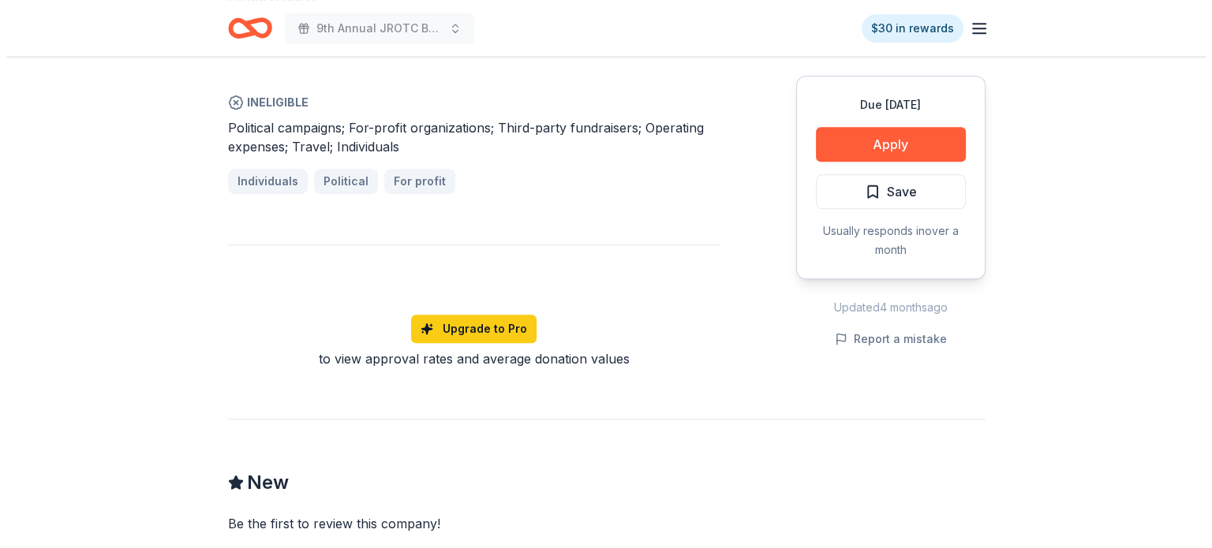
scroll to position [1104, 0]
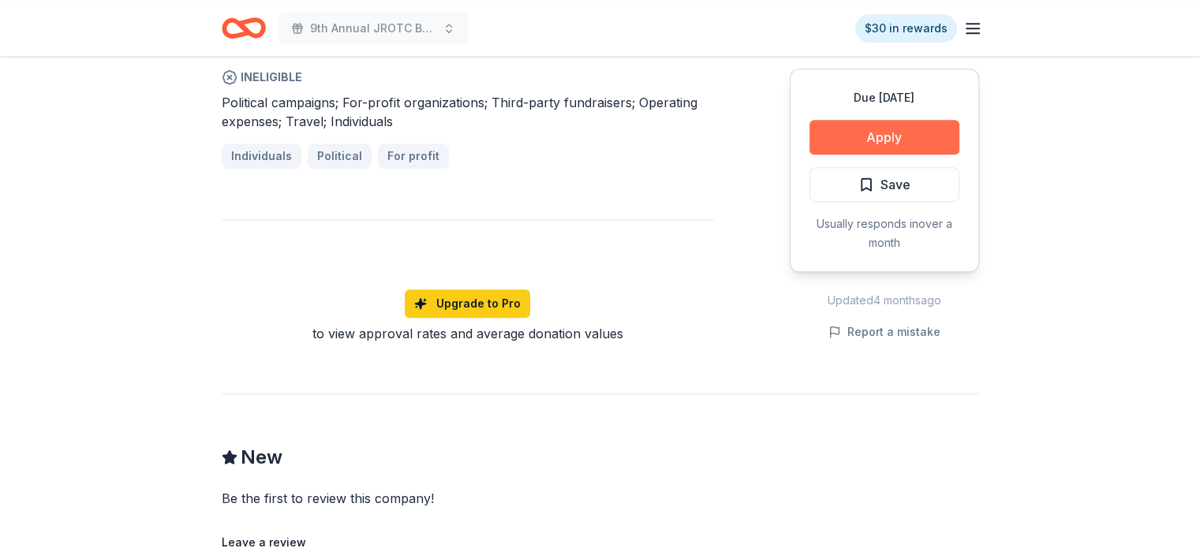
click at [879, 120] on button "Apply" at bounding box center [884, 137] width 150 height 35
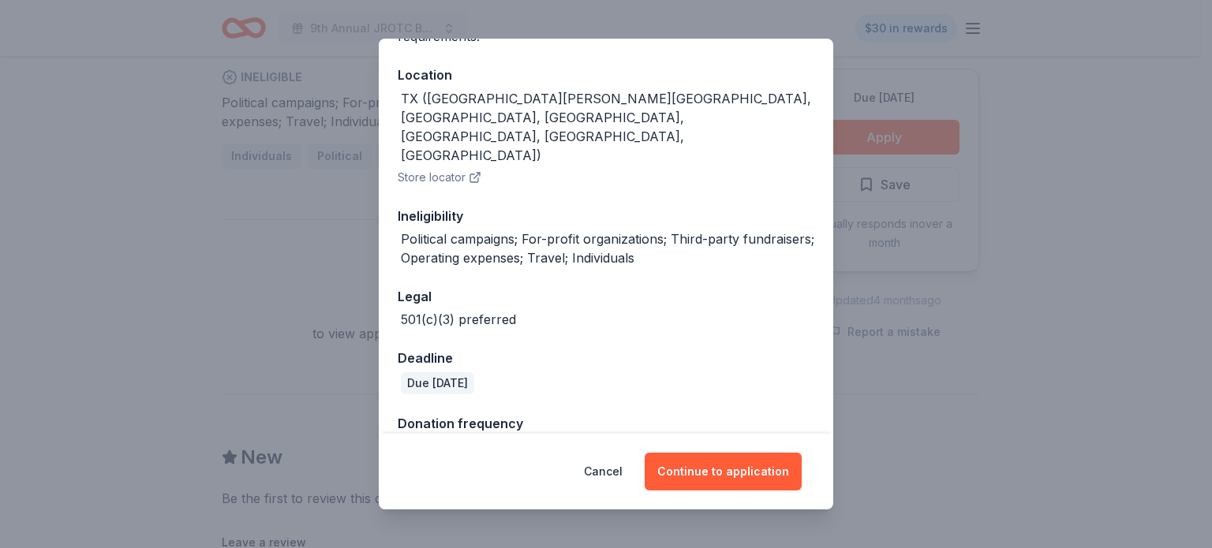
scroll to position [166, 0]
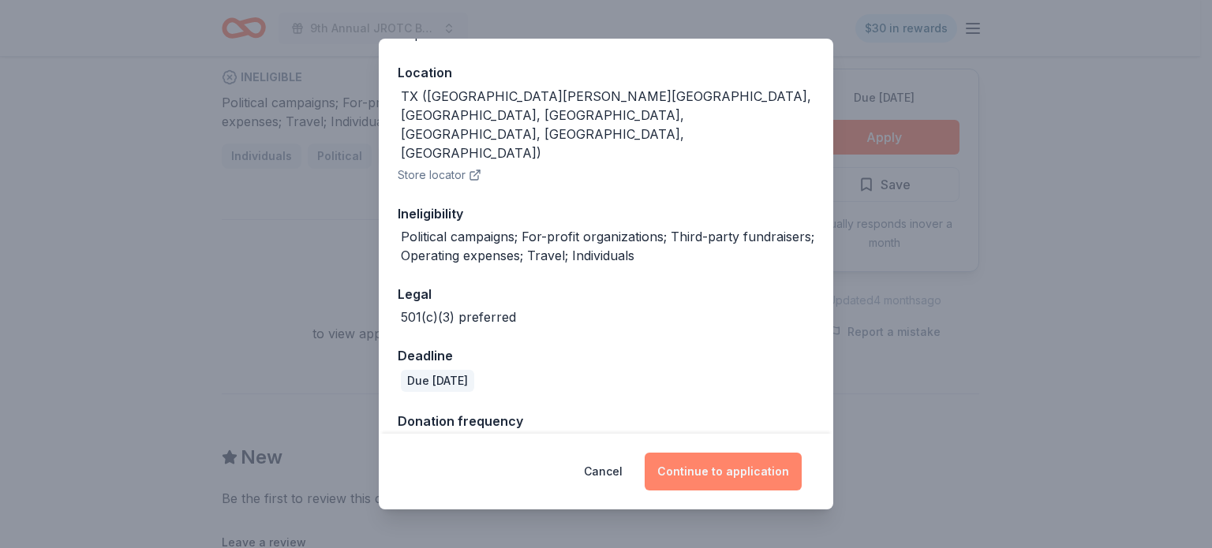
click at [712, 475] on button "Continue to application" at bounding box center [723, 472] width 157 height 38
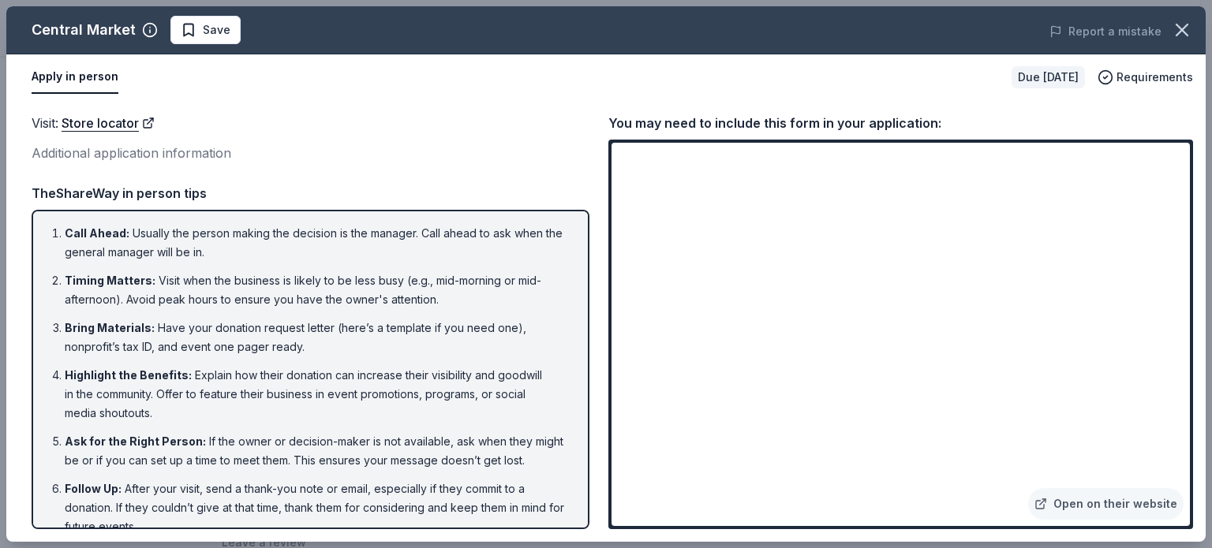
scroll to position [39, 0]
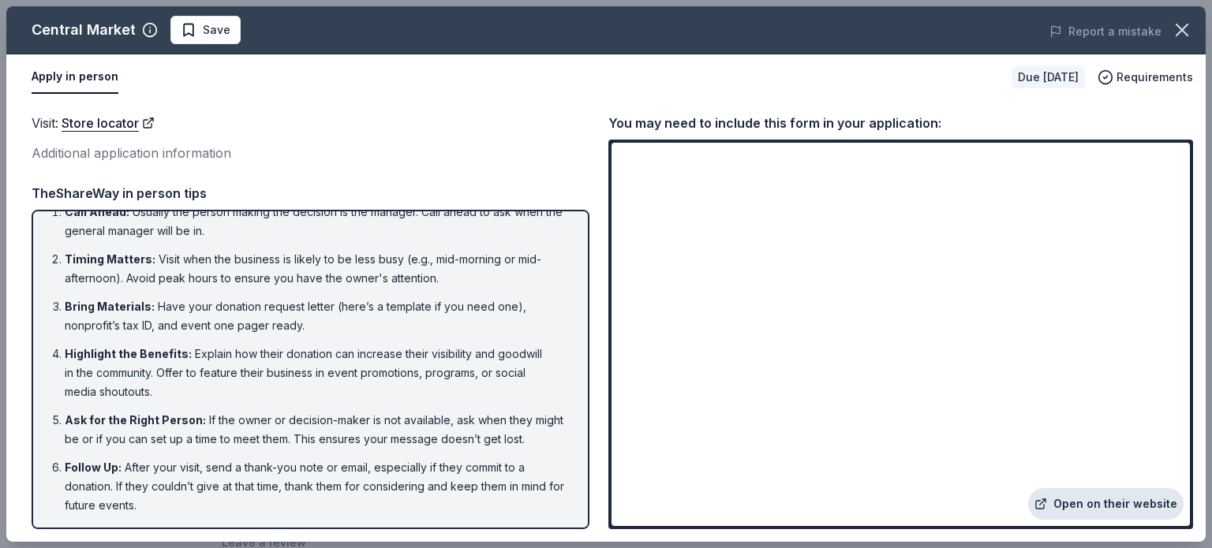
click at [1082, 505] on link "Open on their website" at bounding box center [1105, 504] width 155 height 32
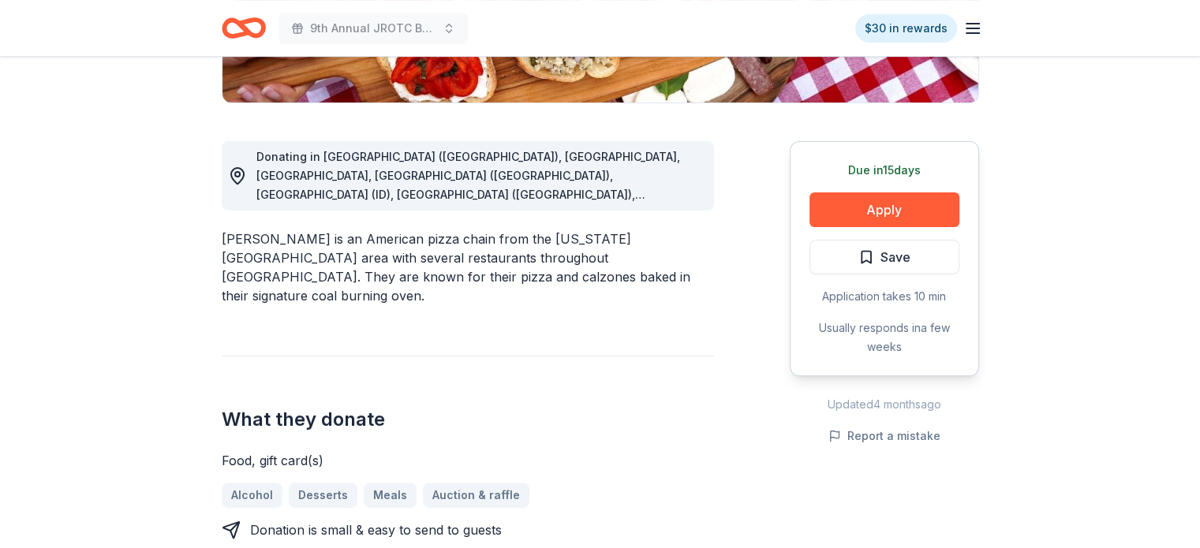
scroll to position [394, 0]
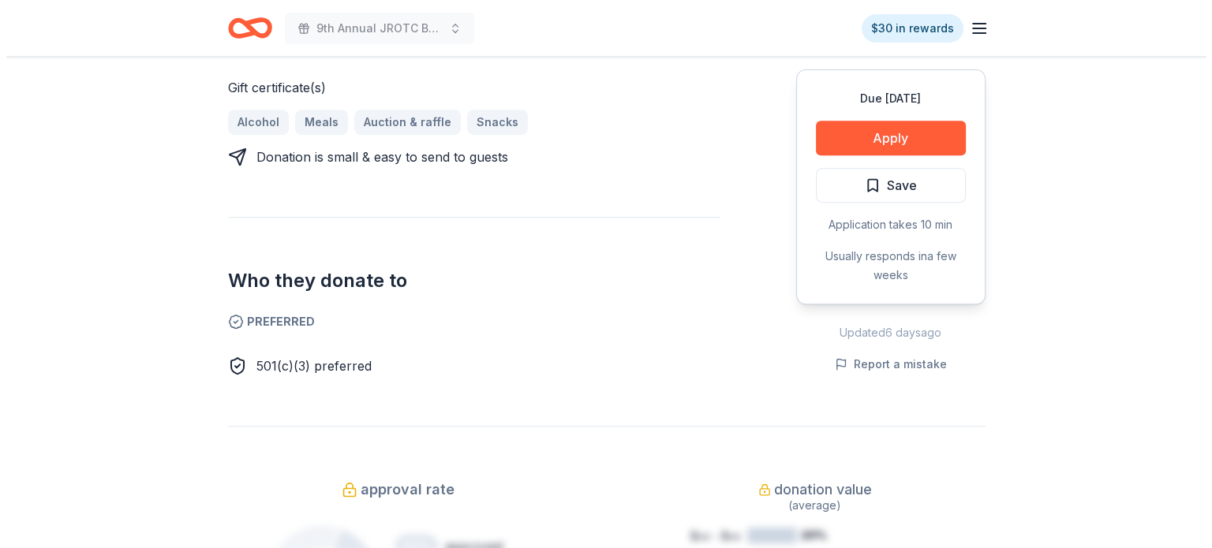
scroll to position [710, 0]
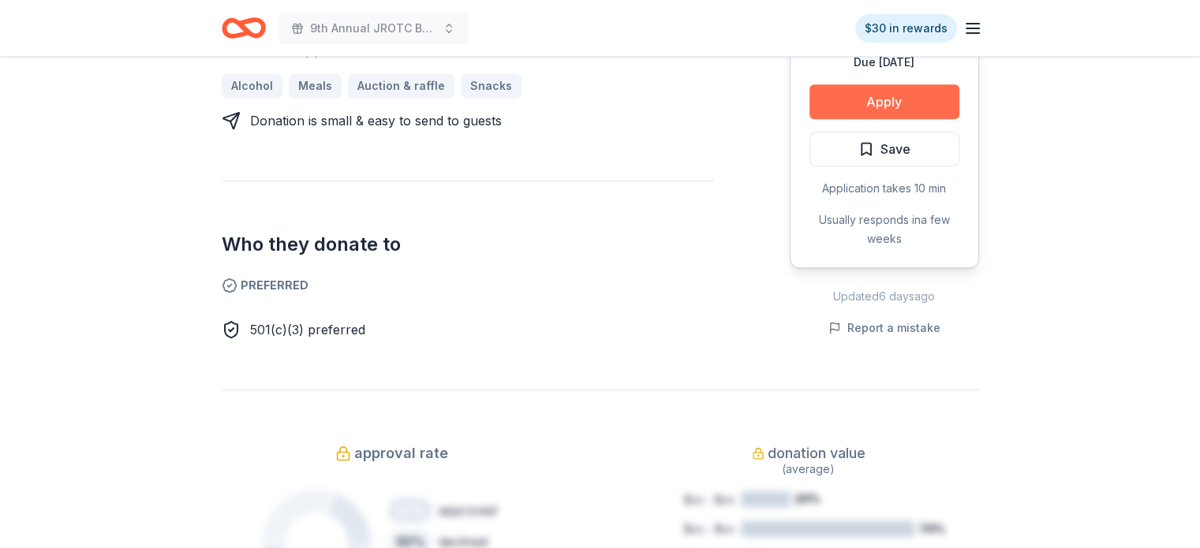
click at [893, 95] on button "Apply" at bounding box center [884, 101] width 150 height 35
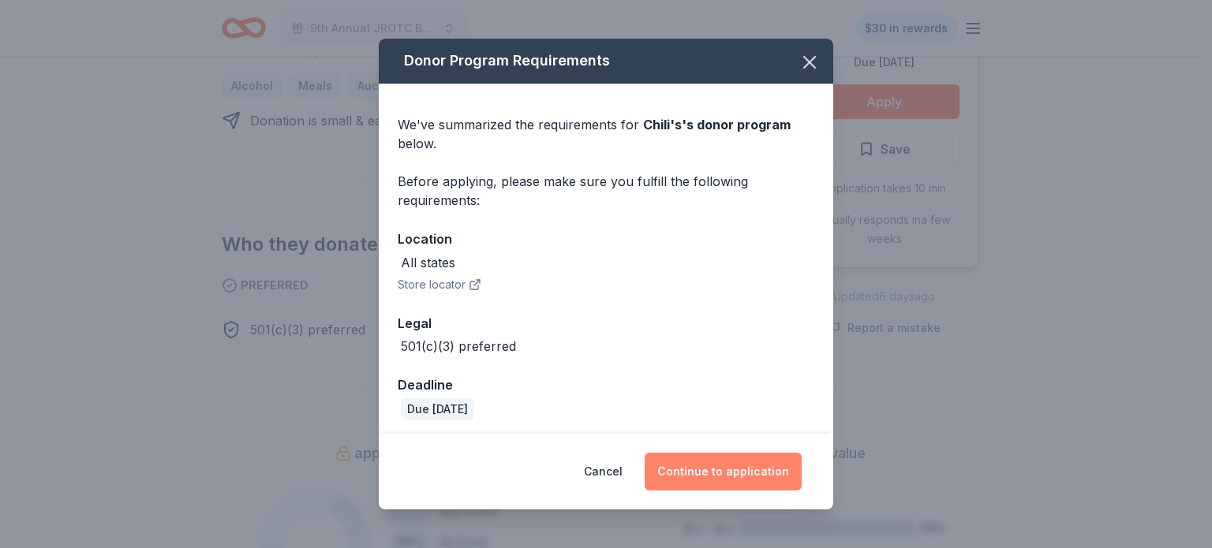
click at [735, 476] on button "Continue to application" at bounding box center [723, 472] width 157 height 38
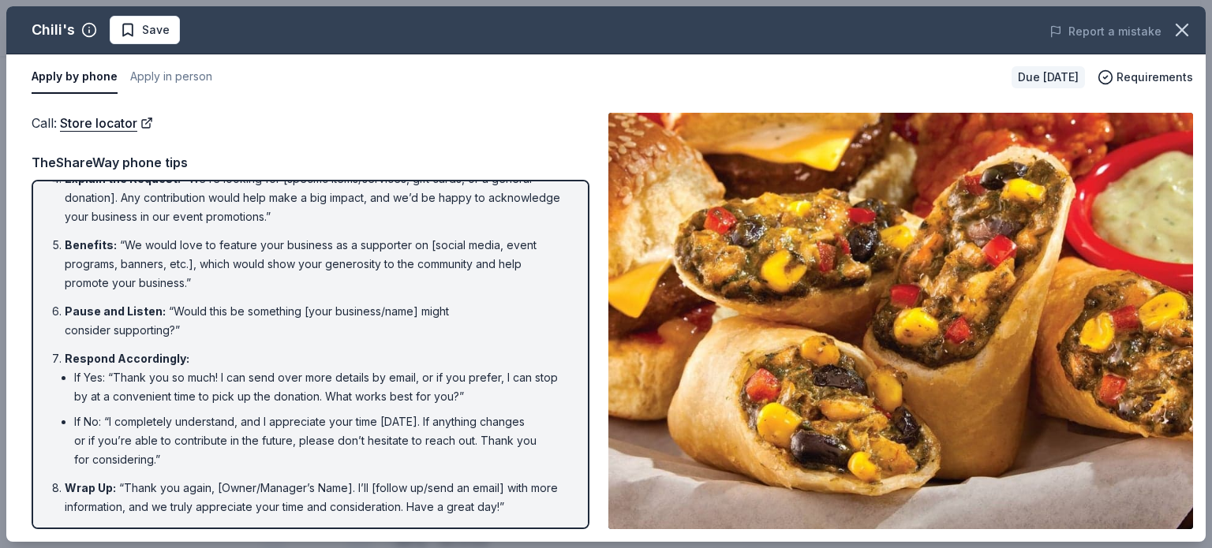
scroll to position [0, 0]
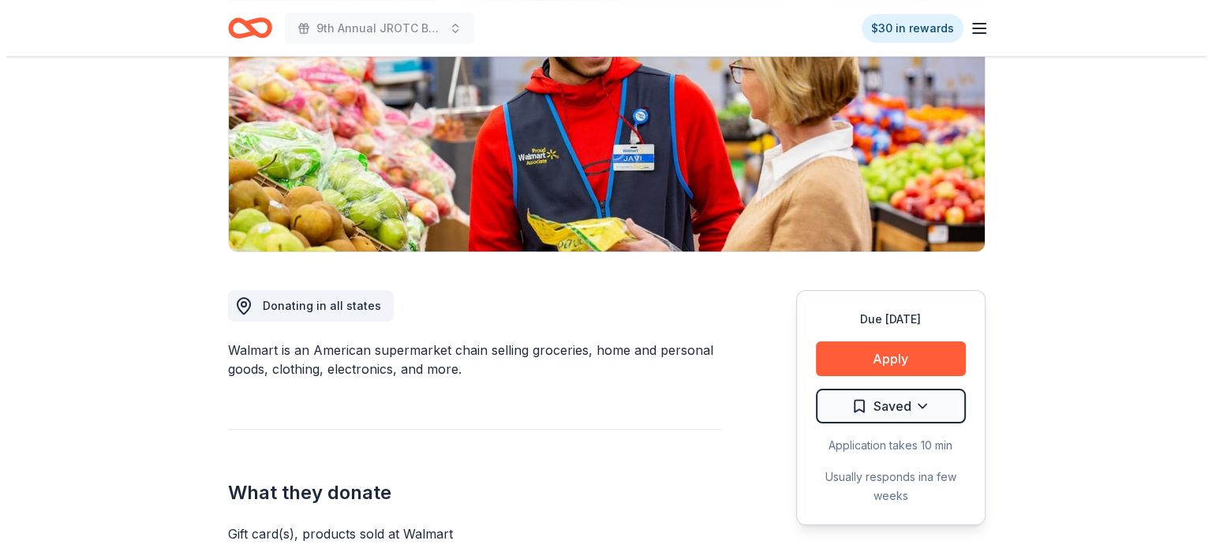
scroll to position [237, 0]
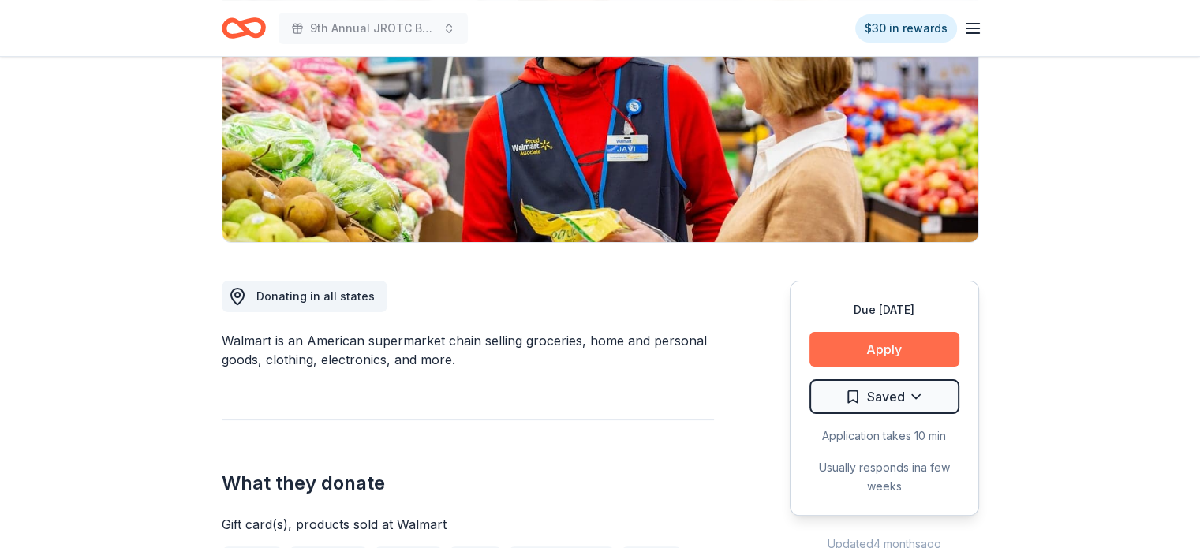
click at [888, 346] on button "Apply" at bounding box center [884, 349] width 150 height 35
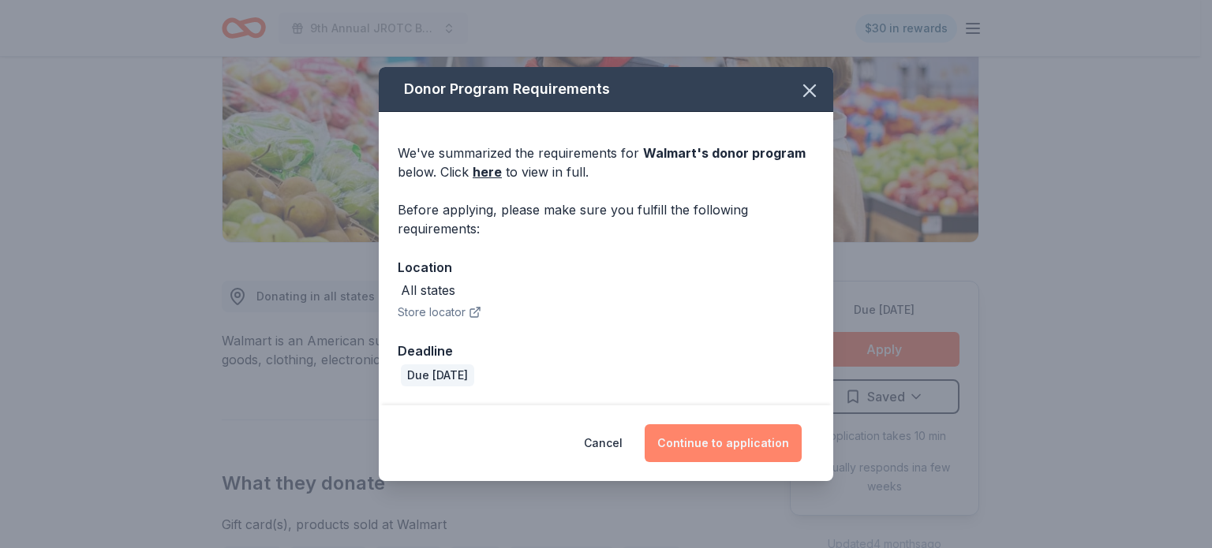
click at [746, 441] on button "Continue to application" at bounding box center [723, 443] width 157 height 38
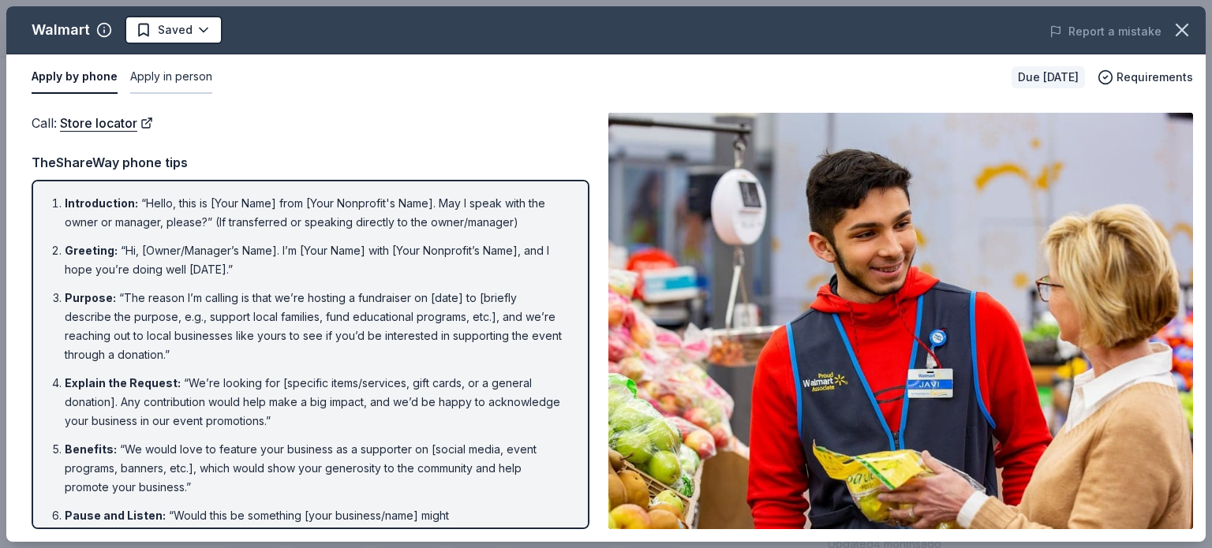
click at [157, 72] on button "Apply in person" at bounding box center [171, 77] width 82 height 33
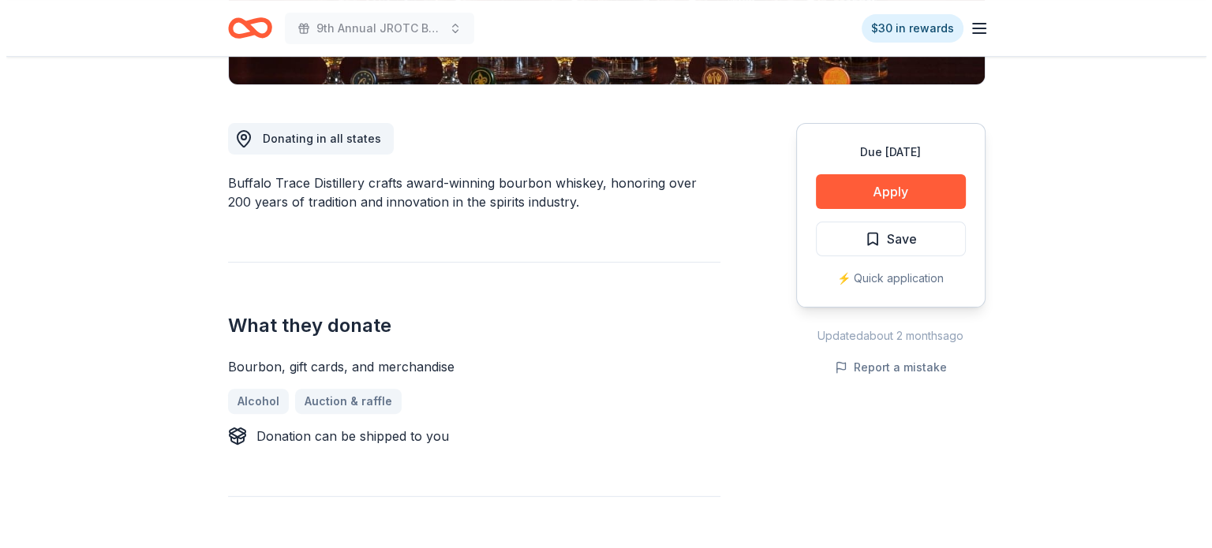
scroll to position [394, 0]
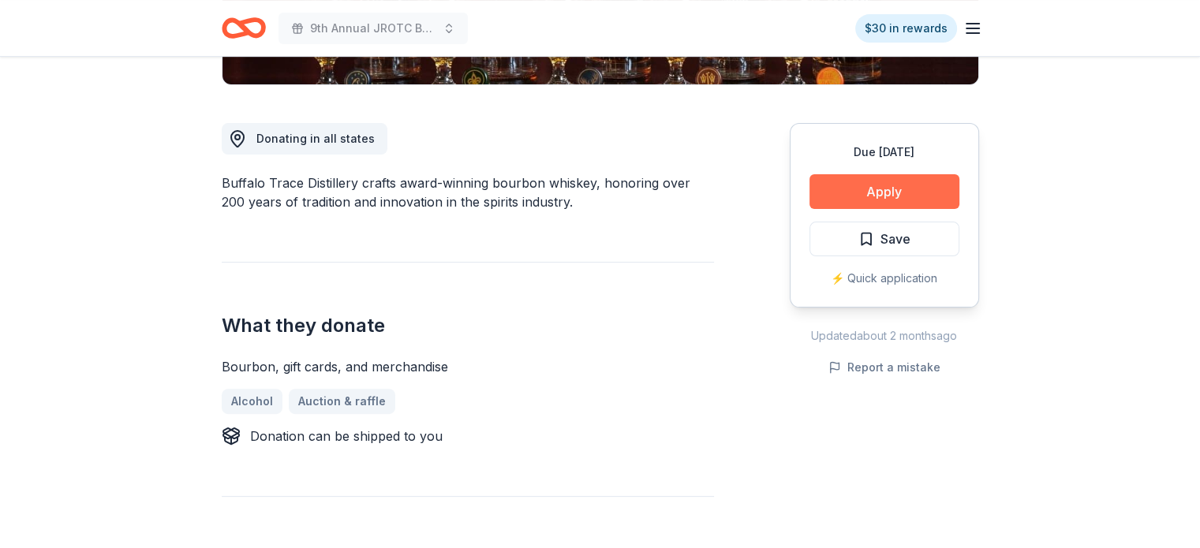
click at [873, 196] on button "Apply" at bounding box center [884, 191] width 150 height 35
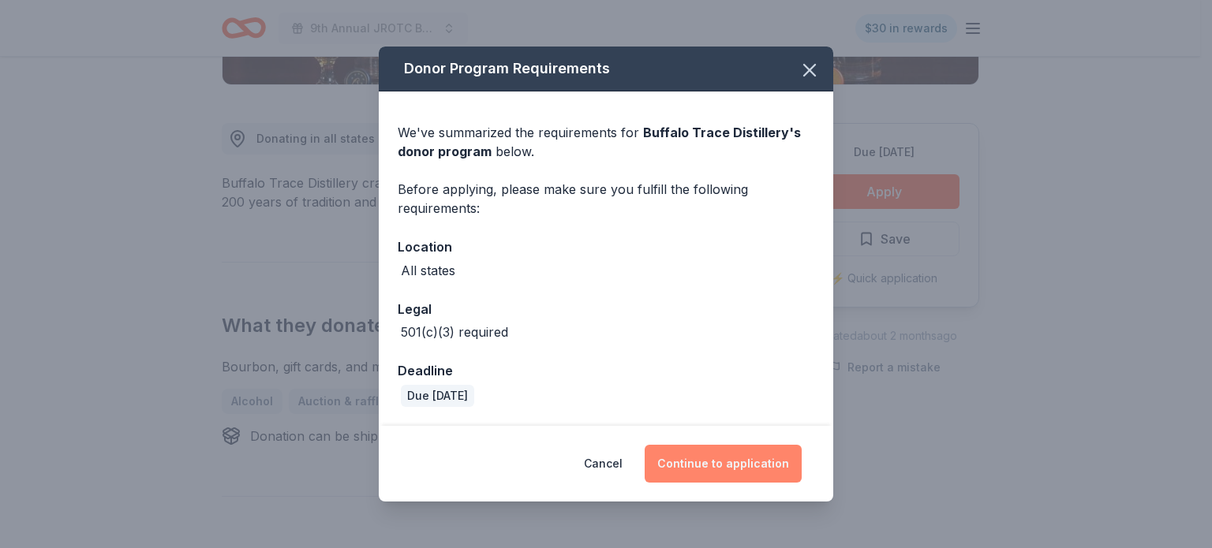
click at [705, 458] on button "Continue to application" at bounding box center [723, 464] width 157 height 38
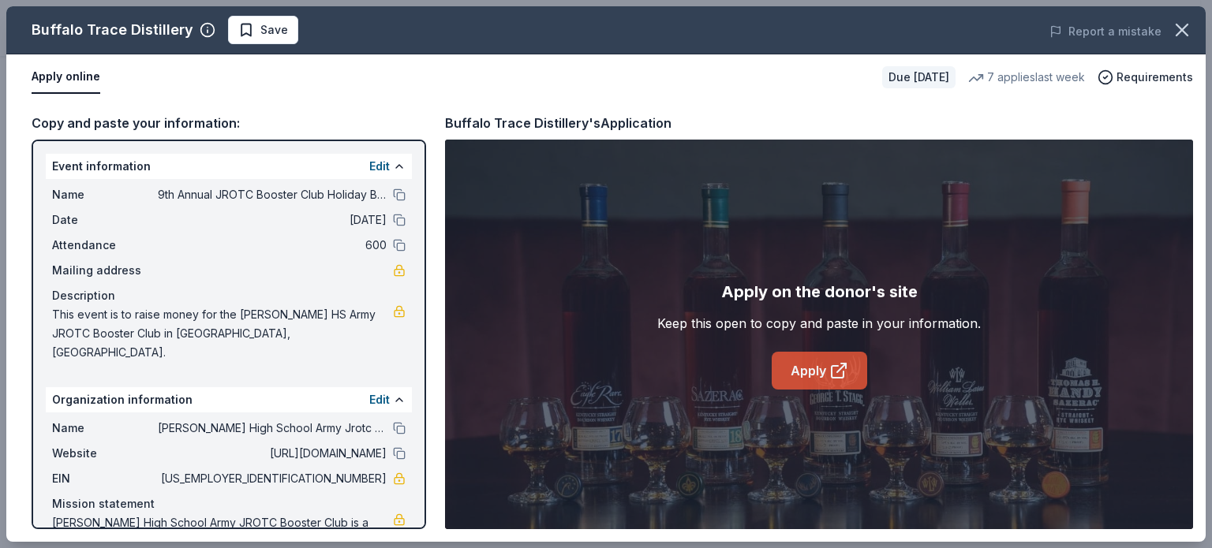
click at [808, 373] on link "Apply" at bounding box center [819, 371] width 95 height 38
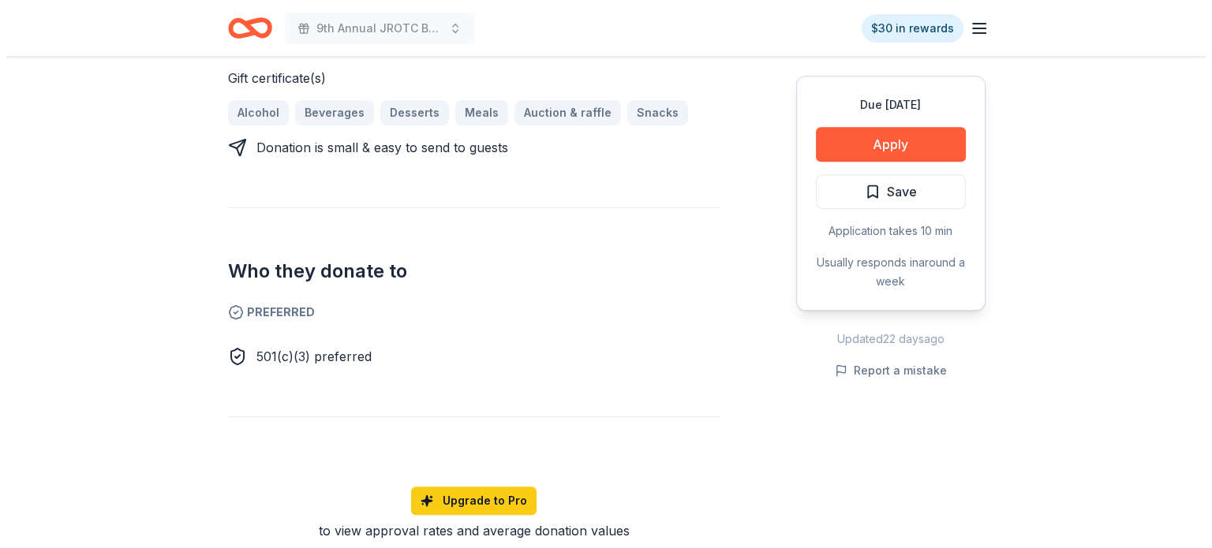
scroll to position [710, 0]
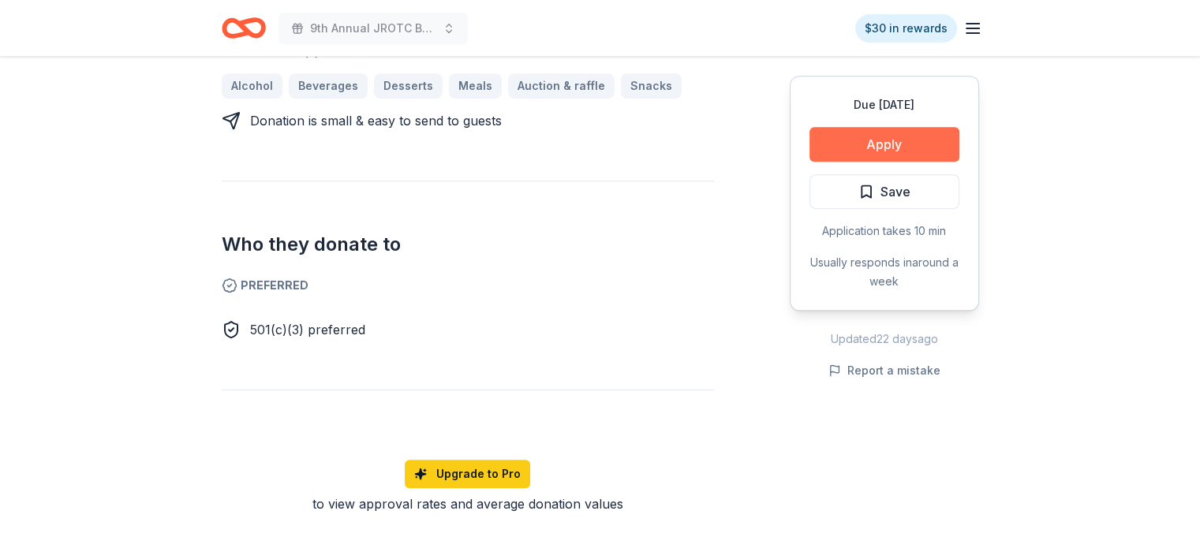
click at [936, 151] on button "Apply" at bounding box center [884, 144] width 150 height 35
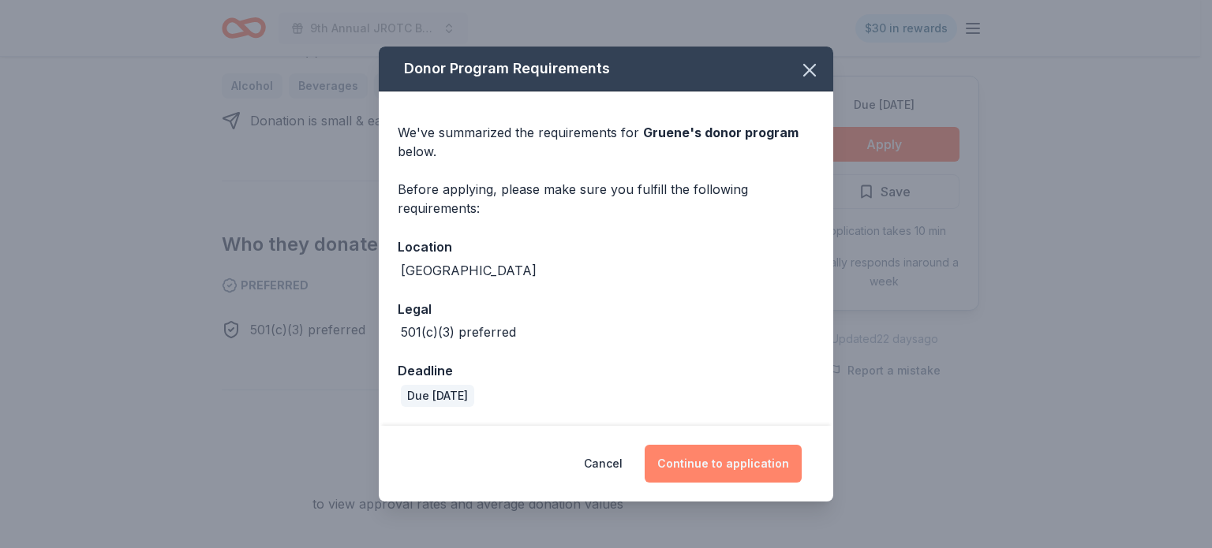
click at [726, 463] on button "Continue to application" at bounding box center [723, 464] width 157 height 38
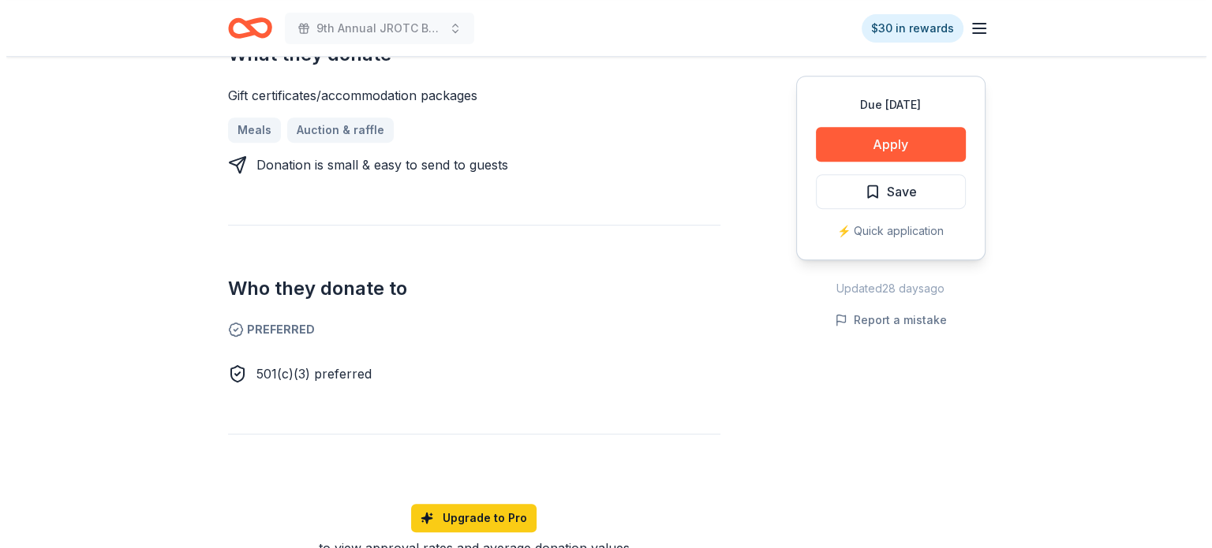
scroll to position [710, 0]
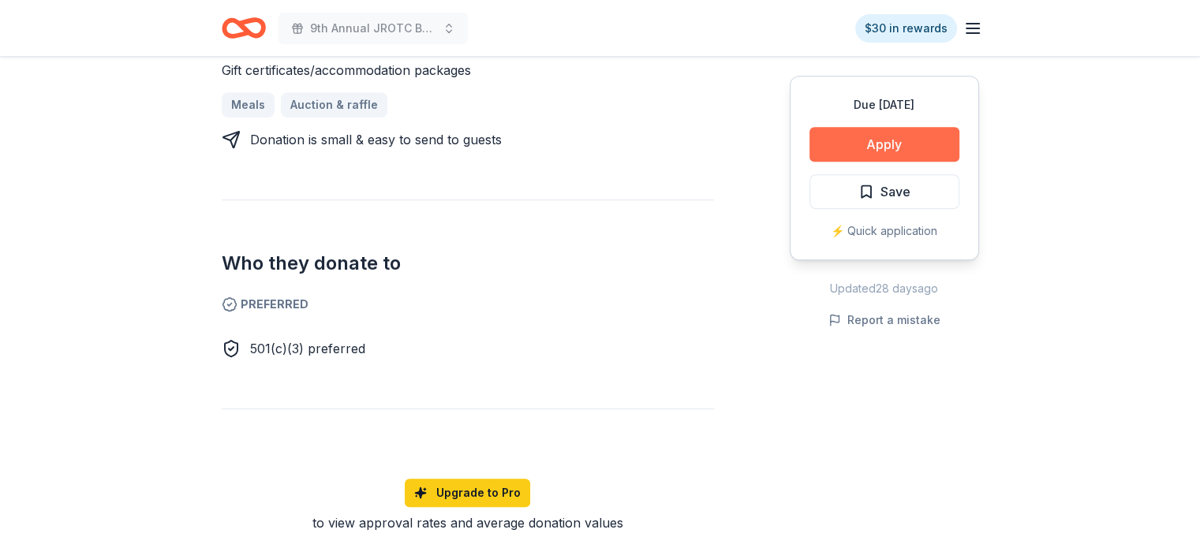
click at [904, 141] on button "Apply" at bounding box center [884, 144] width 150 height 35
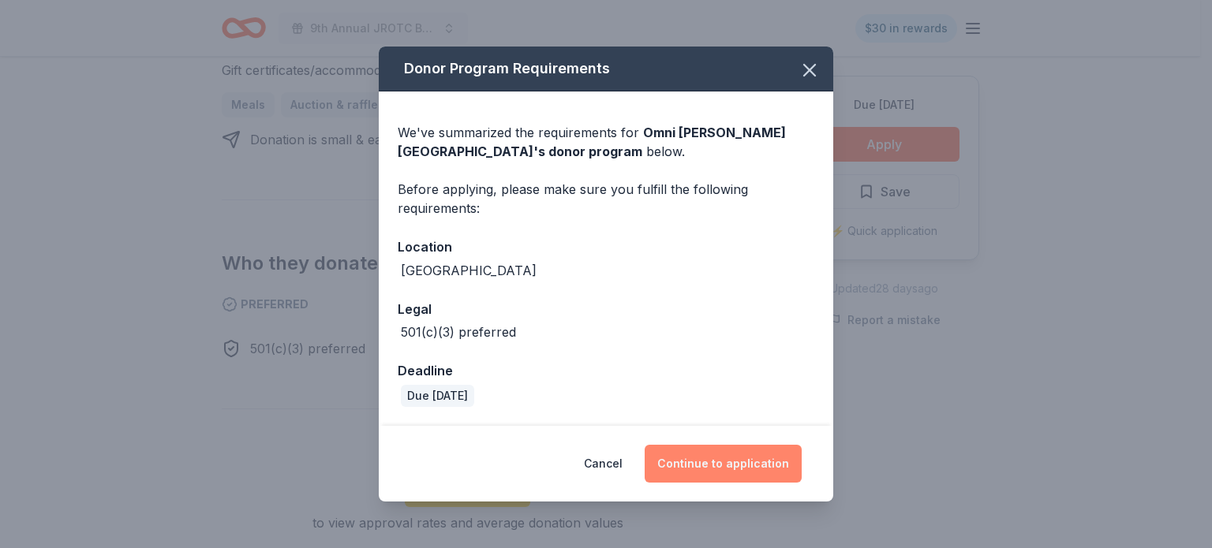
click at [741, 468] on button "Continue to application" at bounding box center [723, 464] width 157 height 38
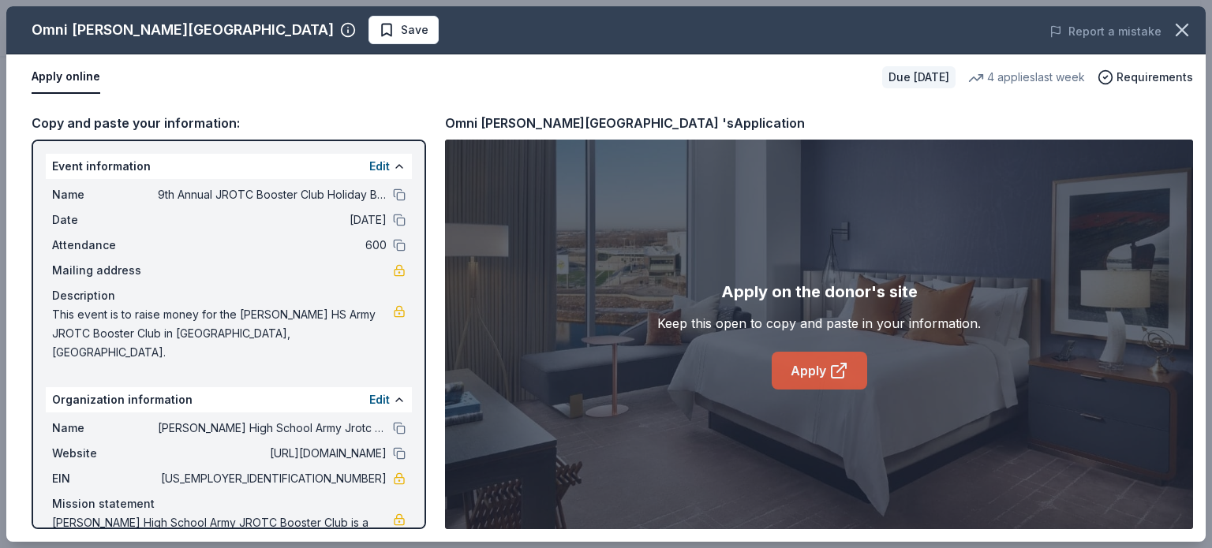
click at [813, 373] on link "Apply" at bounding box center [819, 371] width 95 height 38
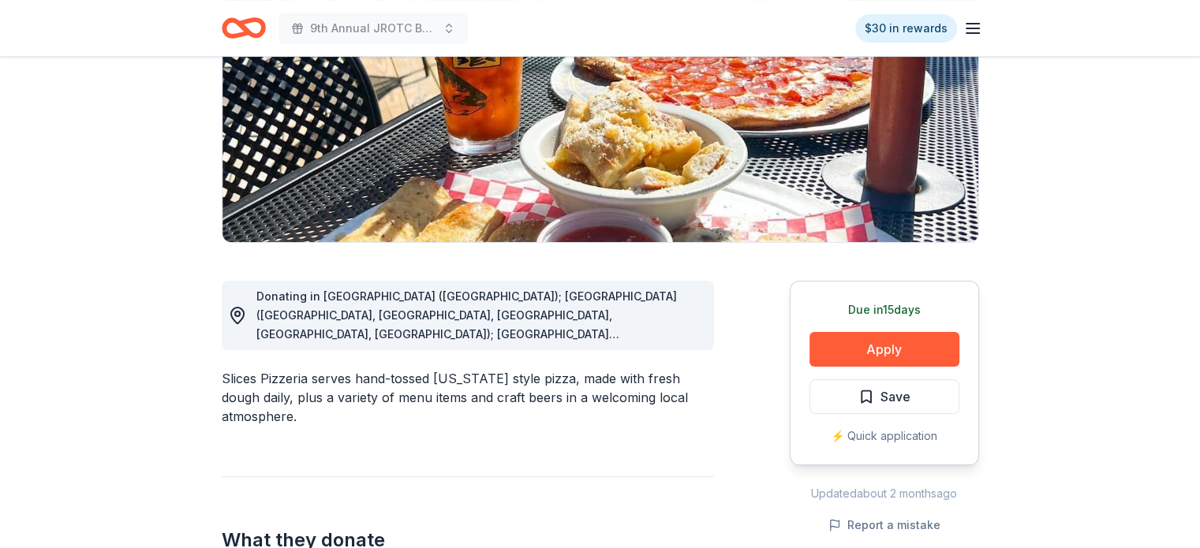
scroll to position [316, 0]
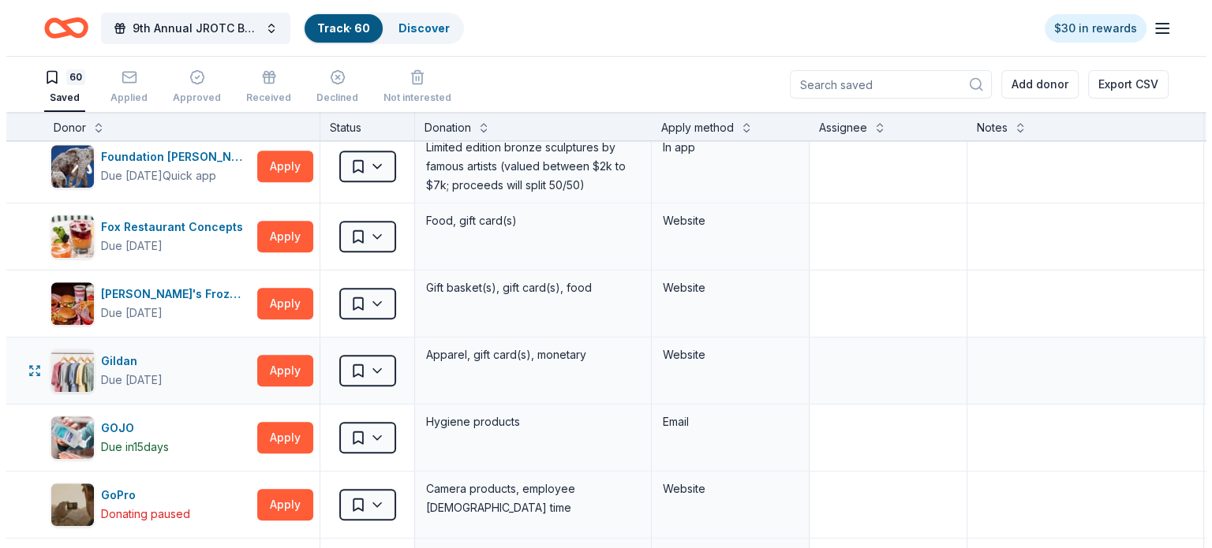
scroll to position [1262, 0]
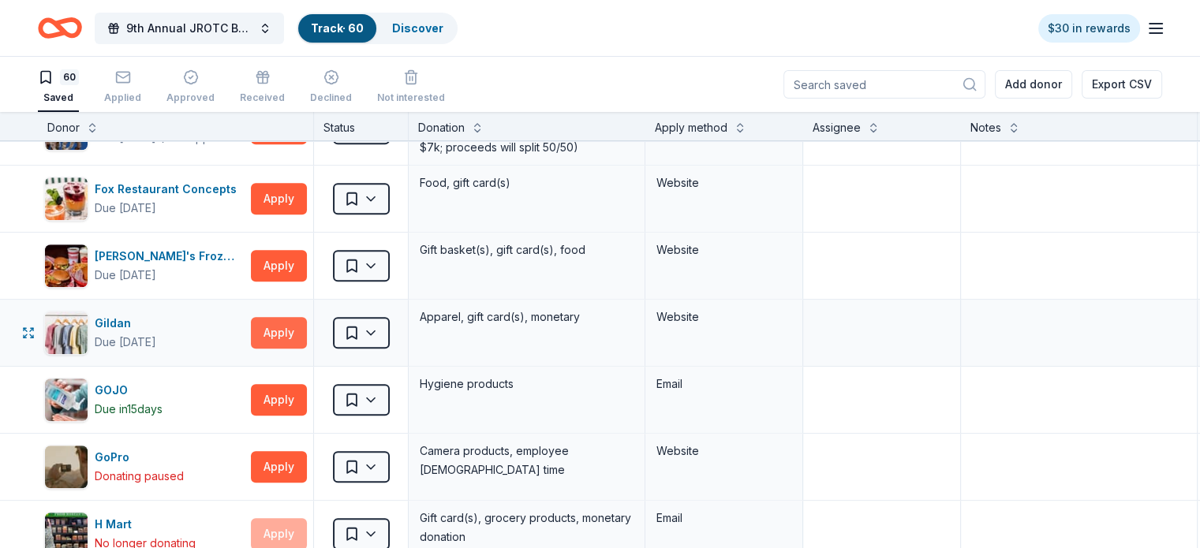
click at [303, 331] on button "Apply" at bounding box center [279, 333] width 56 height 32
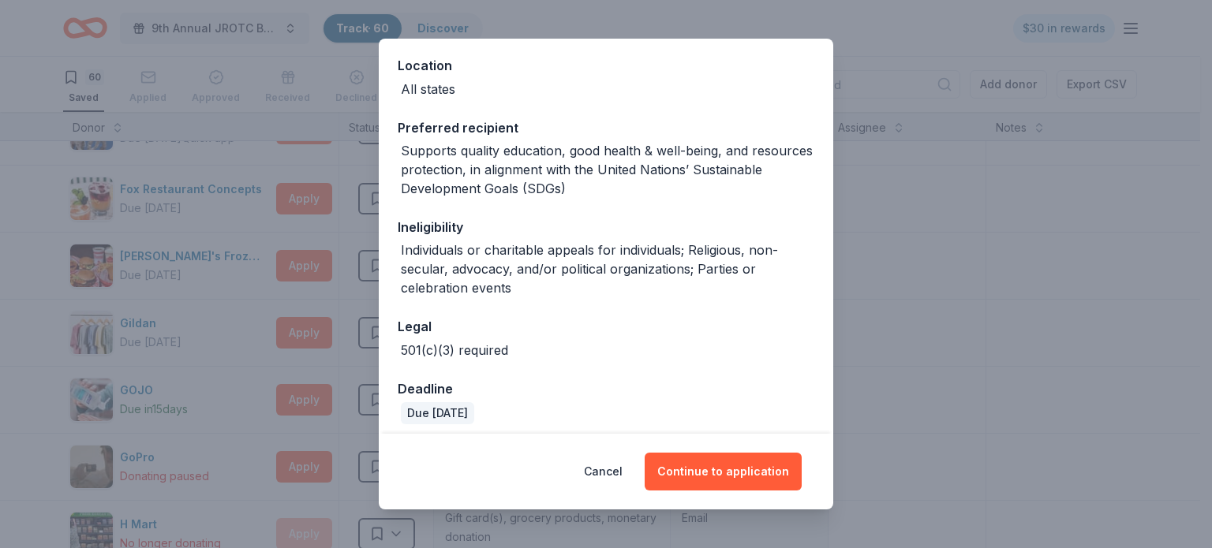
scroll to position [182, 0]
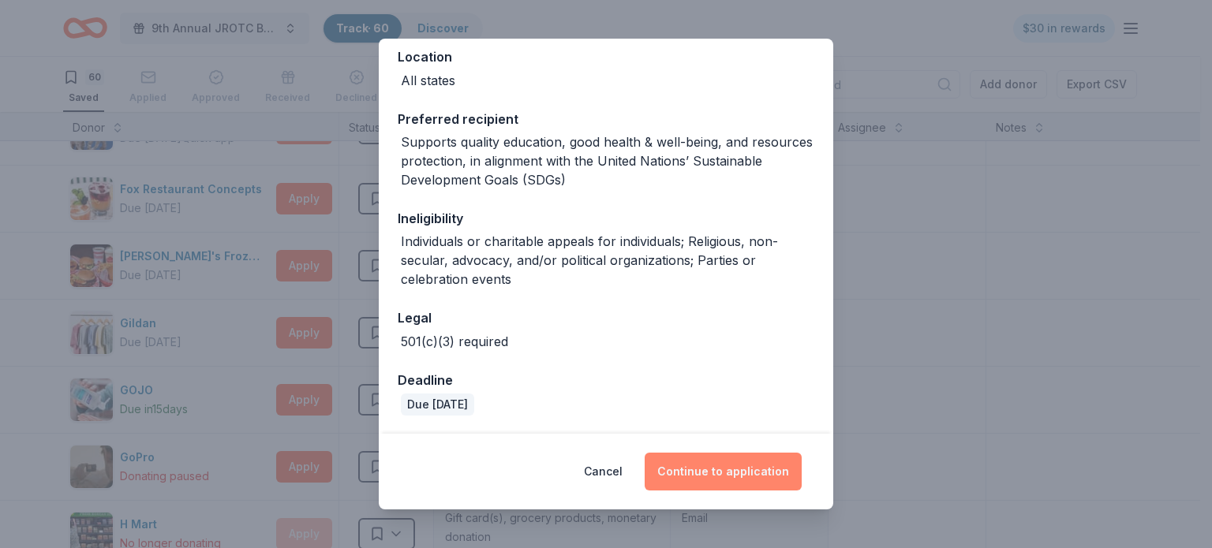
click at [718, 471] on button "Continue to application" at bounding box center [723, 472] width 157 height 38
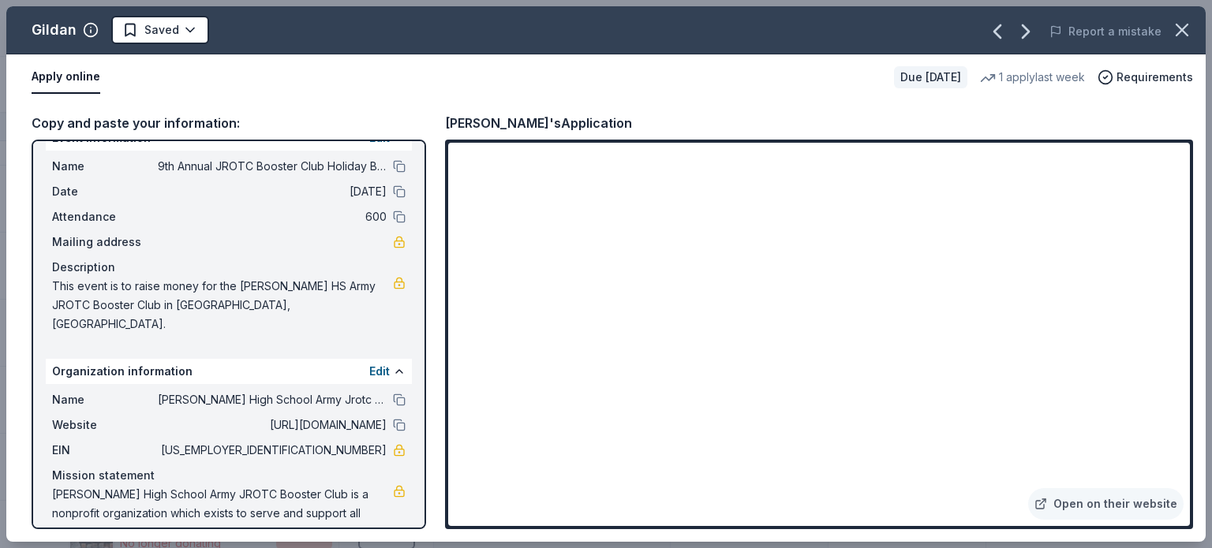
scroll to position [41, 0]
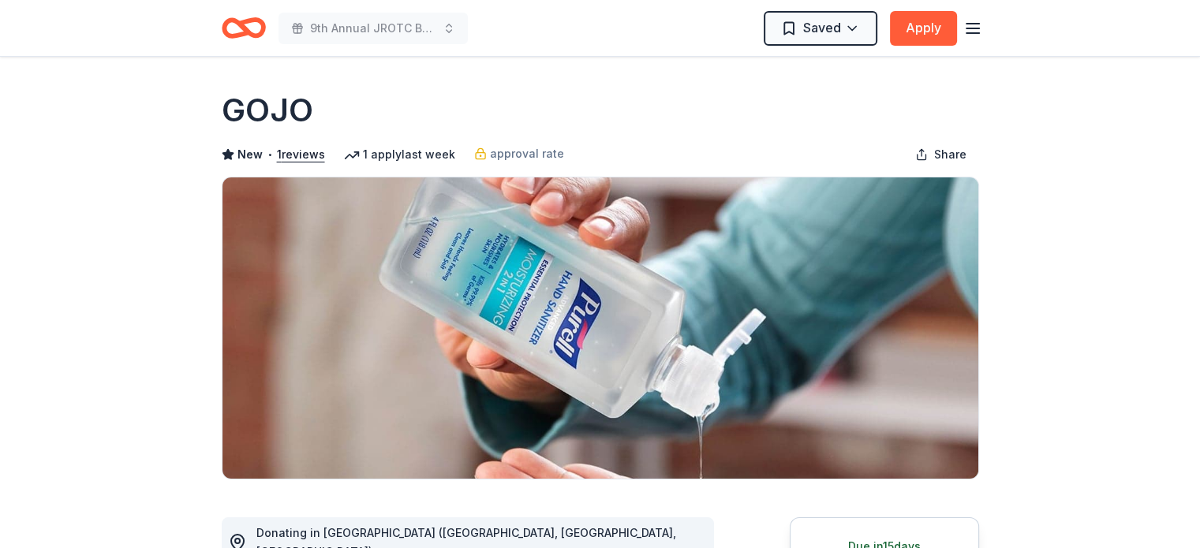
click at [980, 28] on icon "button" at bounding box center [972, 28] width 19 height 19
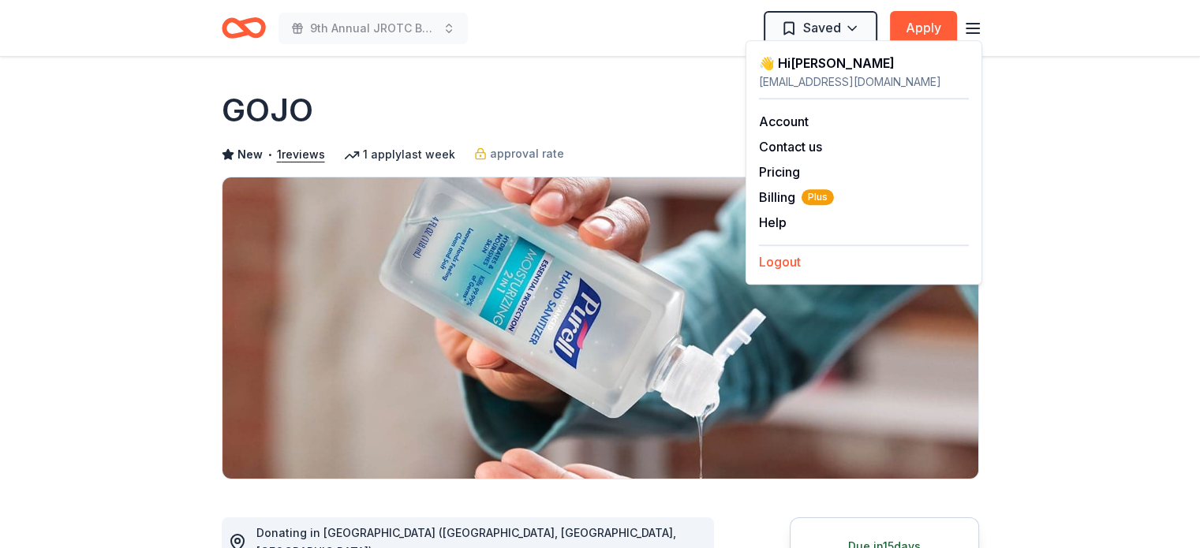
click at [788, 258] on button "Logout" at bounding box center [780, 261] width 42 height 19
